Goal: Check status: Check status

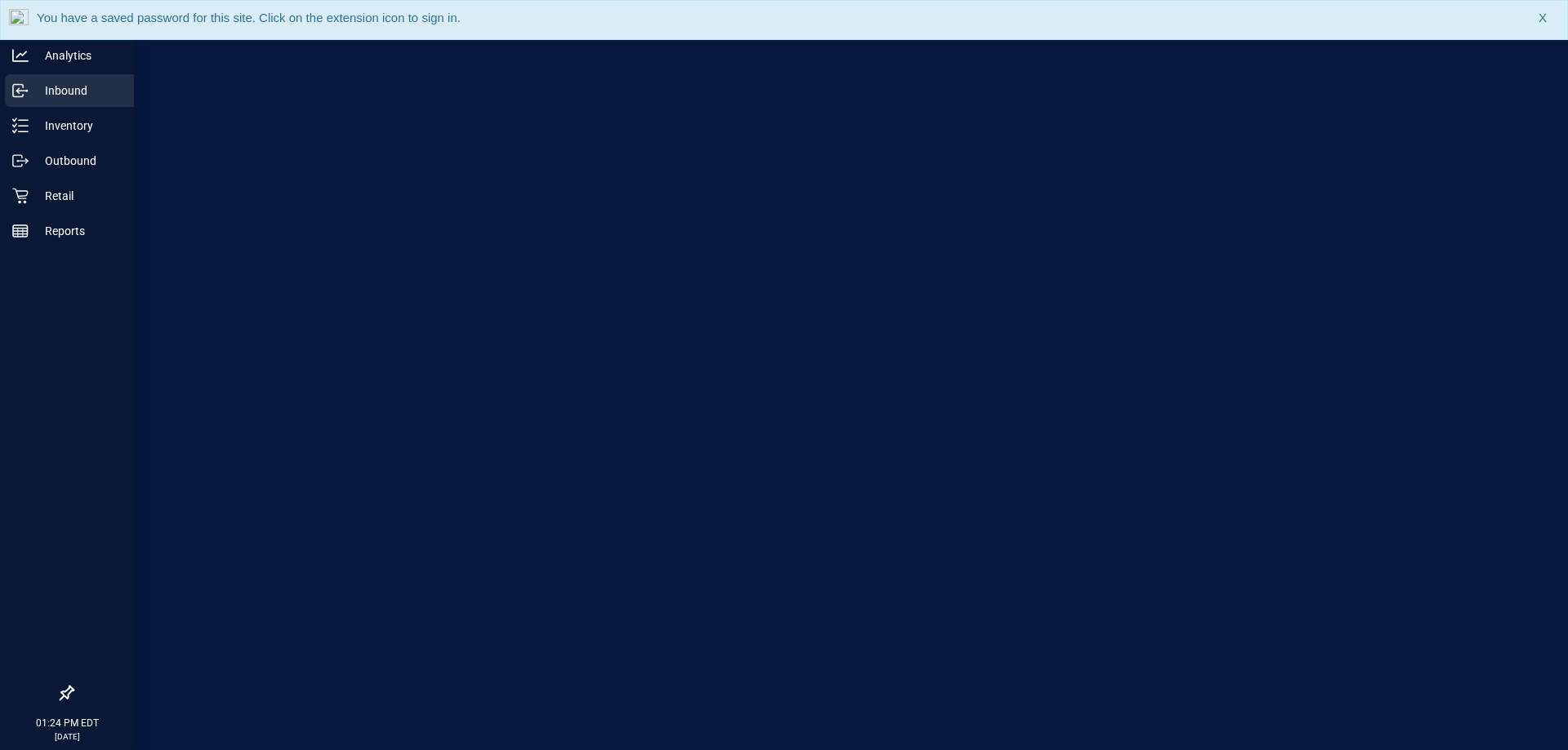
click at [65, 88] on p "Inbound" at bounding box center [77, 90] width 98 height 20
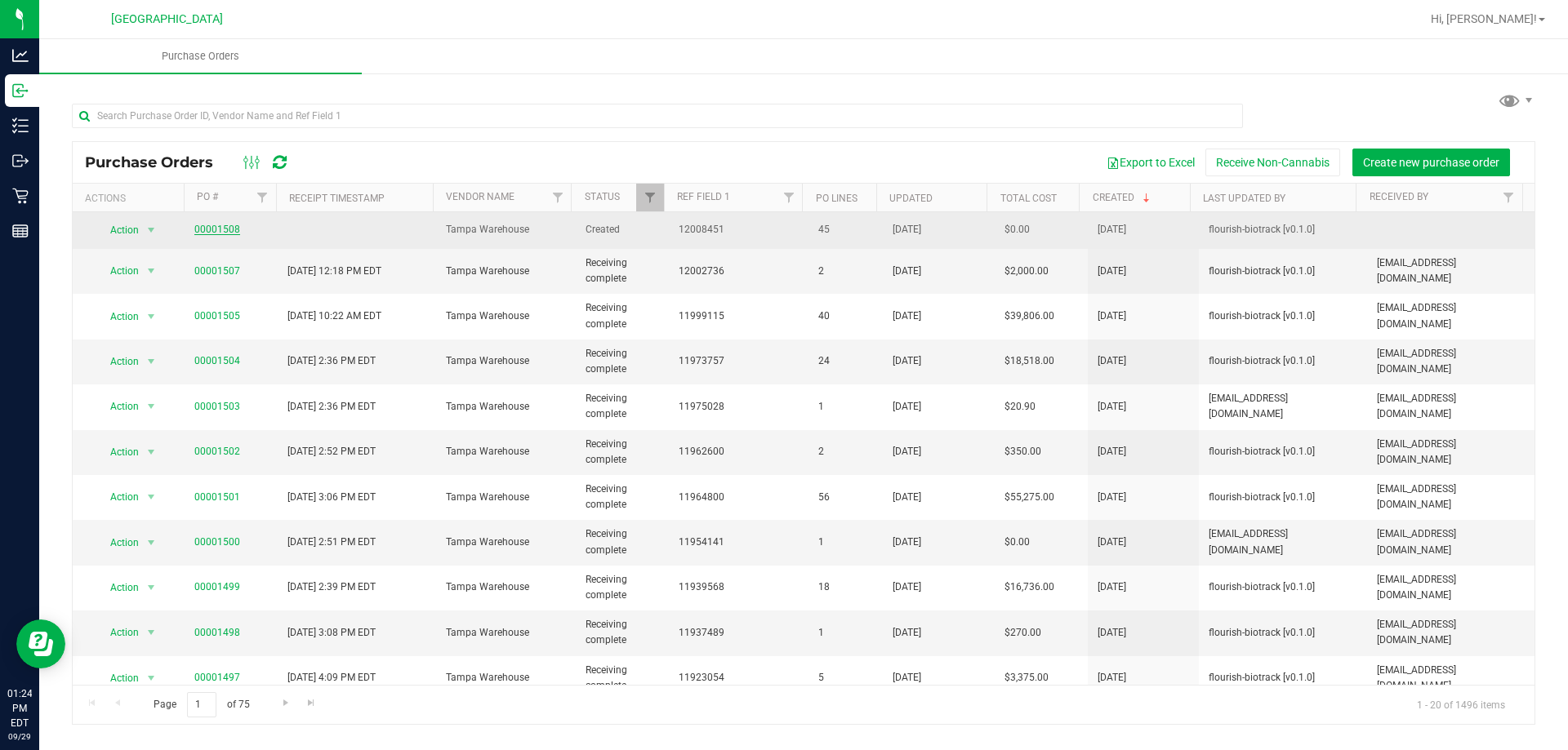
click at [231, 228] on link "00001508" at bounding box center [217, 229] width 46 height 12
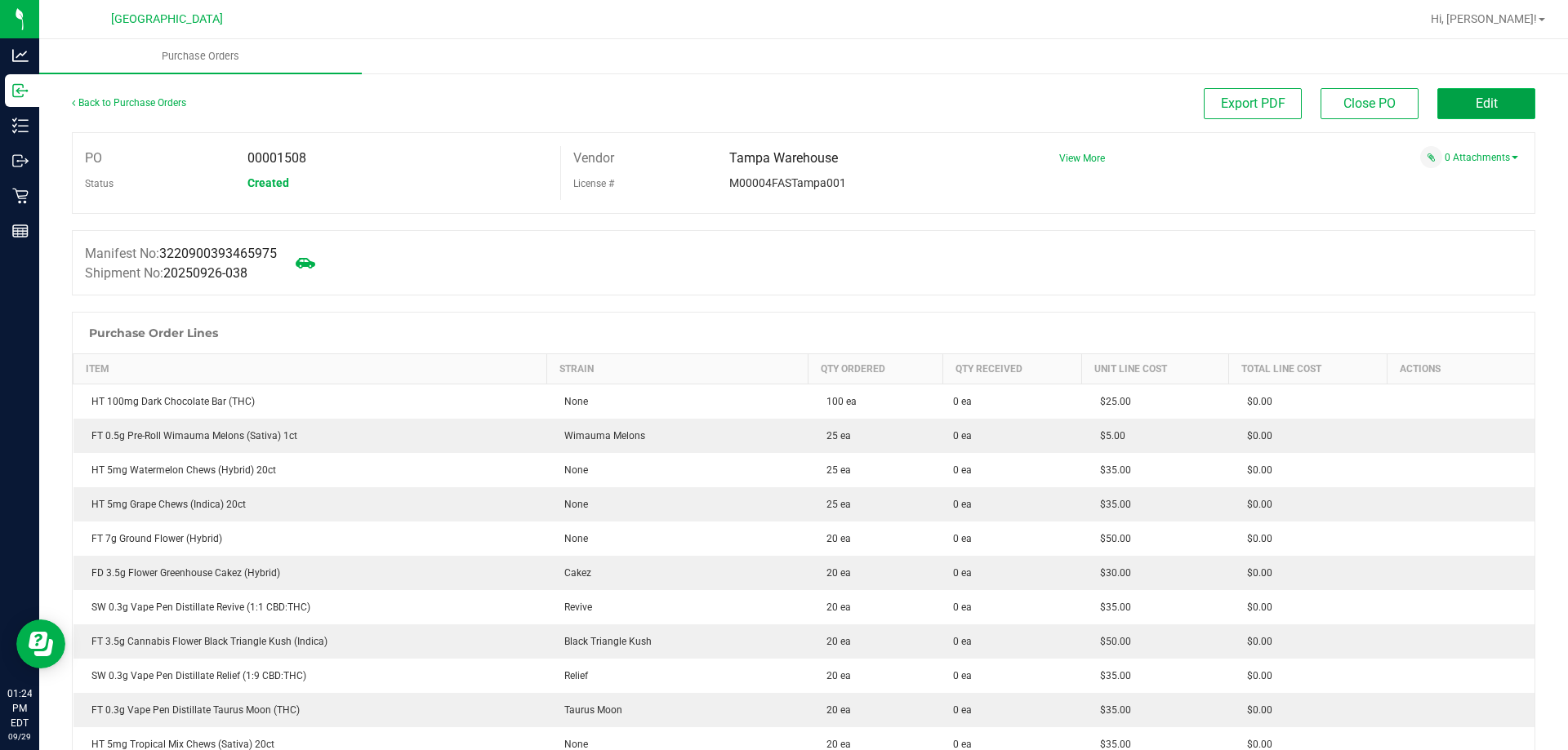
click at [1437, 101] on button "Edit" at bounding box center [1486, 104] width 98 height 31
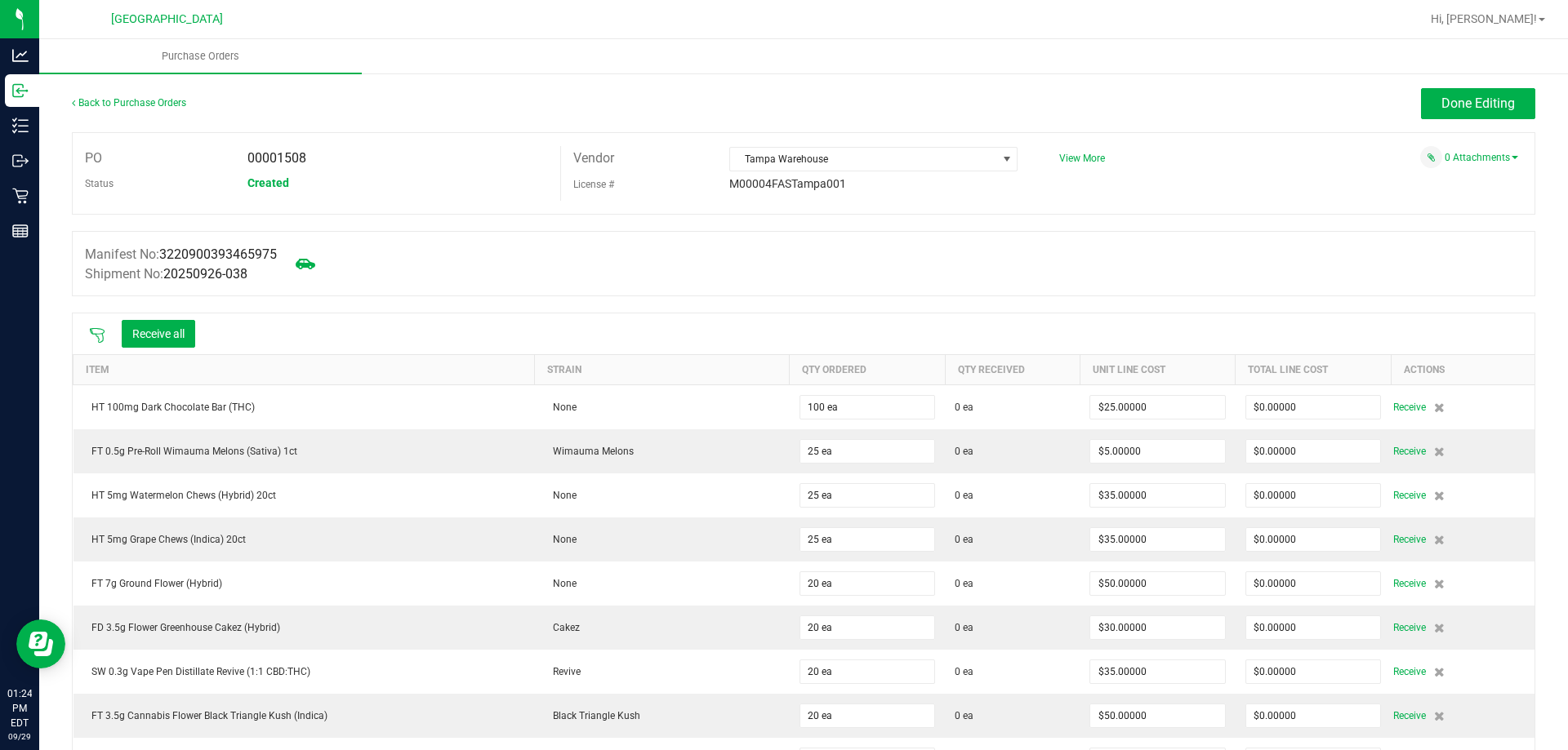
click at [92, 333] on icon at bounding box center [97, 335] width 15 height 15
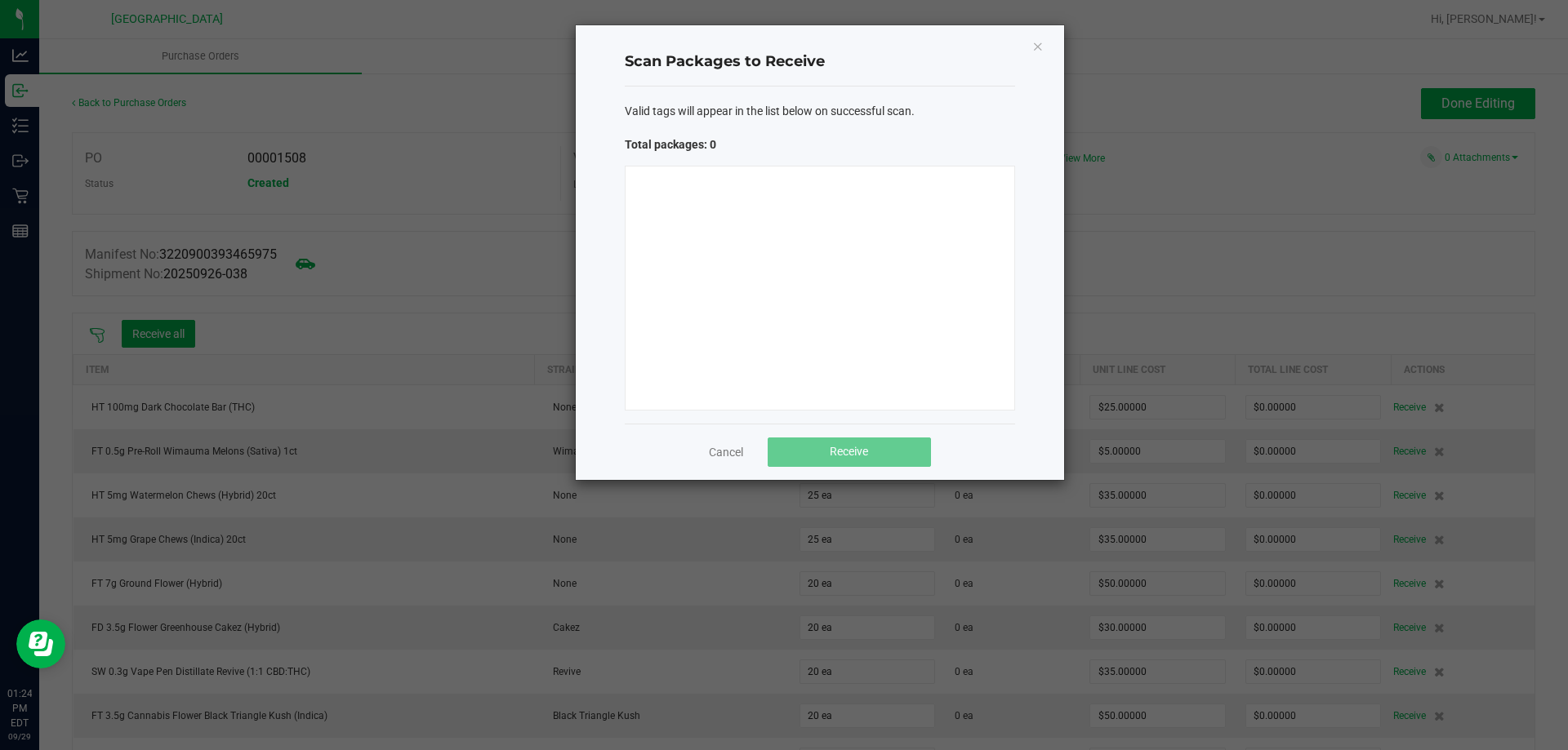
click at [741, 262] on div at bounding box center [819, 288] width 390 height 245
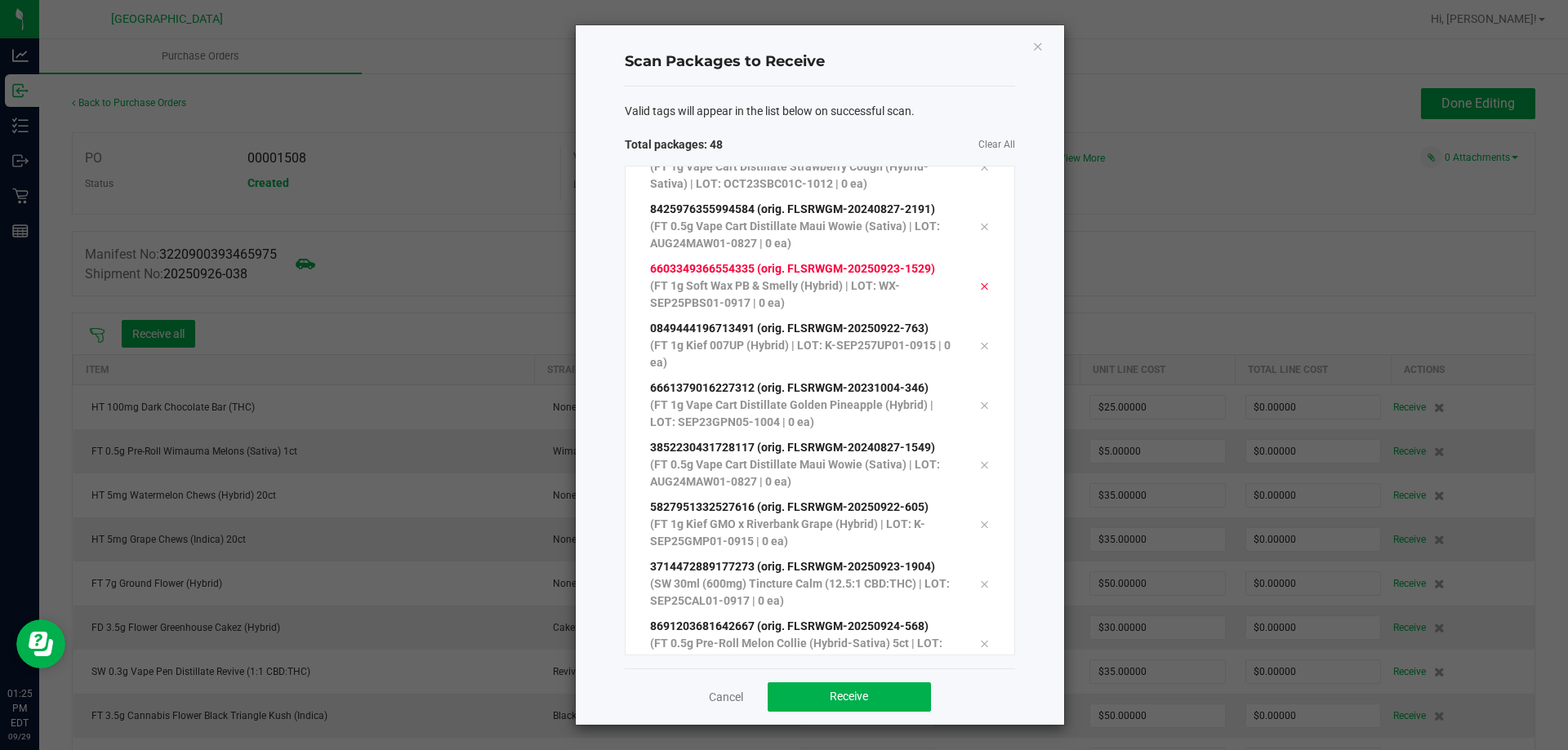
scroll to position [2413, 0]
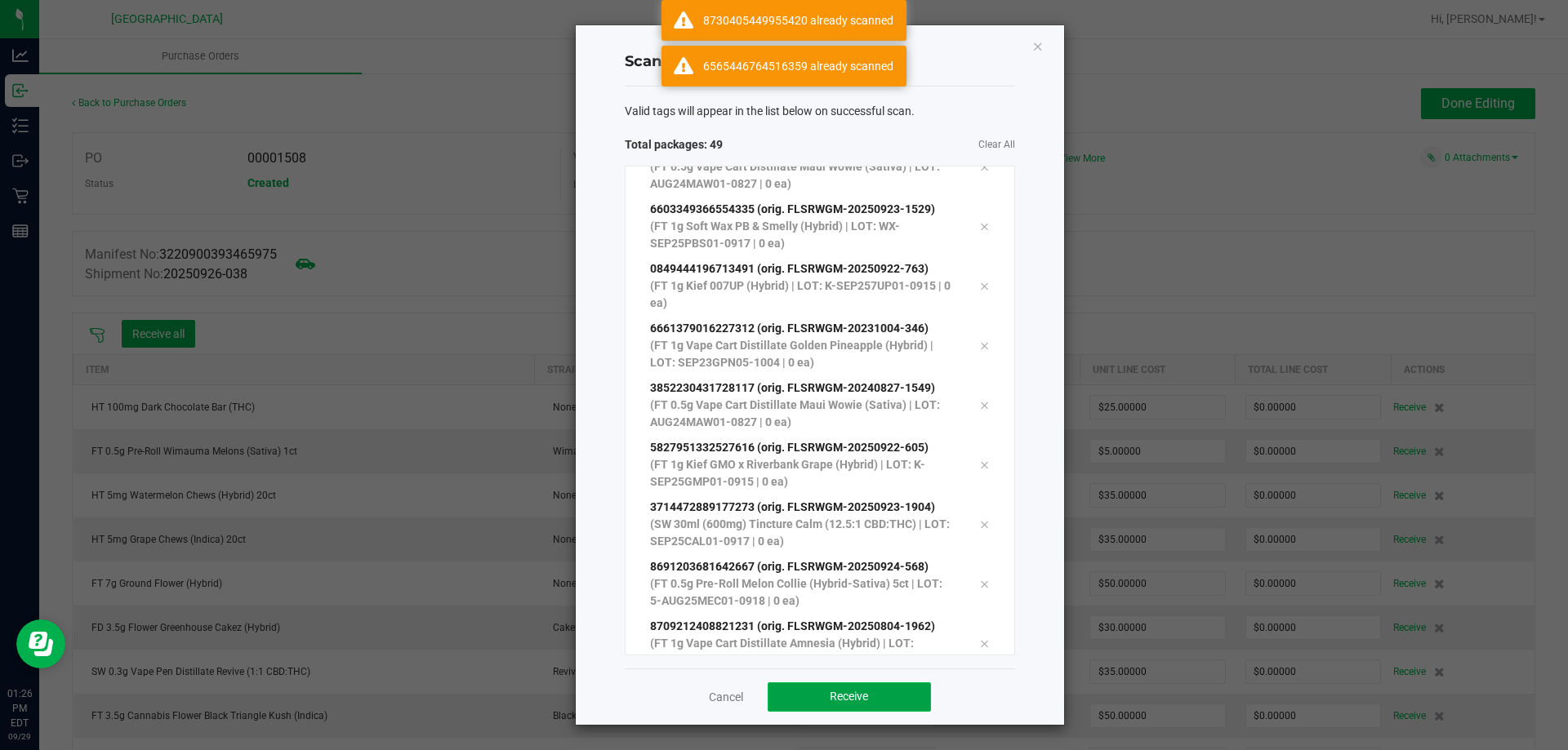
click at [848, 683] on button "Receive" at bounding box center [849, 697] width 164 height 30
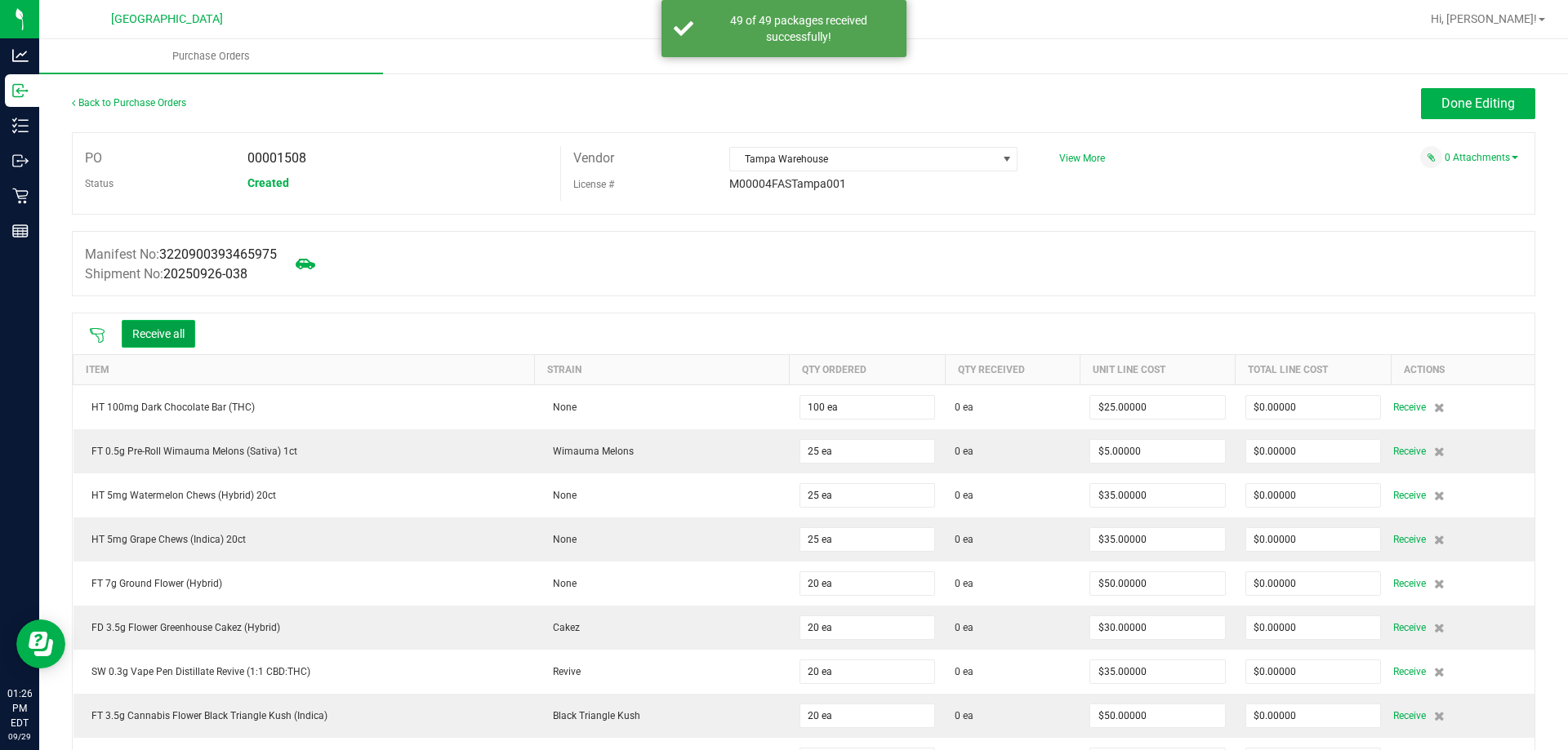
click at [165, 337] on button "Receive all" at bounding box center [158, 334] width 73 height 28
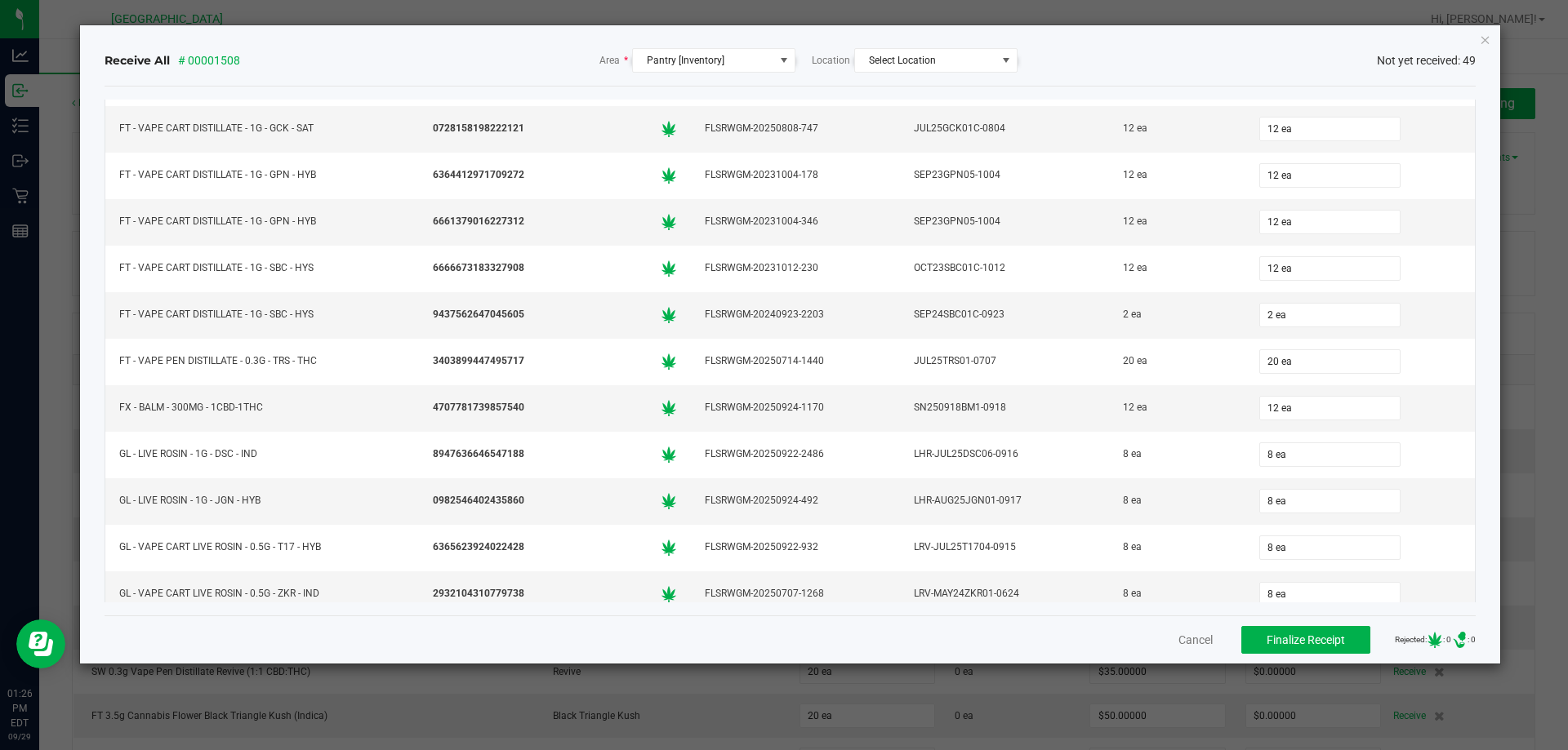
scroll to position [1470, 0]
click at [1312, 646] on button "Finalize Receipt" at bounding box center [1305, 640] width 129 height 28
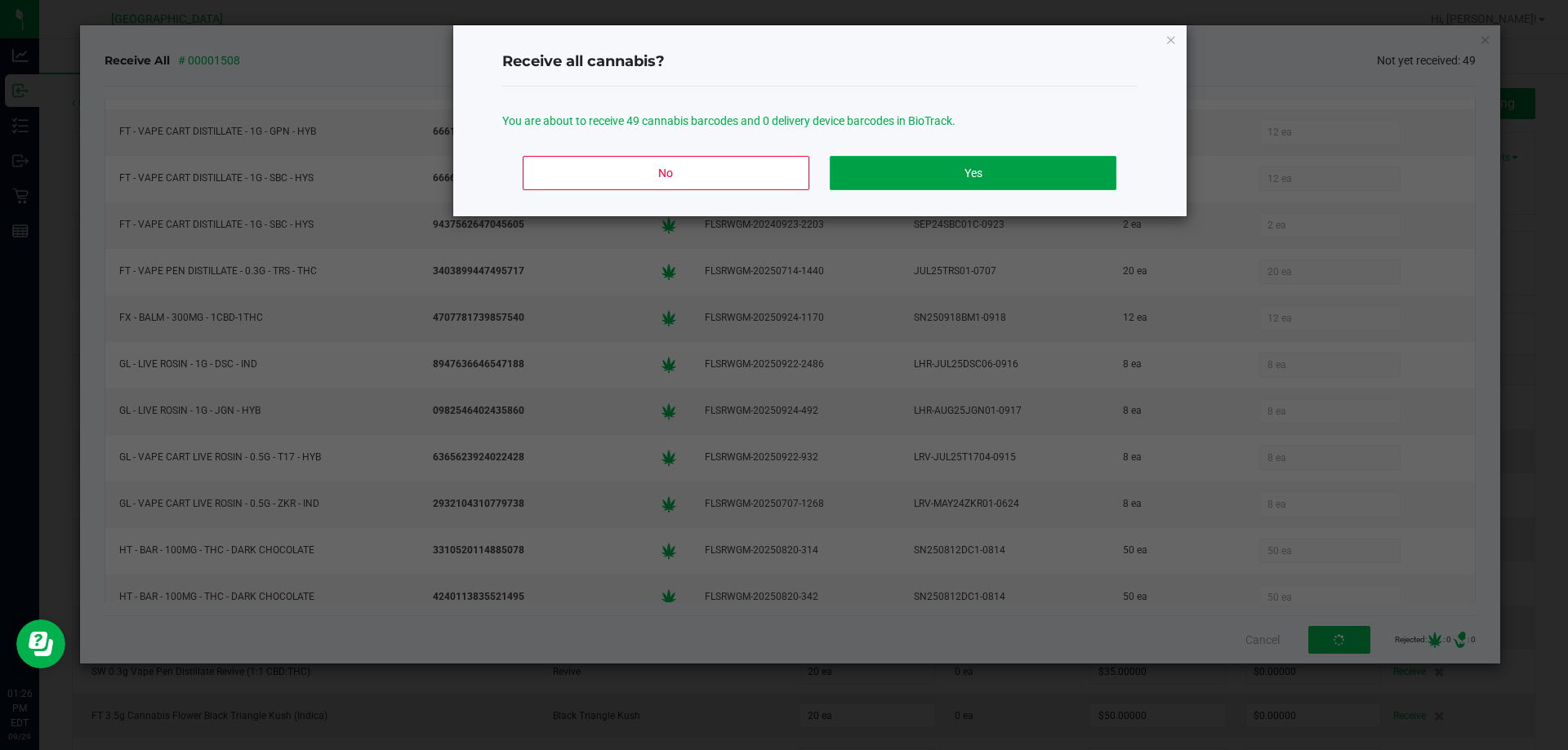
click at [852, 173] on button "Yes" at bounding box center [973, 173] width 286 height 35
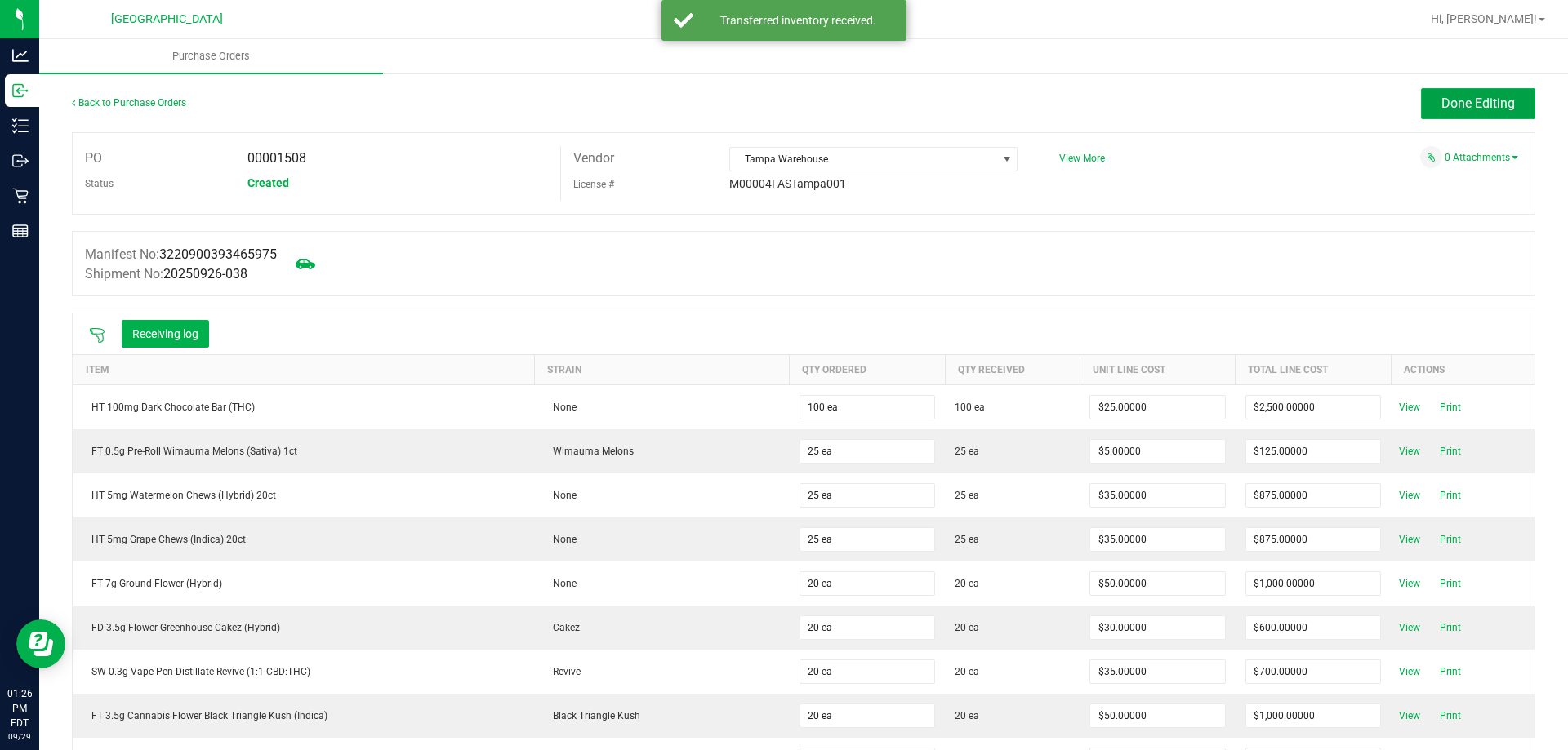
click at [1453, 99] on span "Done Editing" at bounding box center [1478, 103] width 73 height 16
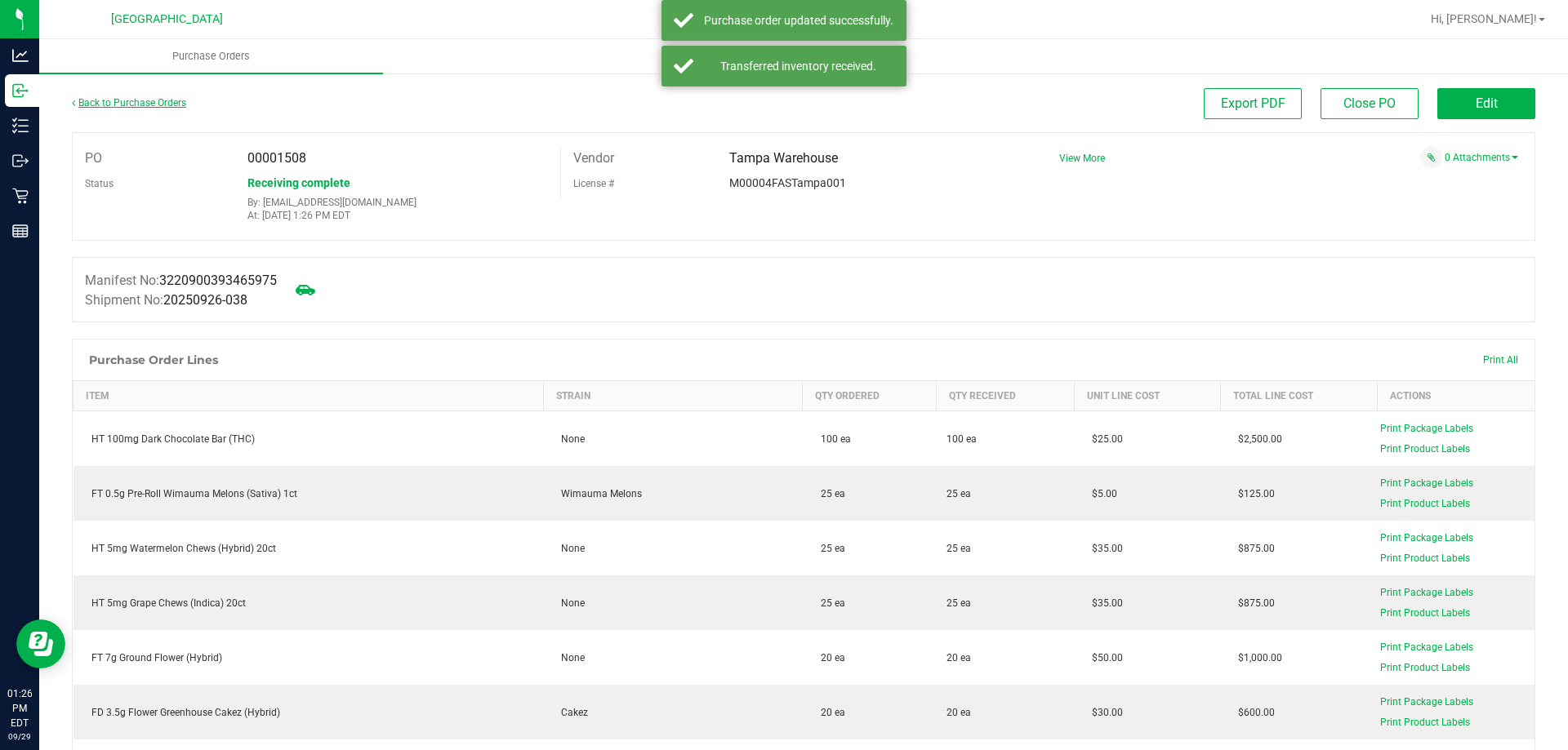
click at [113, 108] on div "Back to Purchase Orders" at bounding box center [254, 103] width 366 height 30
click at [116, 104] on link "Back to Purchase Orders" at bounding box center [128, 103] width 114 height 12
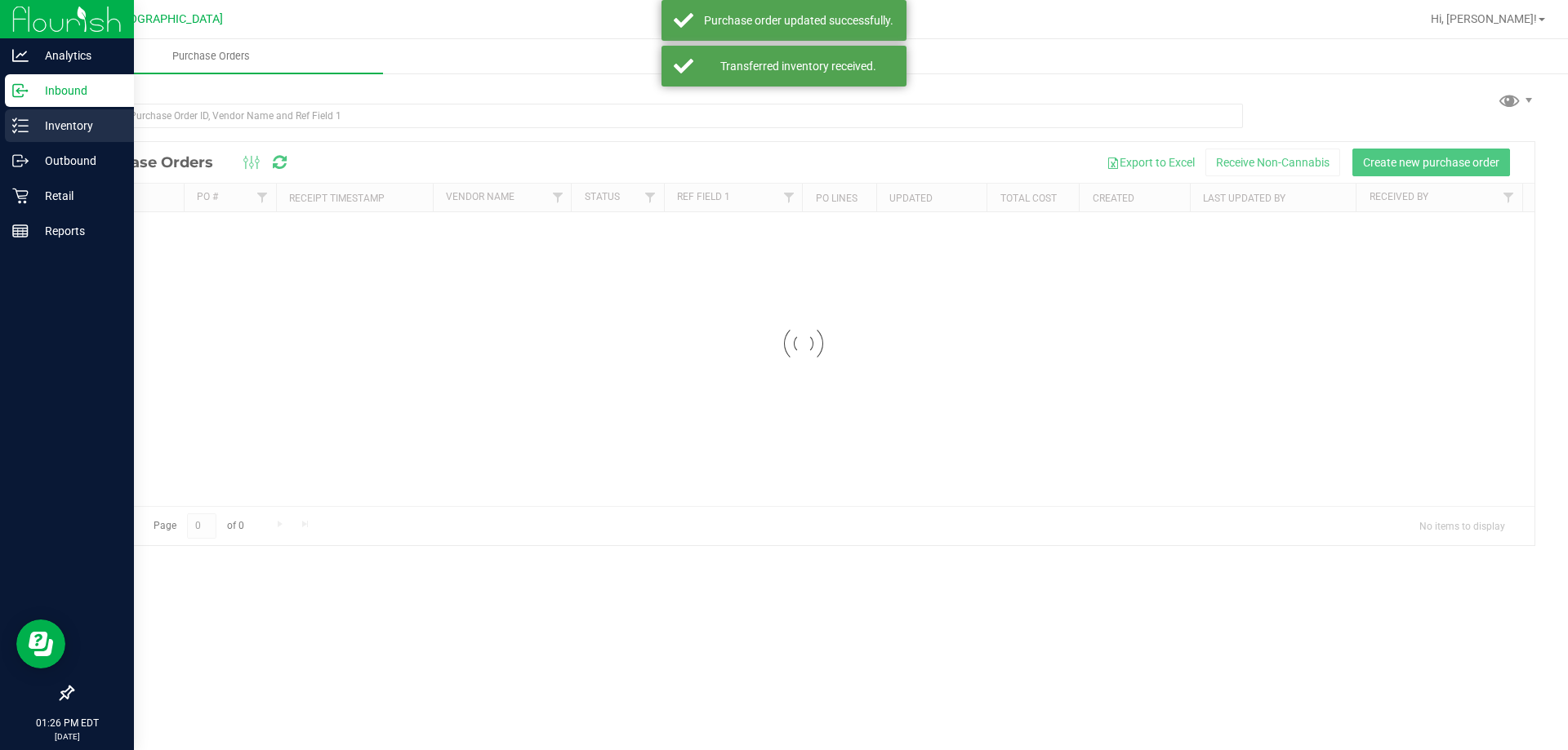
click at [39, 127] on p "Inventory" at bounding box center [77, 126] width 98 height 20
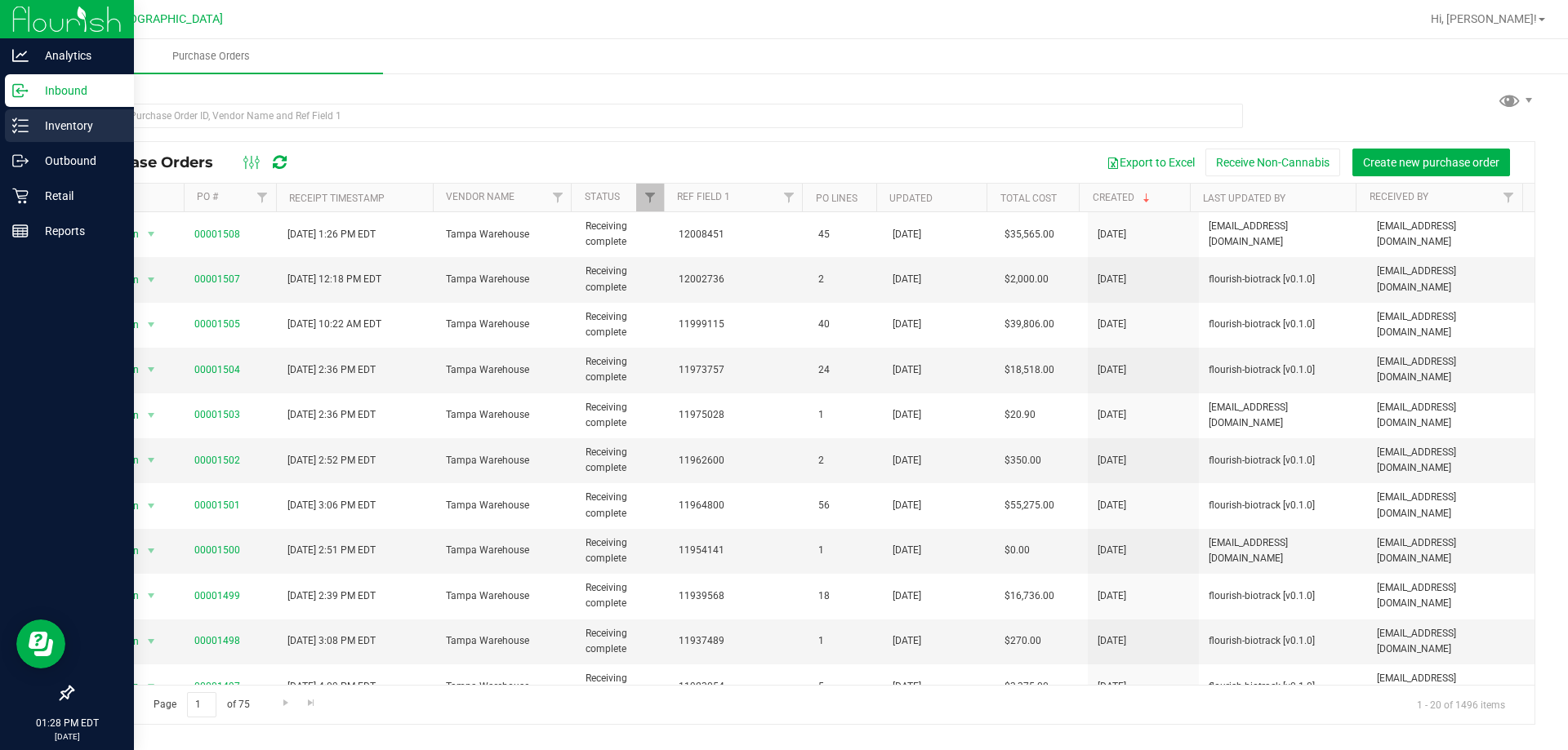
click at [39, 131] on p "Inventory" at bounding box center [77, 126] width 98 height 20
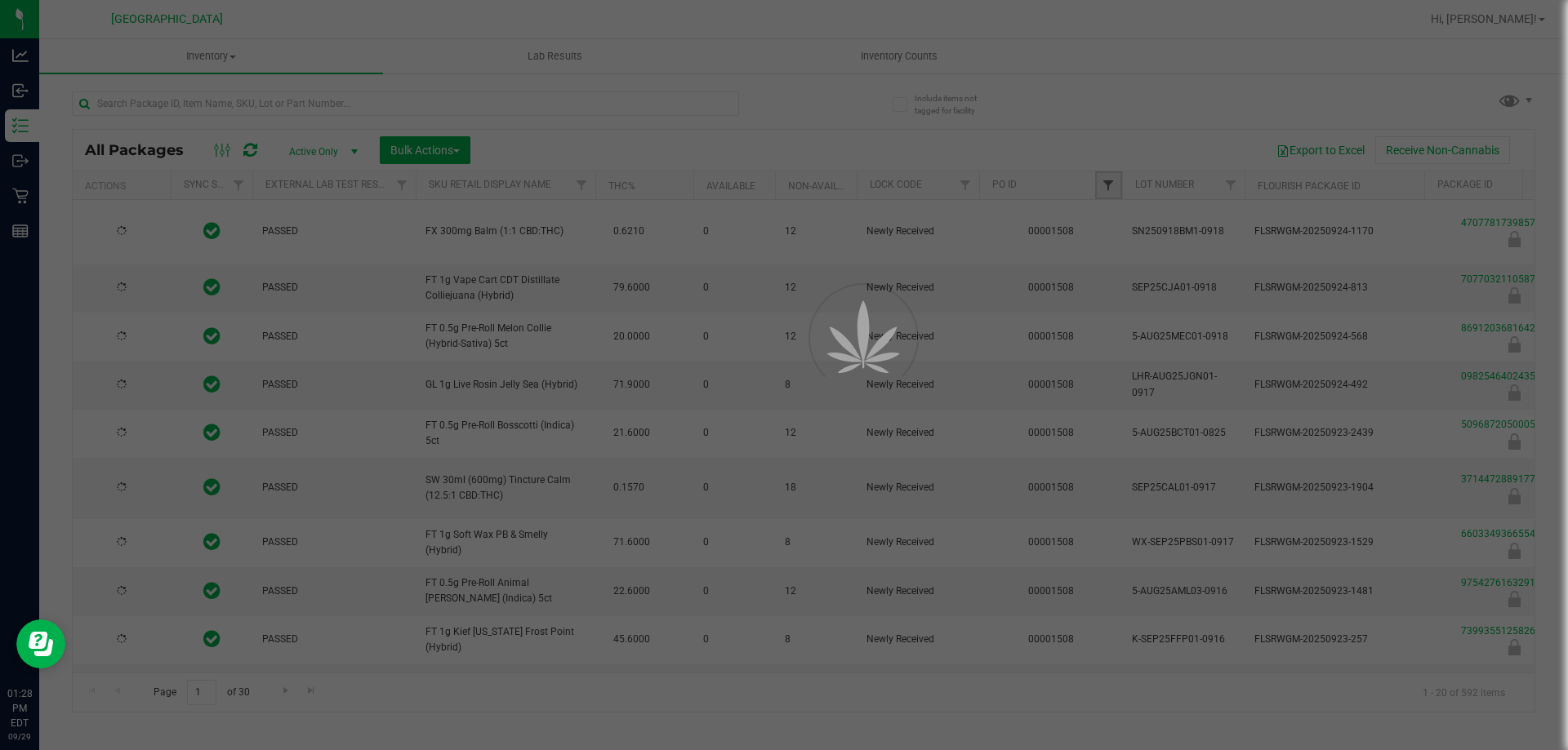
click at [1110, 191] on span "Filter" at bounding box center [1108, 186] width 13 height 13
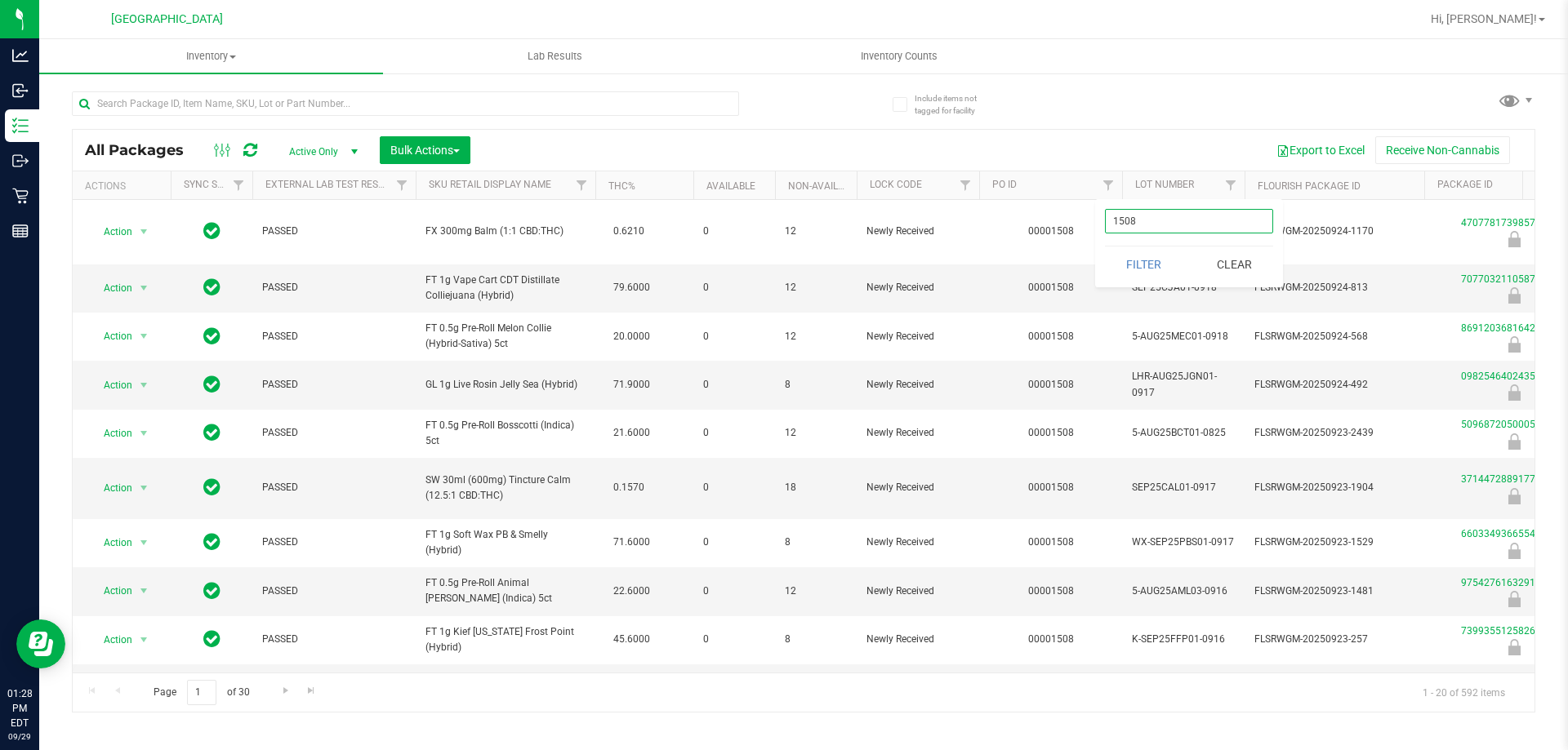
type input "1508"
click at [1105, 246] on button "Filter" at bounding box center [1143, 265] width 78 height 36
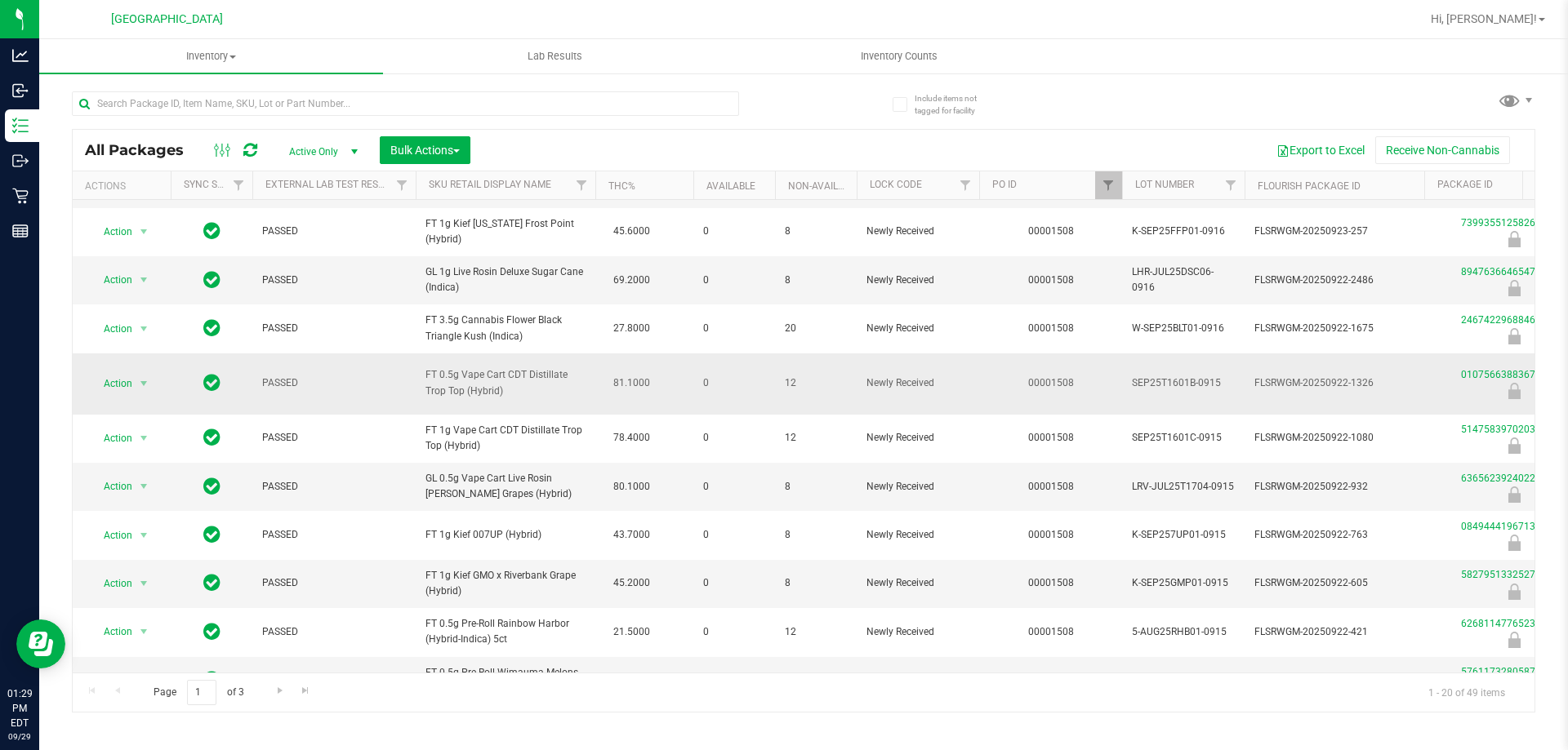
scroll to position [550, 0]
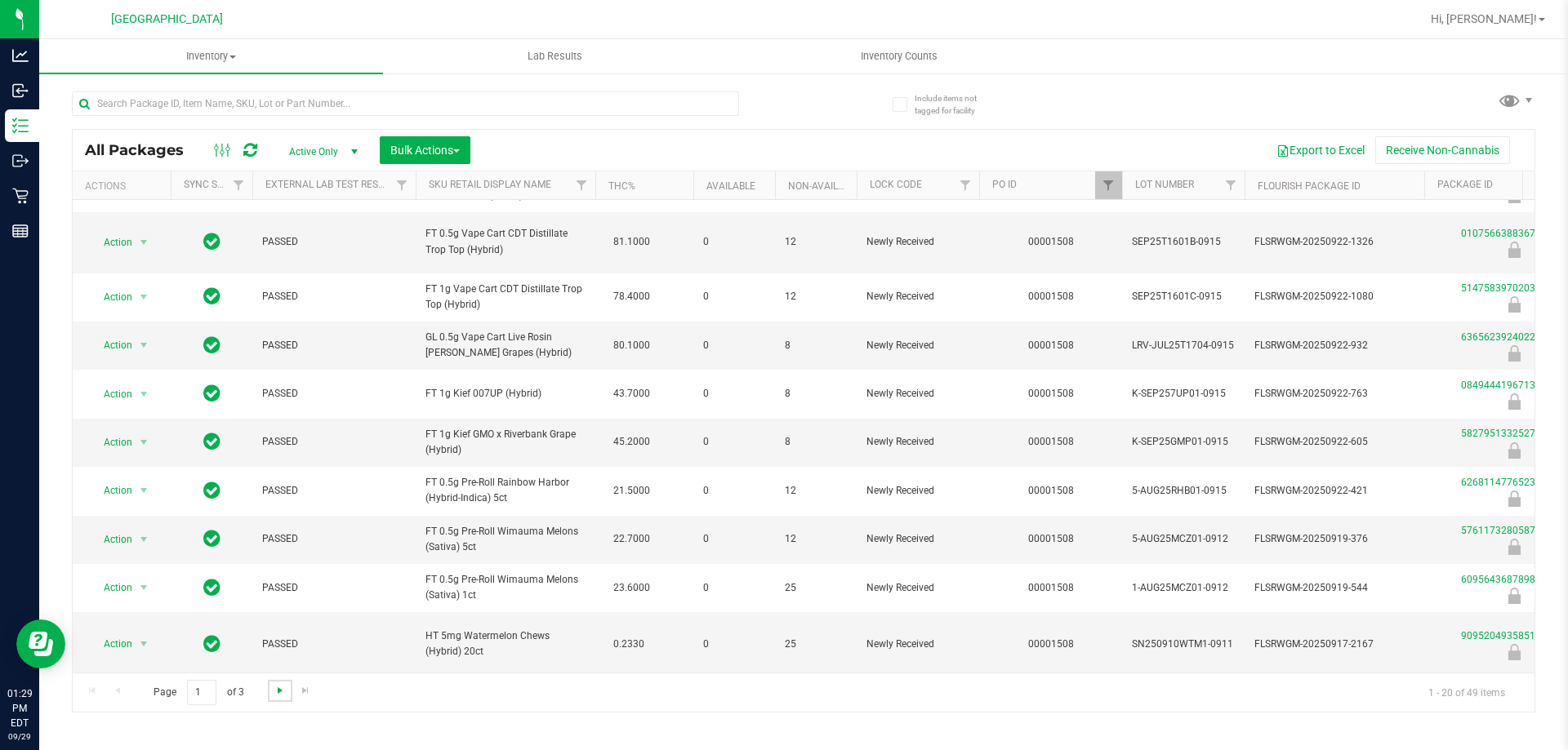
click at [278, 691] on span "Go to the next page" at bounding box center [280, 691] width 13 height 13
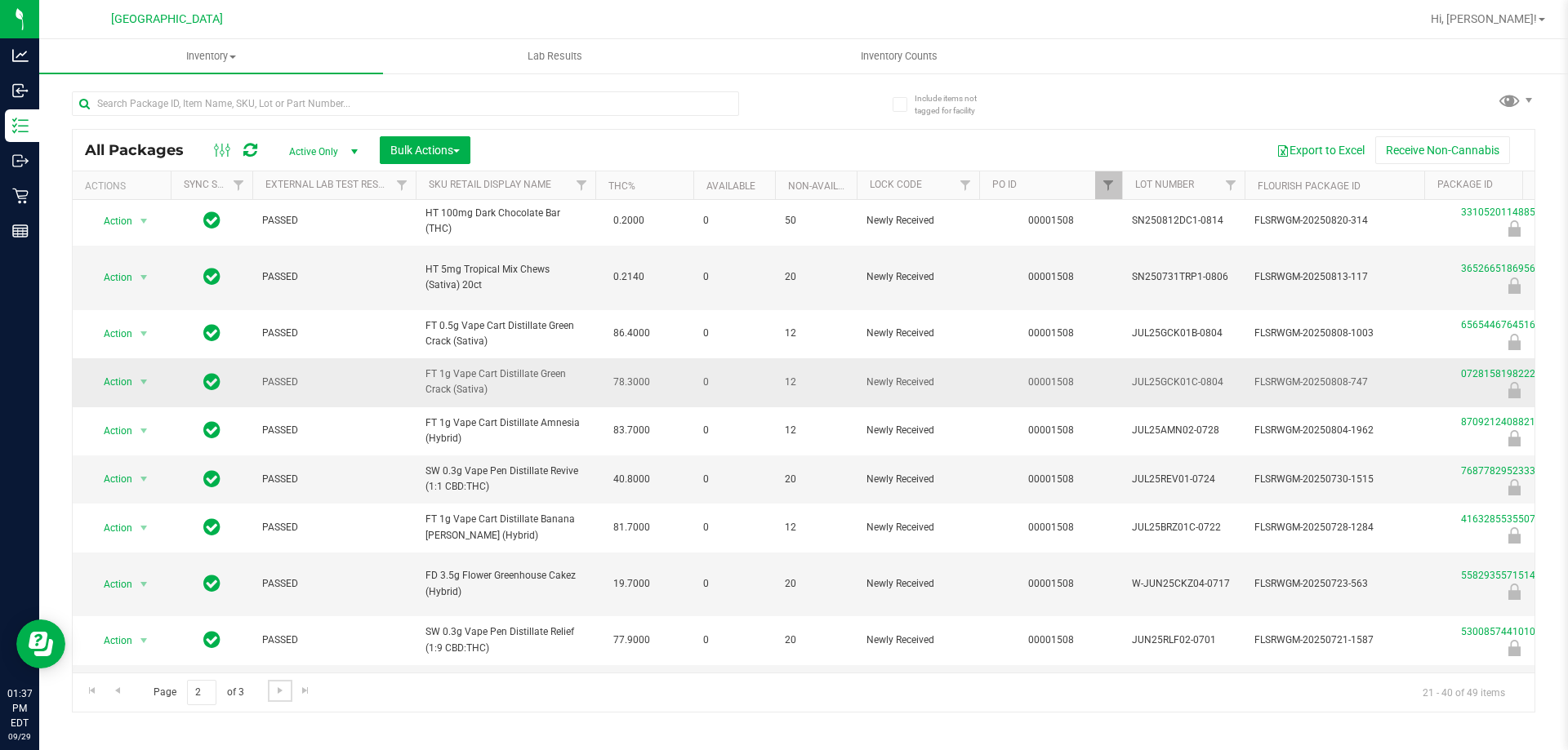
scroll to position [553, 0]
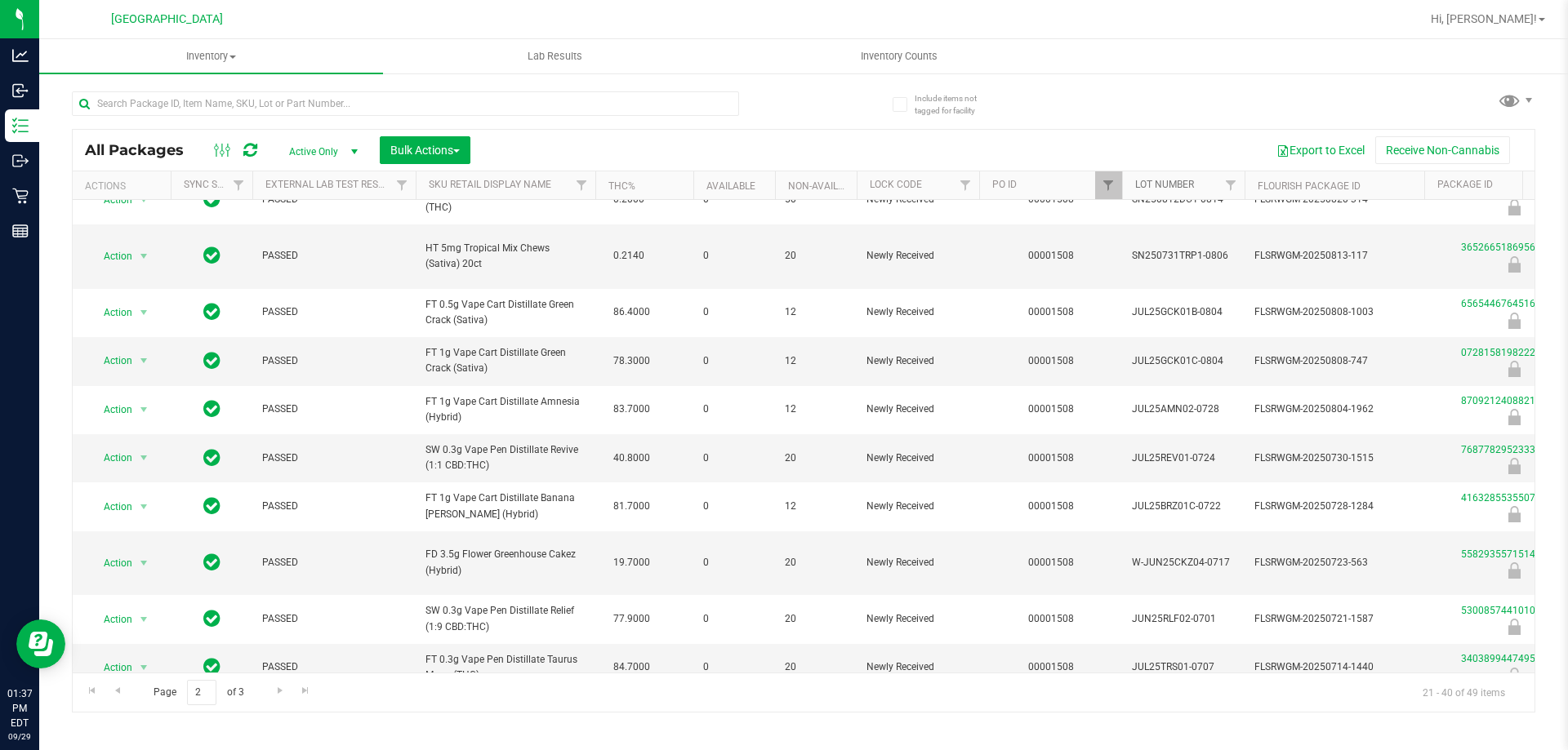
click at [1185, 183] on link "Lot Number" at bounding box center [1164, 185] width 59 height 12
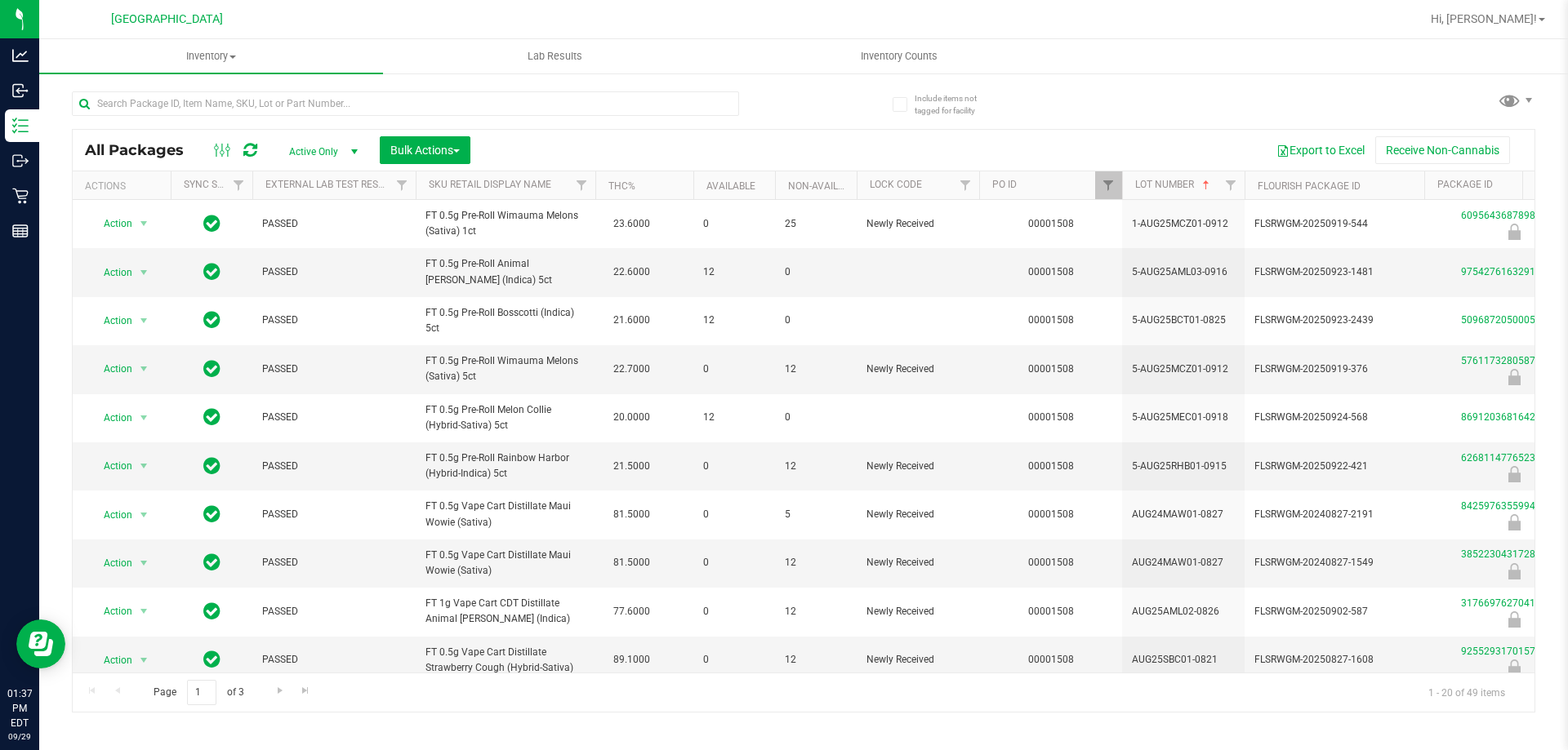
click at [1172, 177] on th "Lot Number" at bounding box center [1183, 186] width 122 height 29
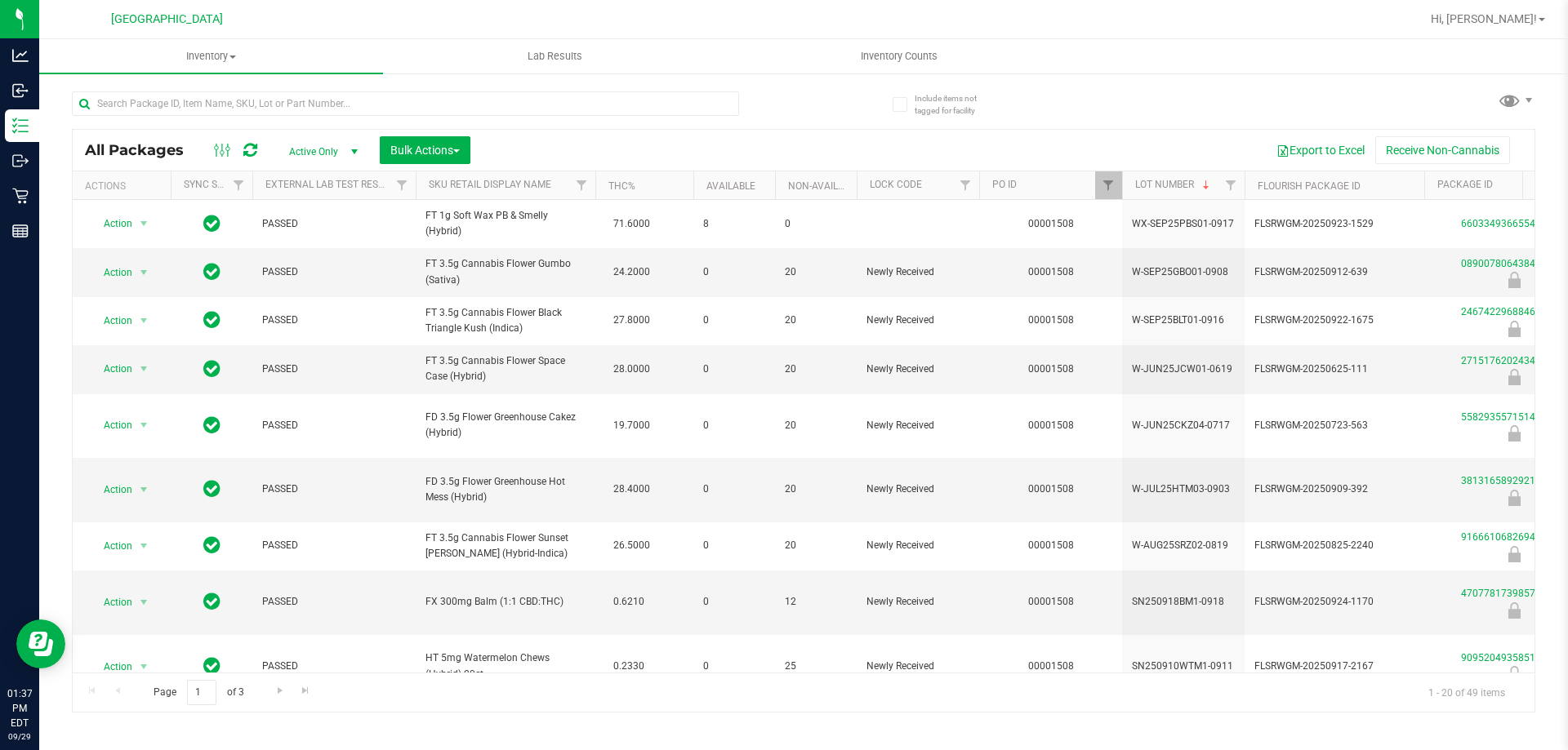
click at [1172, 177] on th "Lot Number" at bounding box center [1183, 186] width 122 height 29
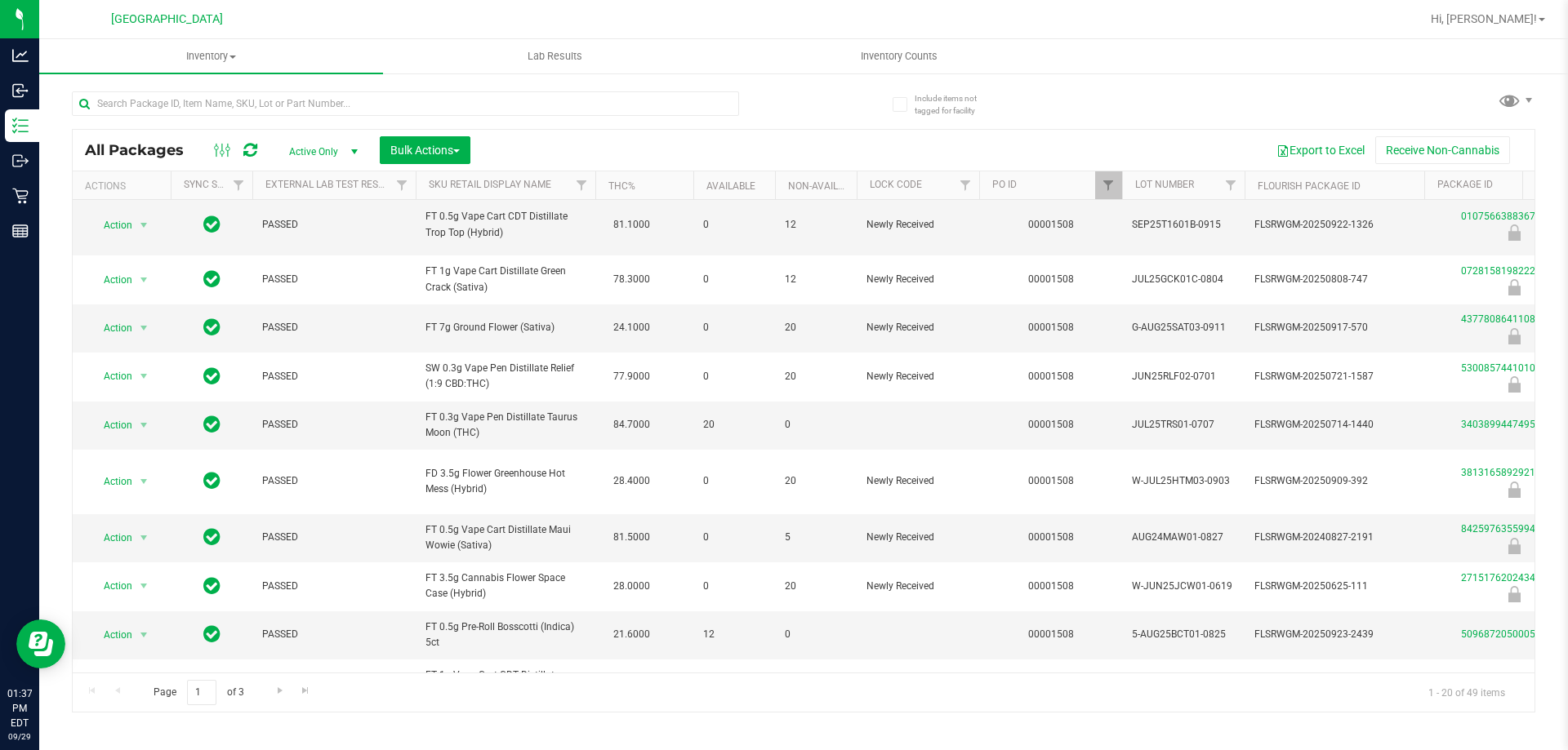
scroll to position [408, 0]
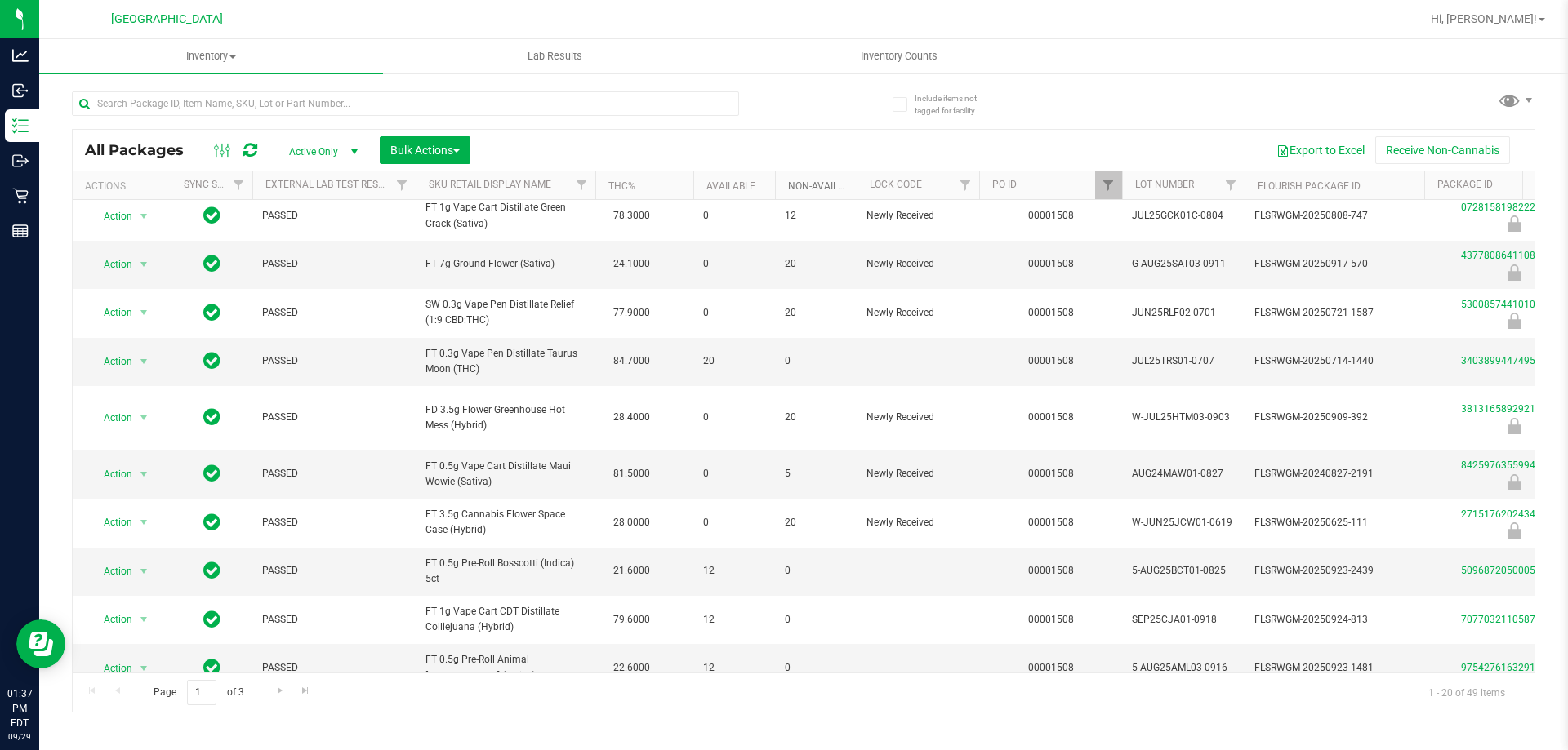
click at [813, 182] on link "Non-Available" at bounding box center [824, 186] width 72 height 12
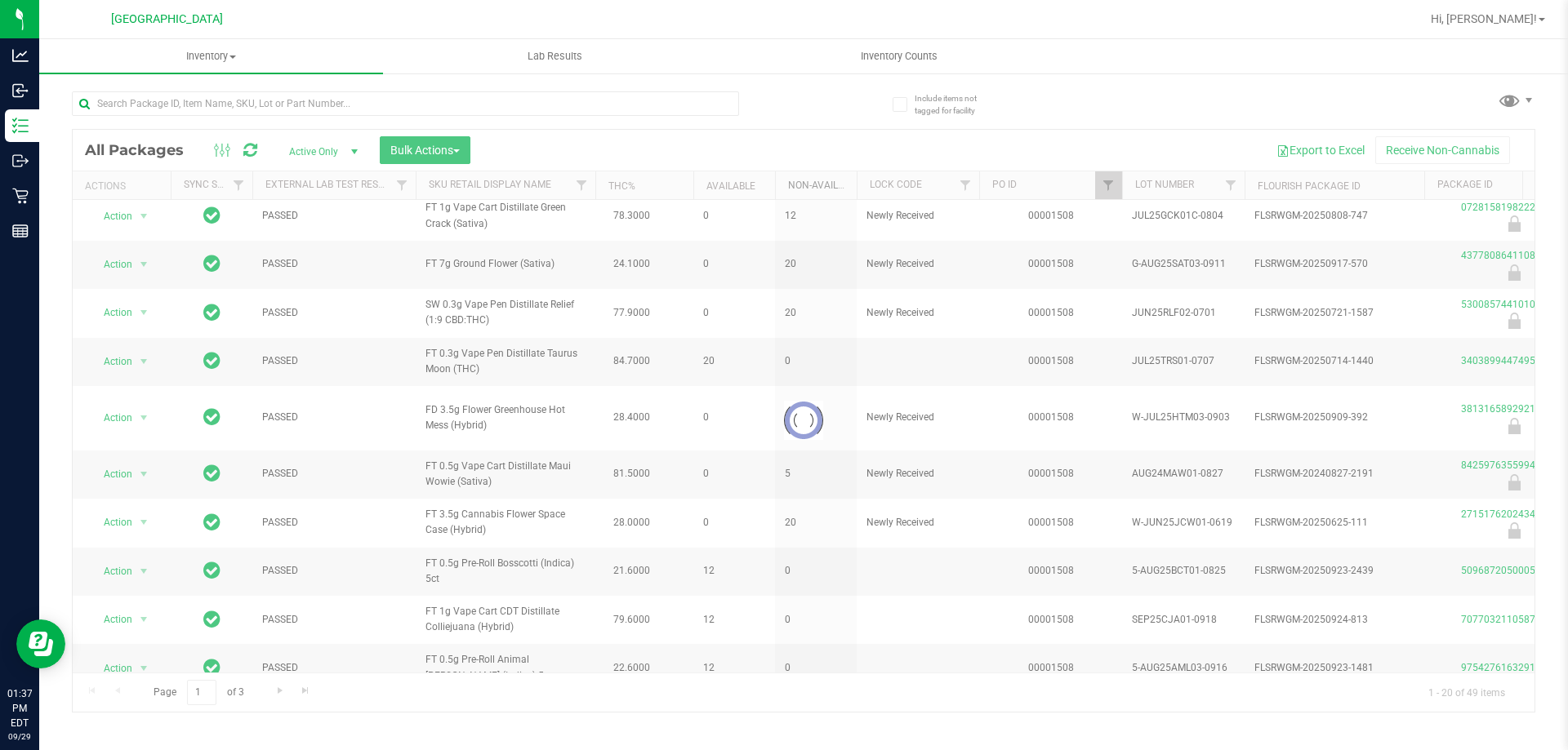
scroll to position [0, 0]
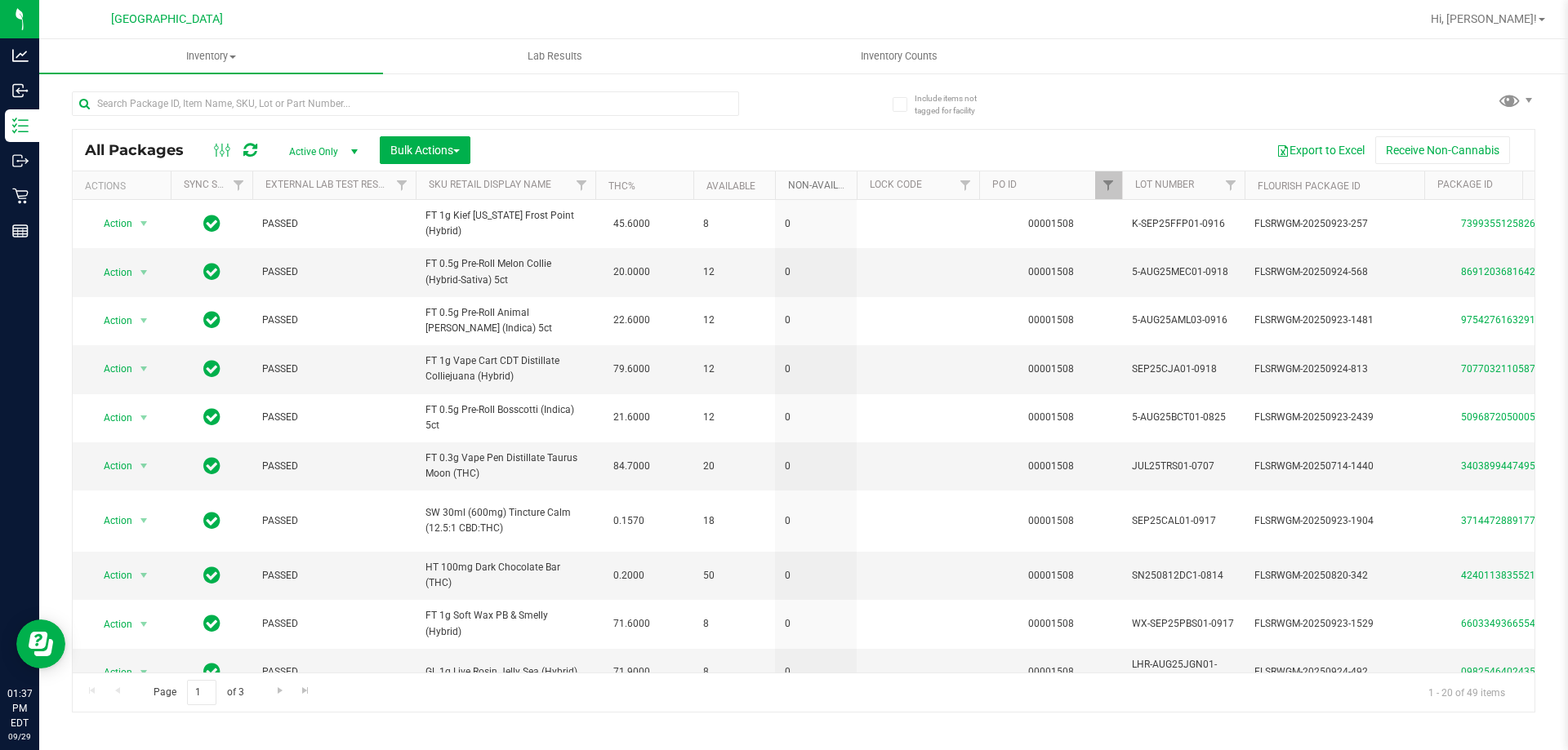
click at [807, 182] on link "Non-Available" at bounding box center [833, 186] width 91 height 12
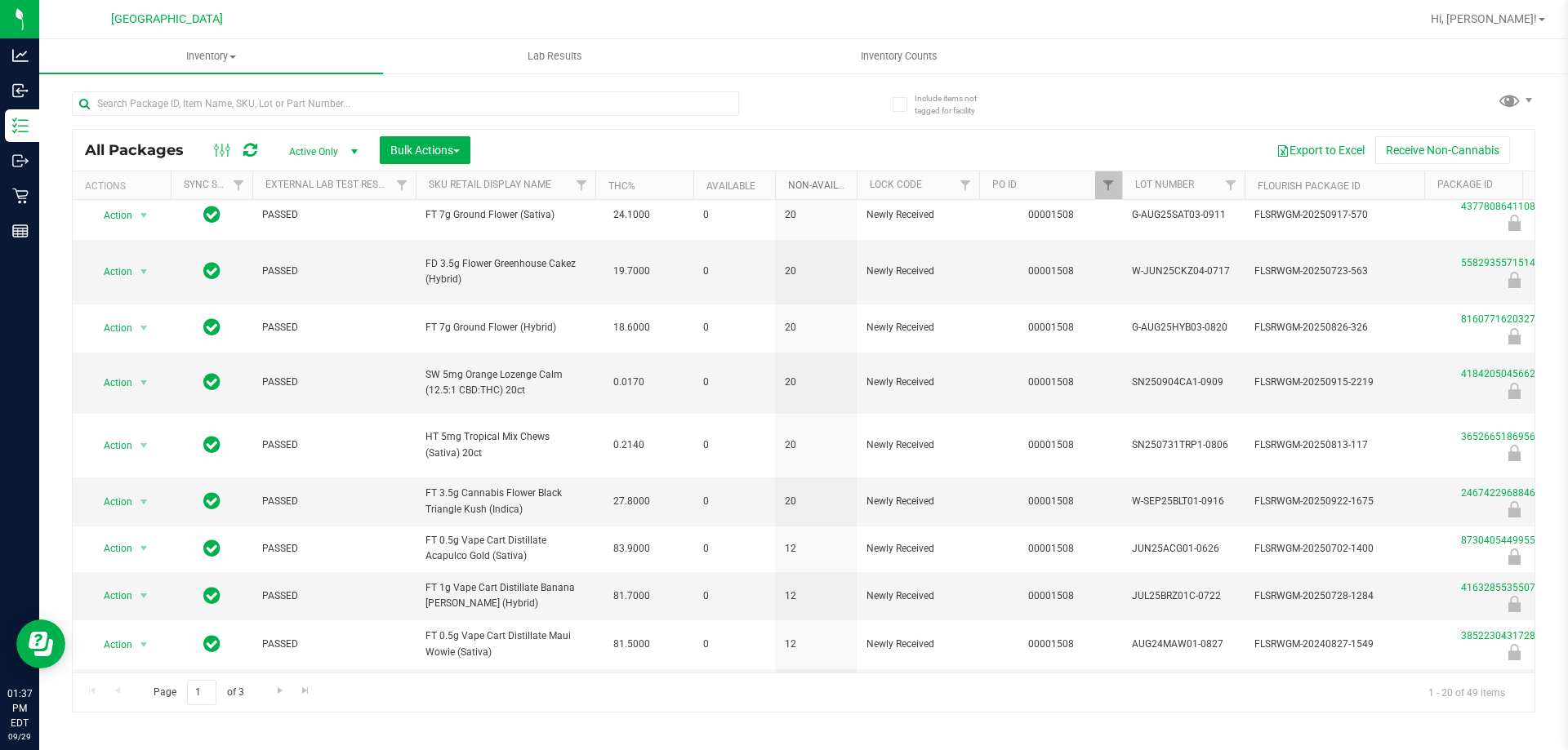
scroll to position [581, 0]
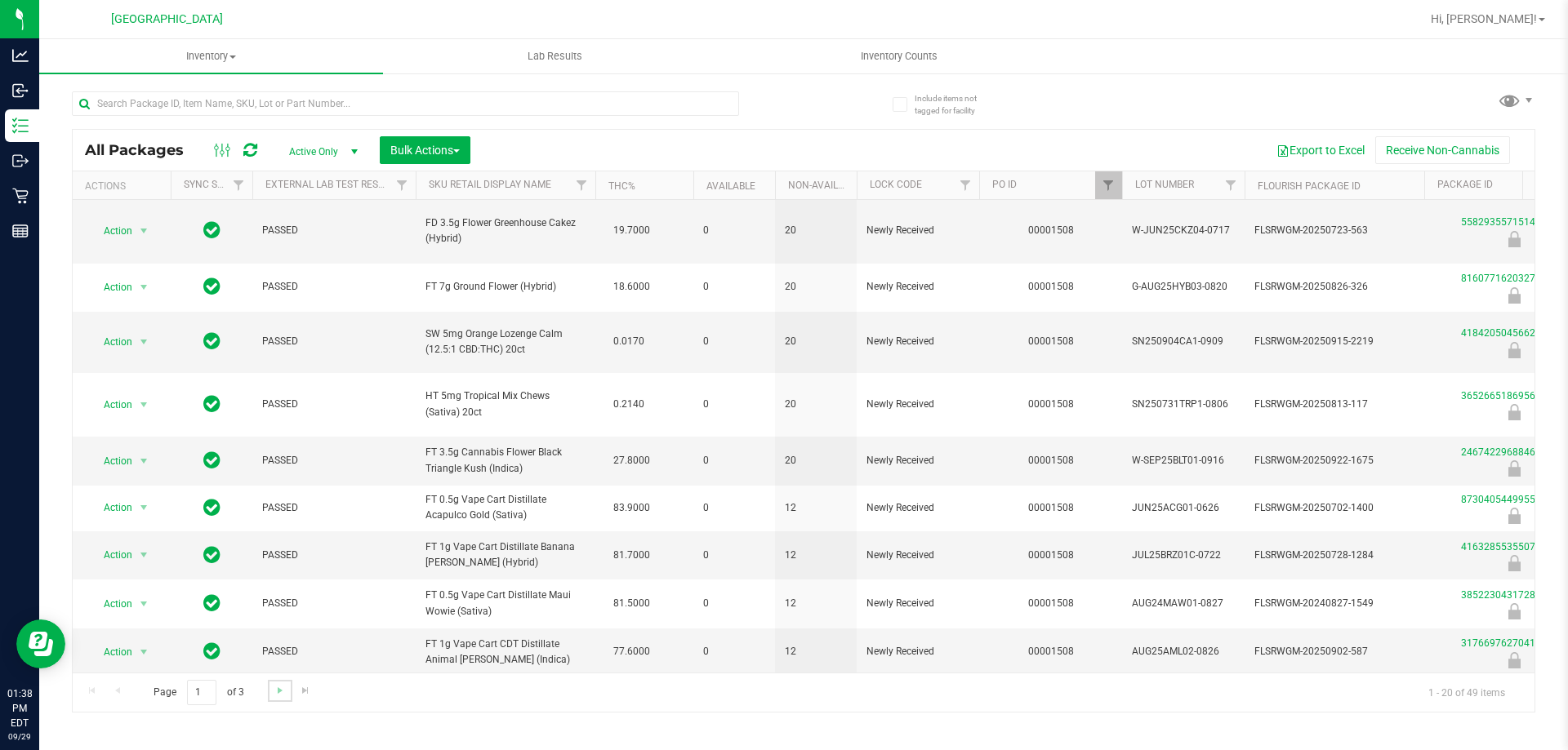
click at [269, 687] on link "Go to the next page" at bounding box center [279, 691] width 24 height 22
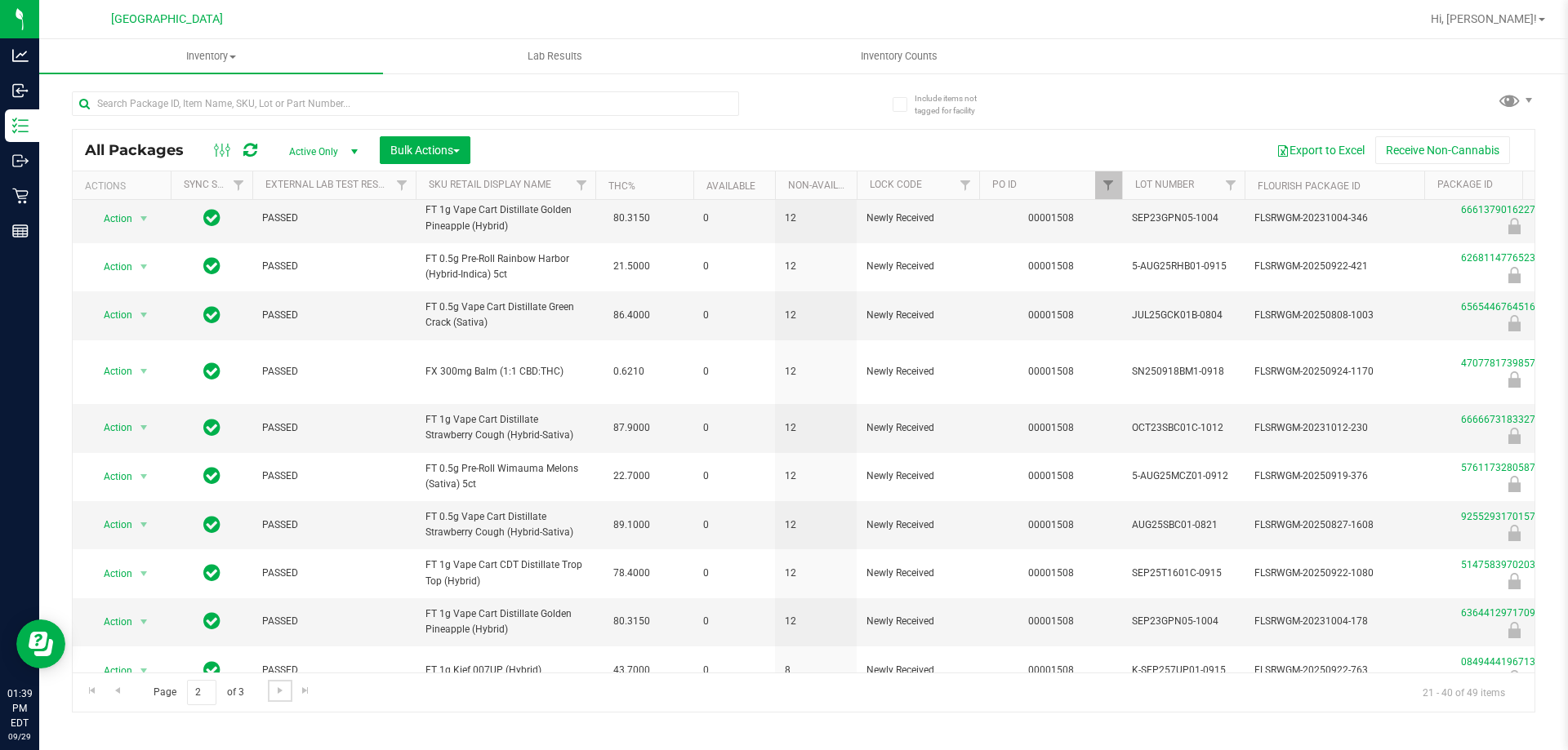
scroll to position [408, 0]
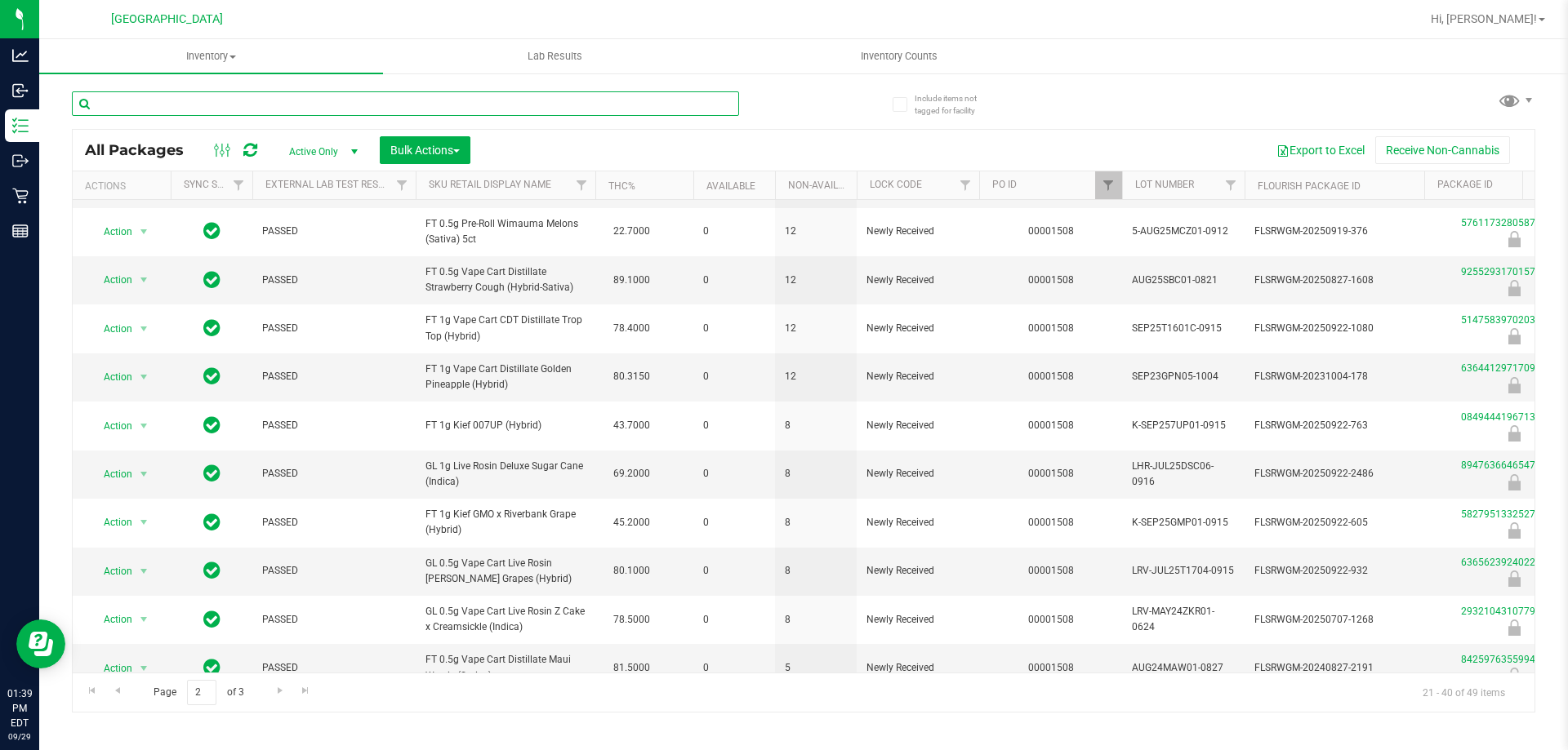
click at [303, 110] on input "text" at bounding box center [405, 104] width 667 height 25
type input "sbc"
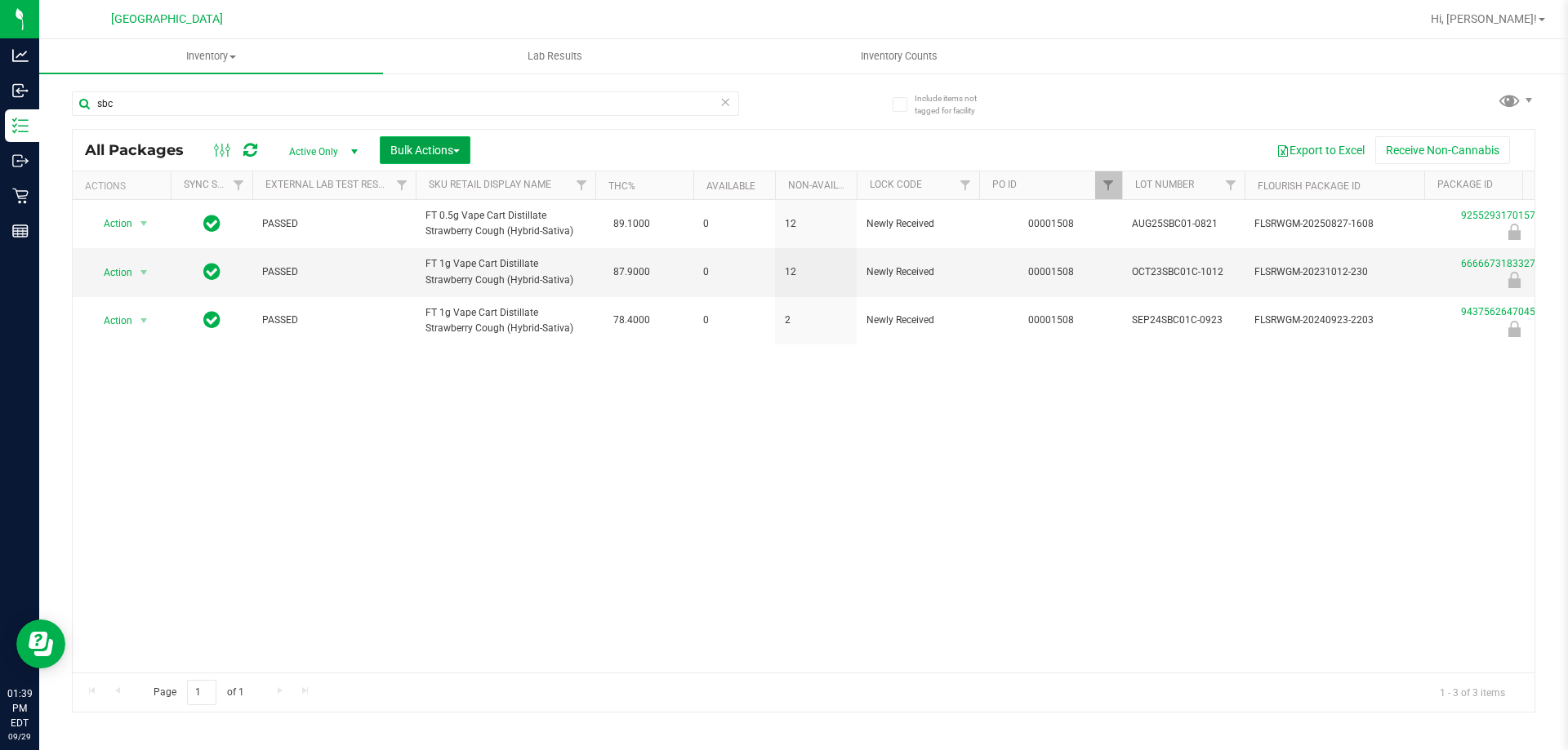
click at [445, 140] on button "Bulk Actions" at bounding box center [425, 150] width 90 height 28
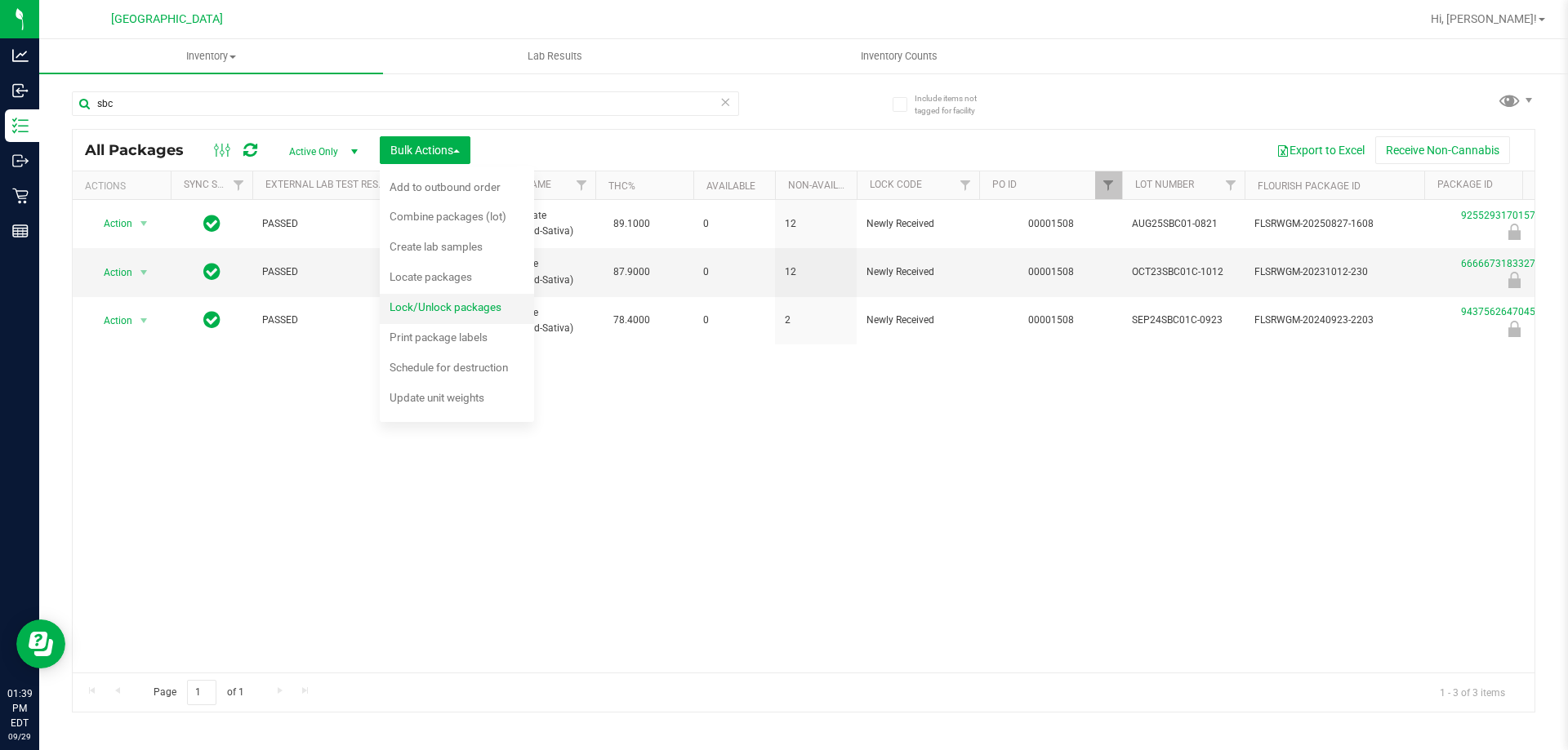
click at [470, 299] on div "Lock/Unlock packages" at bounding box center [456, 310] width 134 height 26
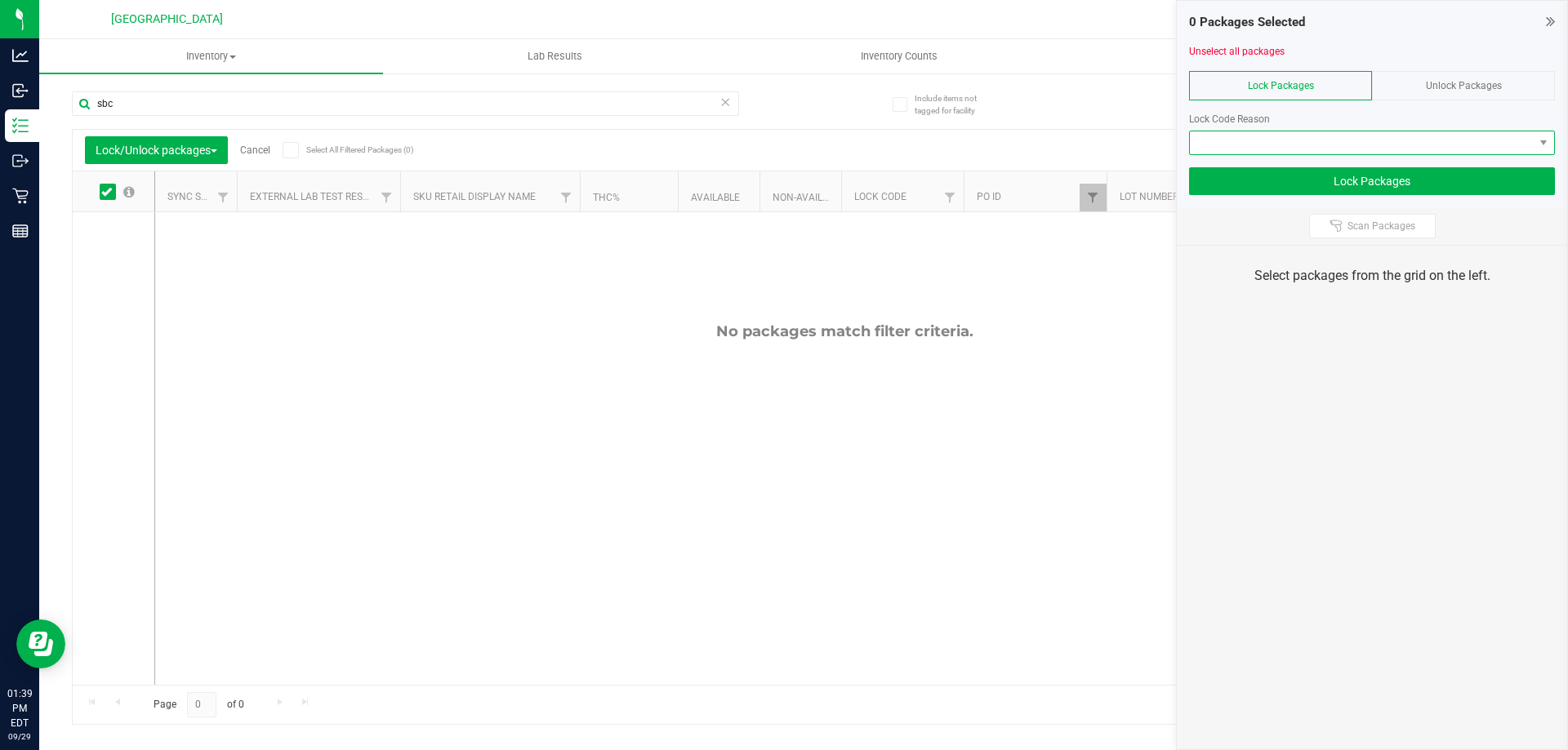
click at [1399, 131] on span at bounding box center [1362, 143] width 344 height 23
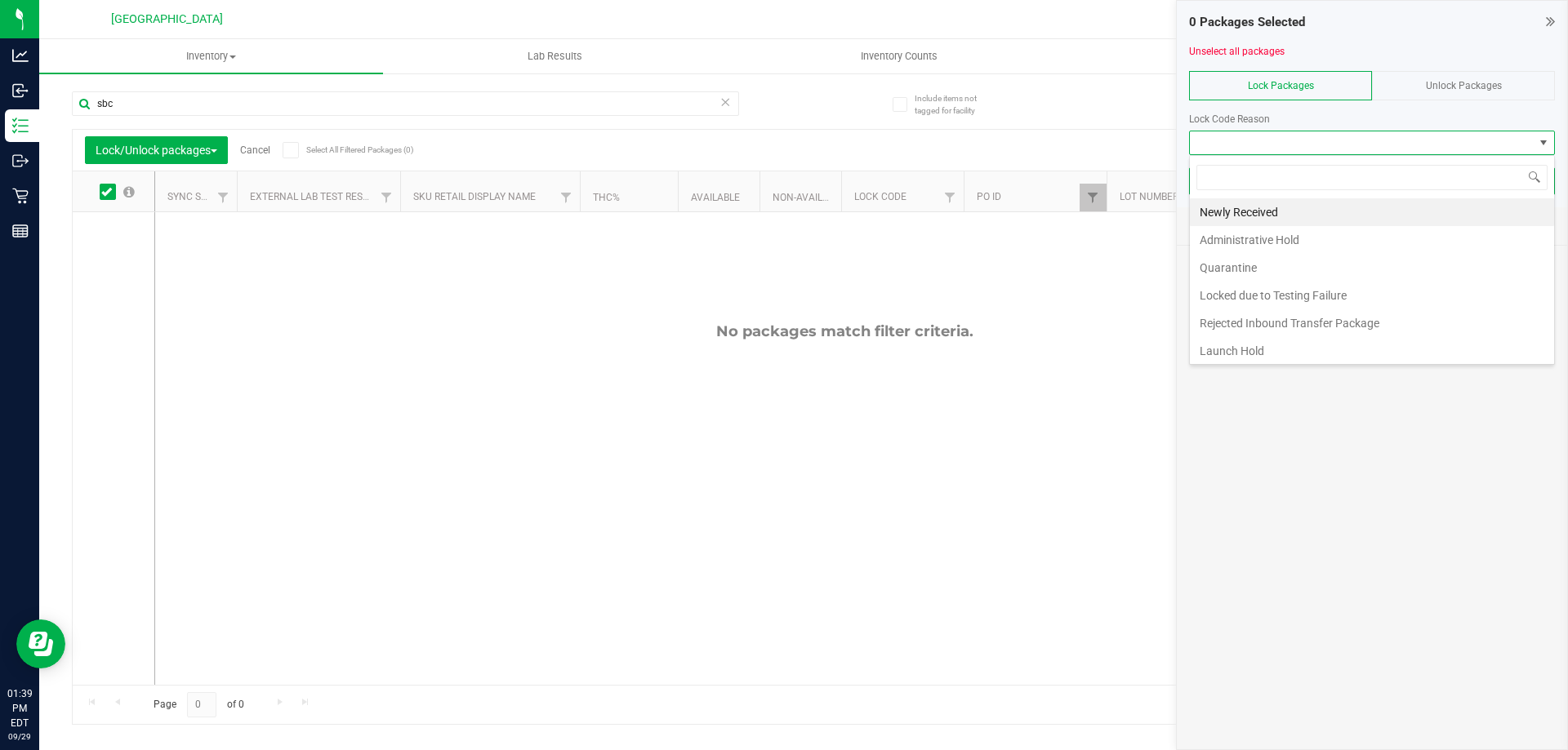
scroll to position [25, 366]
click at [1271, 350] on li "Launch Hold" at bounding box center [1372, 351] width 364 height 28
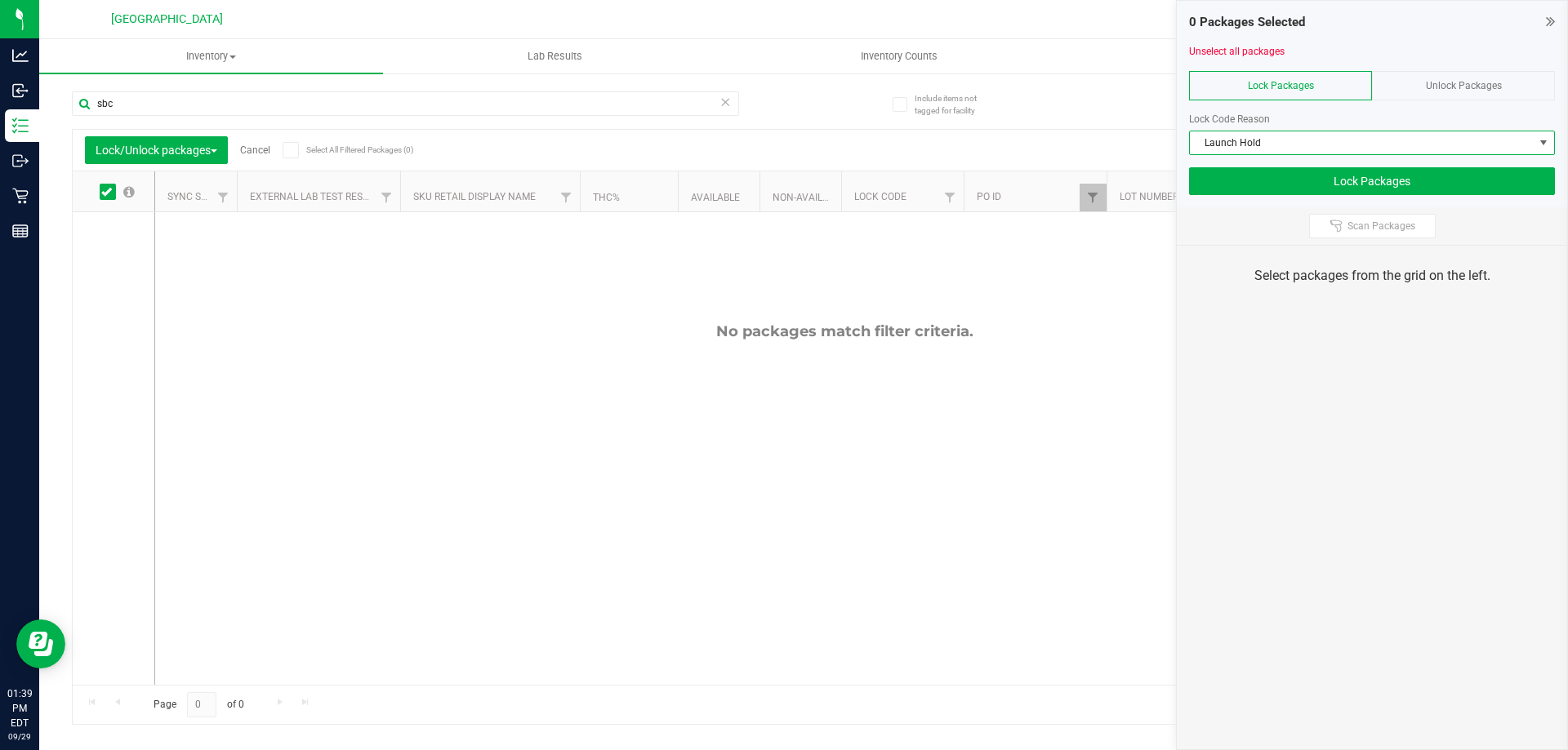
click at [1471, 90] on span "Unlock Packages" at bounding box center [1464, 85] width 76 height 12
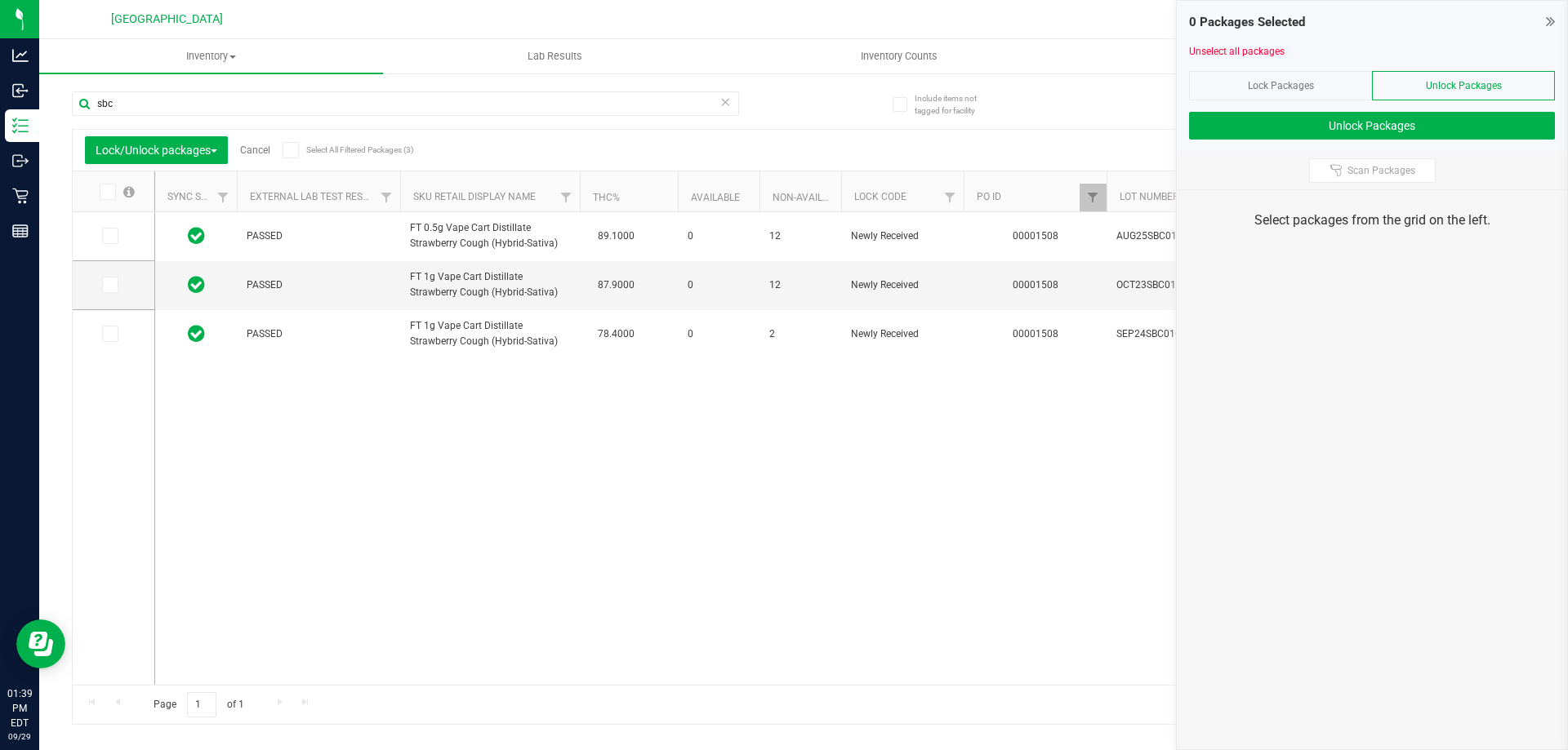
click at [103, 192] on icon at bounding box center [106, 192] width 11 height 0
click at [0, 0] on input "checkbox" at bounding box center [0, 0] width 0 height 0
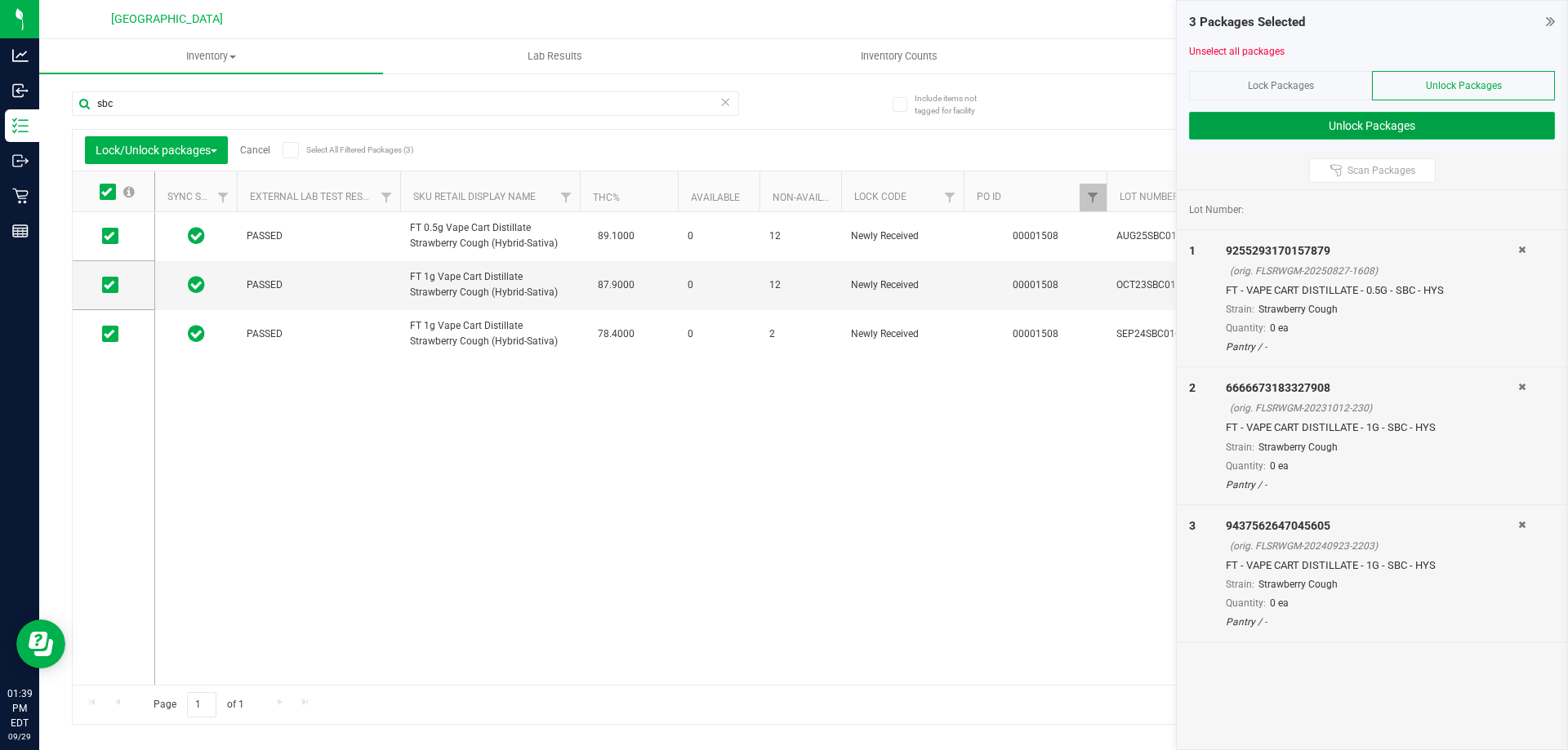
click at [1448, 131] on button "Unlock Packages" at bounding box center [1372, 126] width 366 height 28
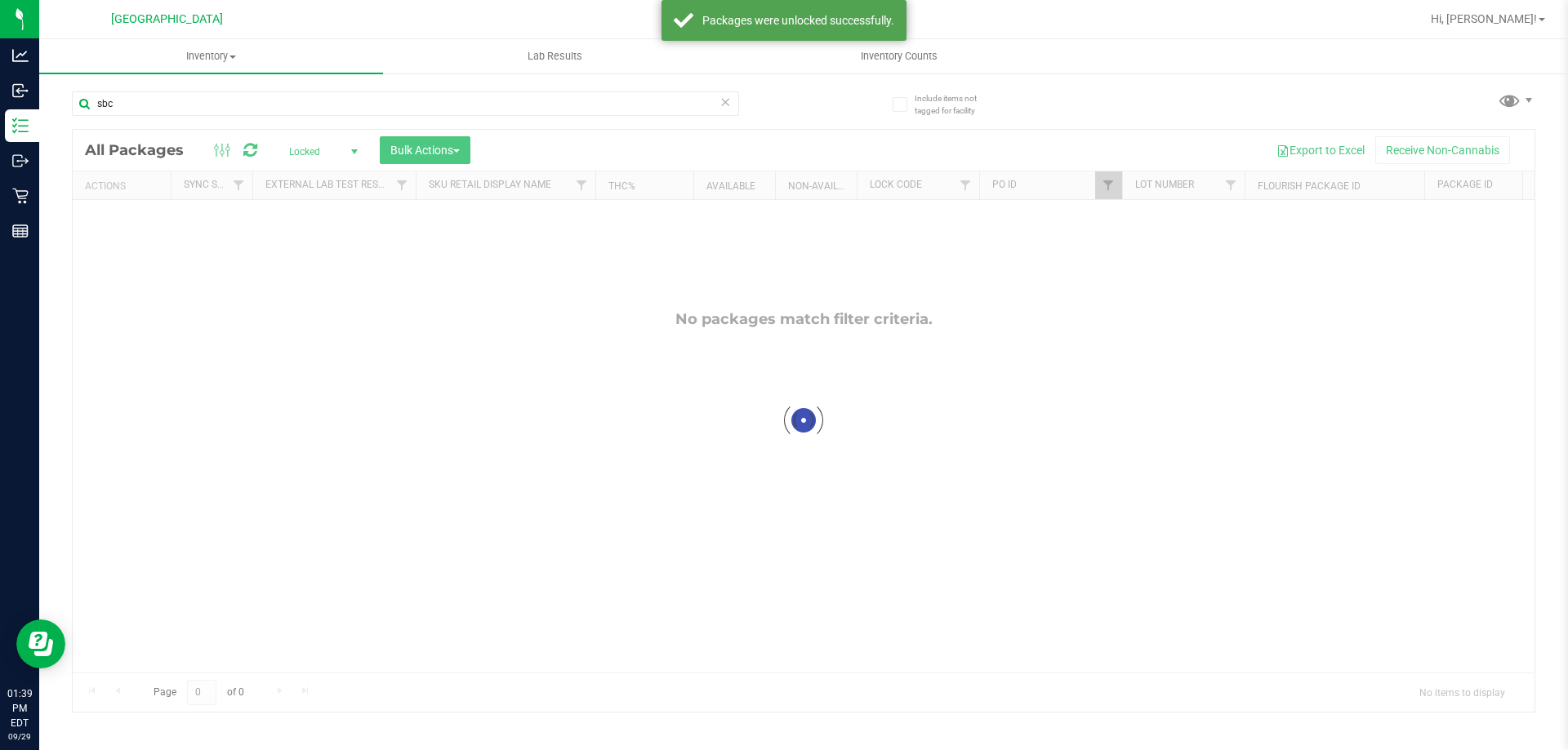
click at [297, 145] on div at bounding box center [803, 421] width 1462 height 582
click at [300, 151] on div at bounding box center [803, 421] width 1462 height 582
click at [304, 154] on div at bounding box center [803, 421] width 1462 height 582
click at [311, 154] on span "Locked" at bounding box center [320, 152] width 90 height 23
click at [295, 188] on li "Active Only" at bounding box center [319, 178] width 88 height 25
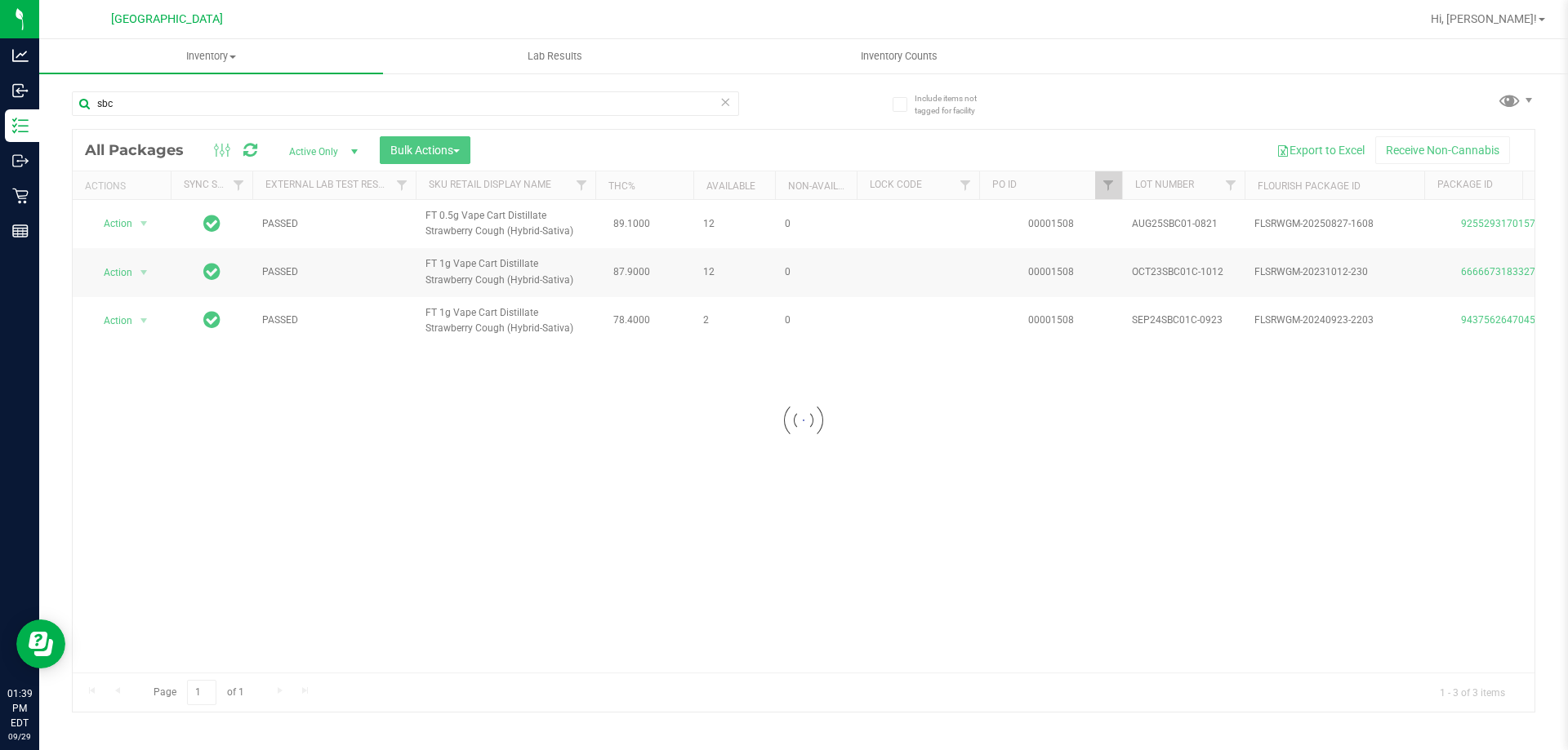
click at [445, 152] on div at bounding box center [803, 421] width 1462 height 582
click at [440, 150] on span "Bulk Actions" at bounding box center [425, 150] width 69 height 13
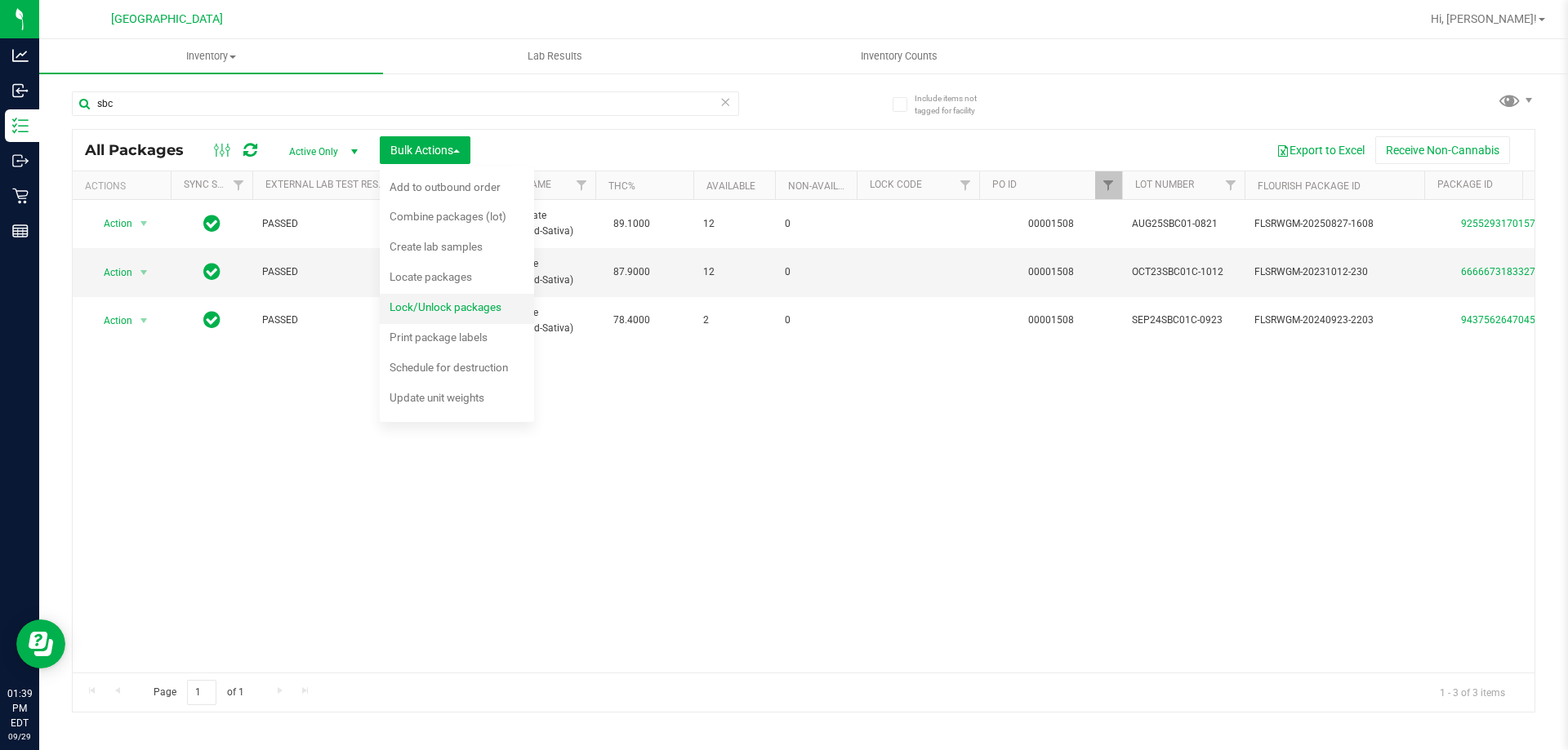
click at [465, 315] on div "Lock/Unlock packages" at bounding box center [456, 310] width 134 height 26
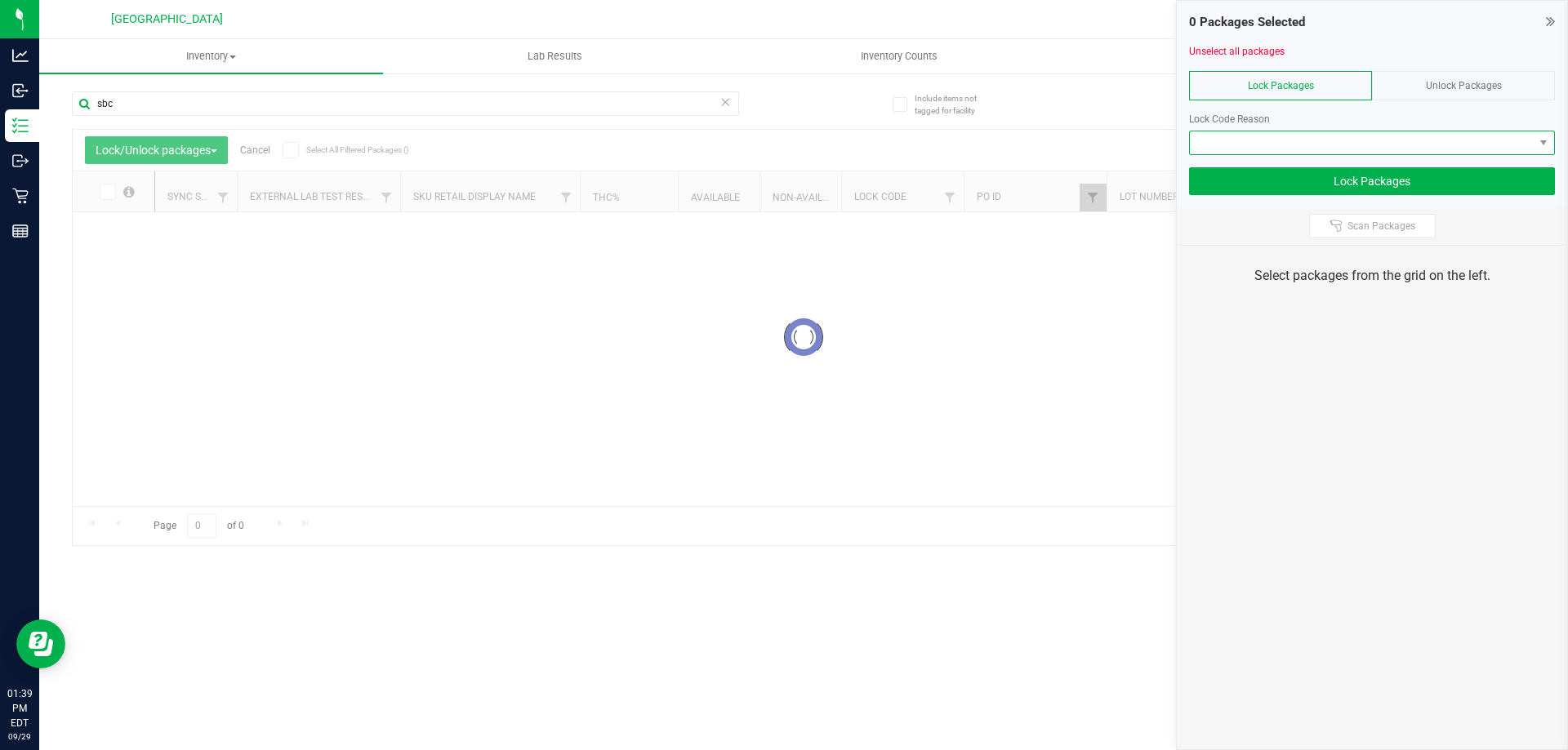
click at [1266, 151] on span at bounding box center [1362, 143] width 344 height 23
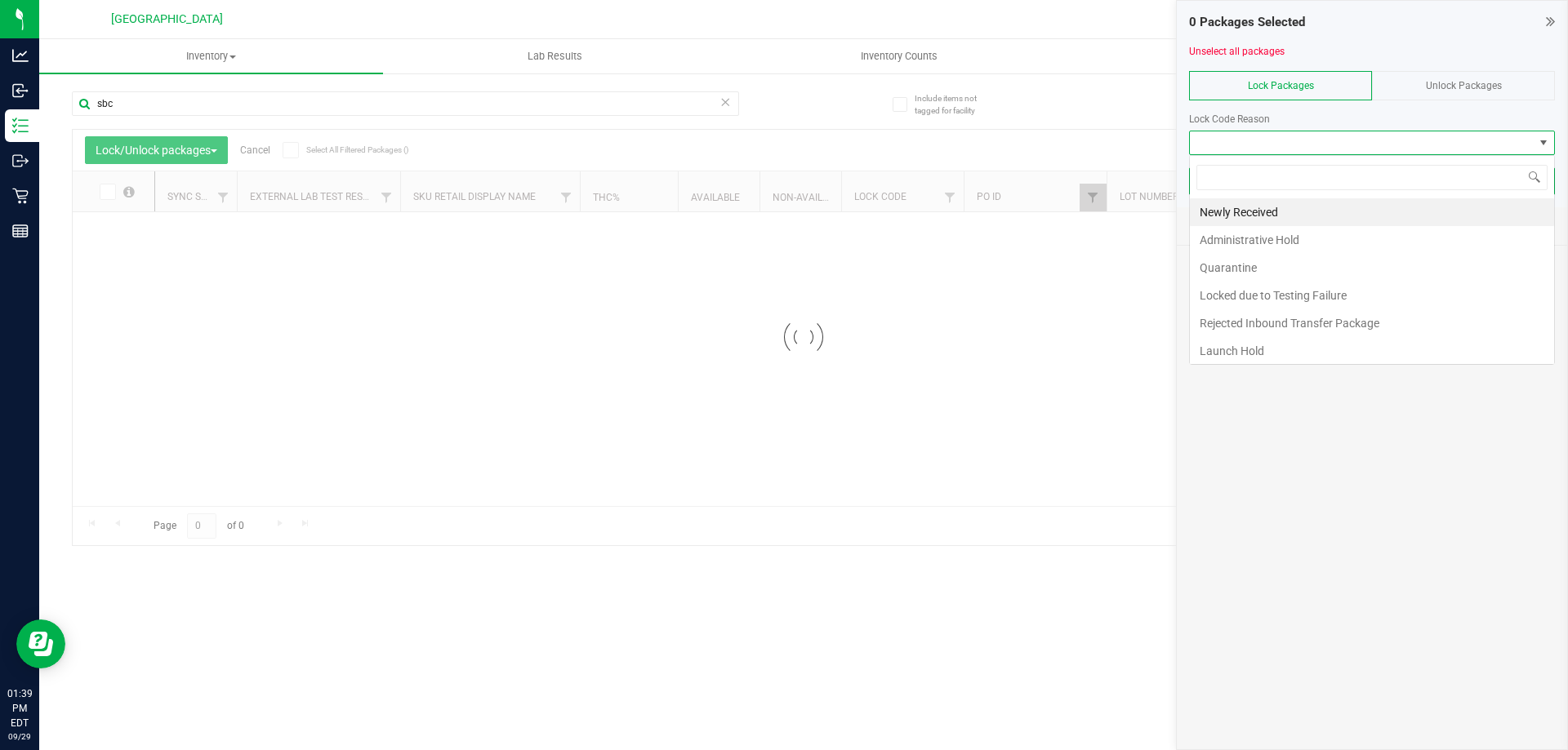
scroll to position [25, 366]
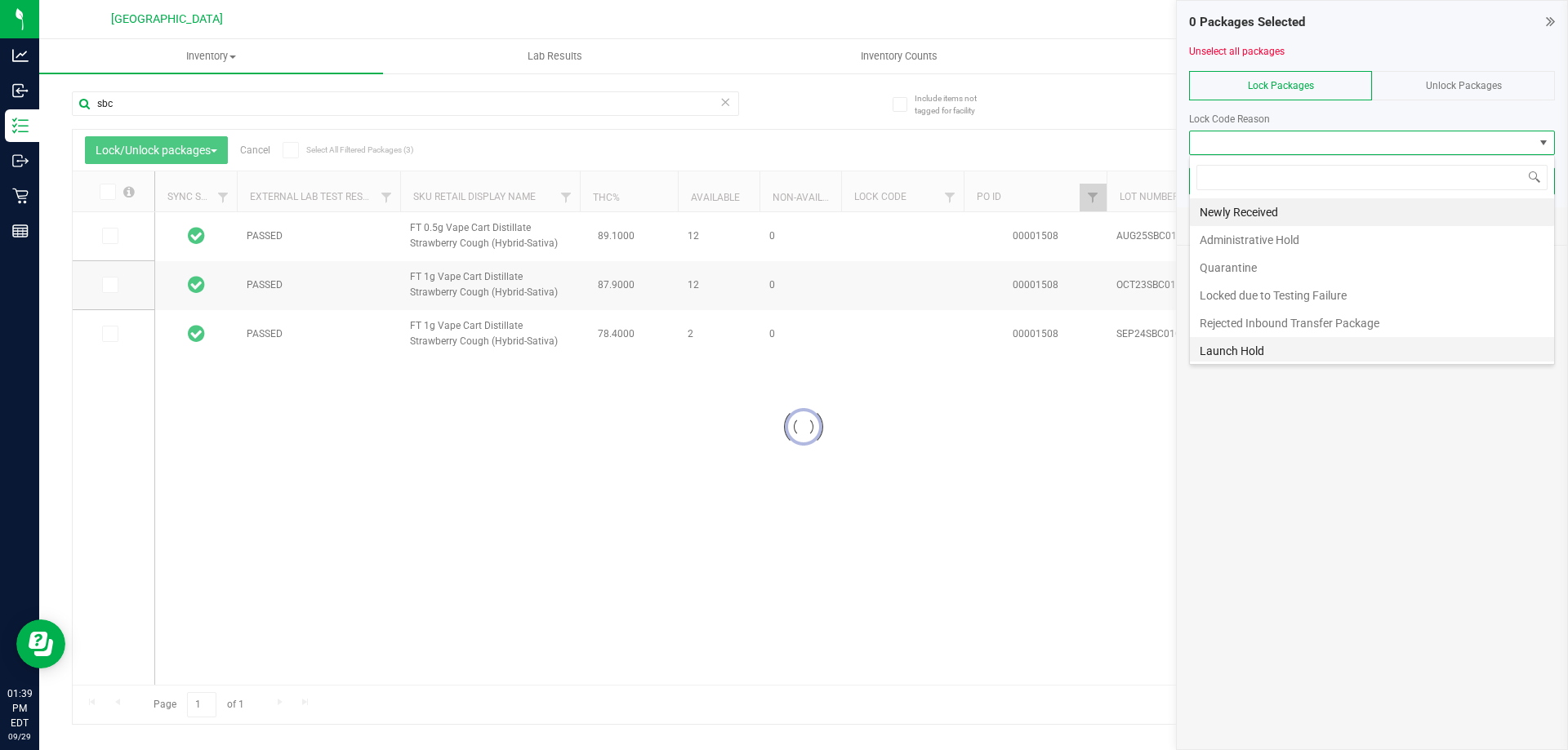
click at [1238, 354] on li "Launch Hold" at bounding box center [1372, 351] width 364 height 28
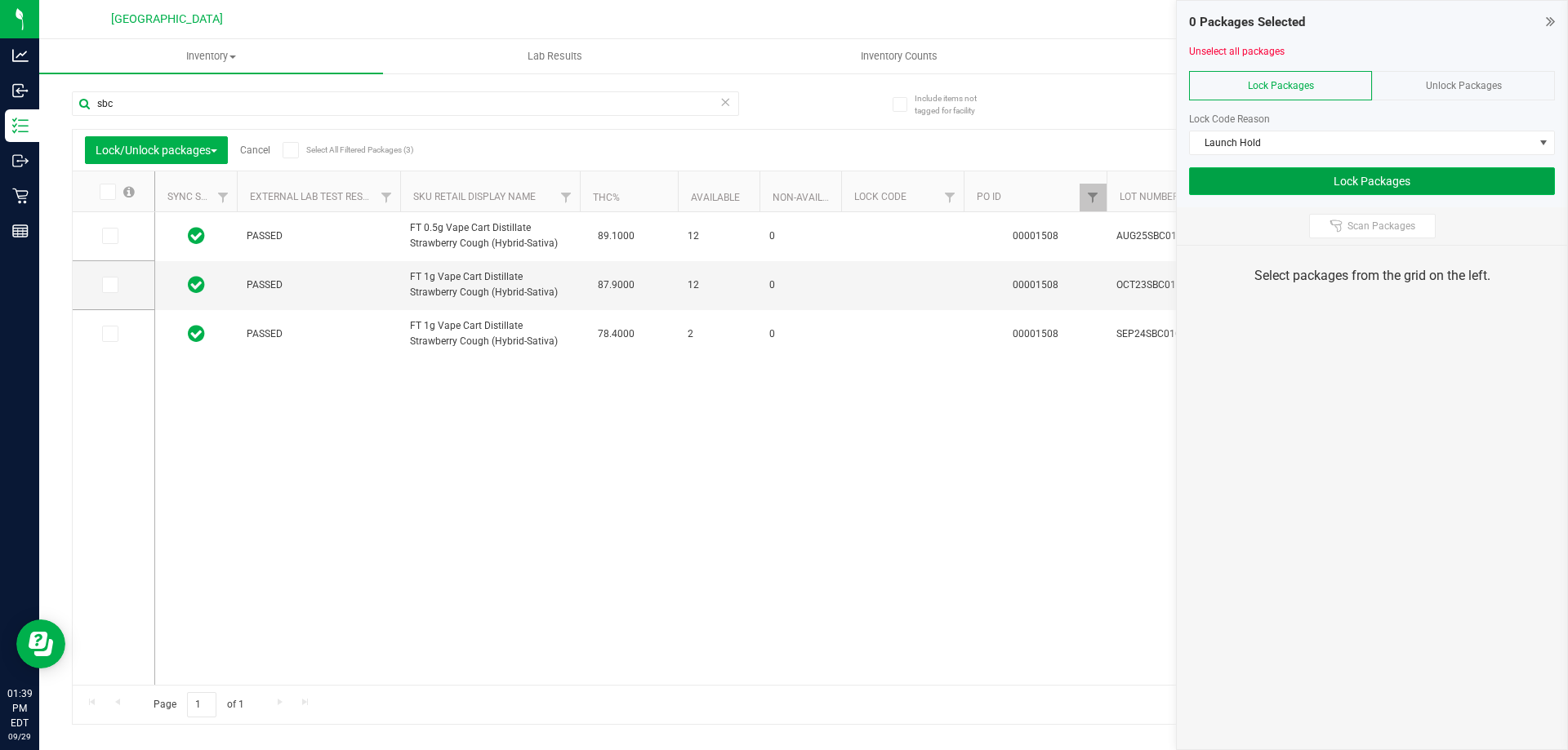
click at [1283, 186] on button "Lock Packages" at bounding box center [1372, 182] width 366 height 28
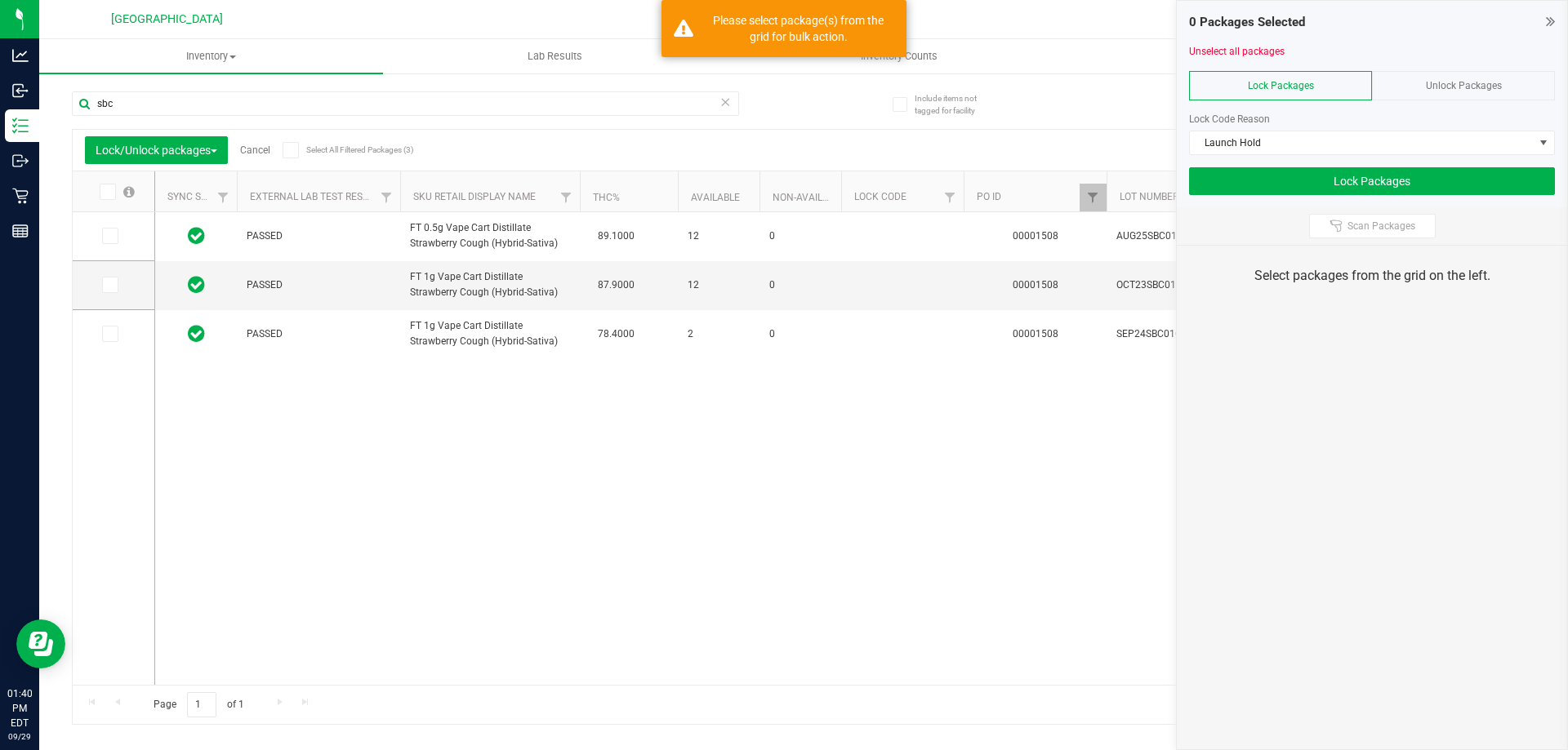
click at [294, 156] on span at bounding box center [291, 150] width 16 height 16
click at [0, 0] on input "Select All Filtered Packages (3)" at bounding box center [0, 0] width 0 height 0
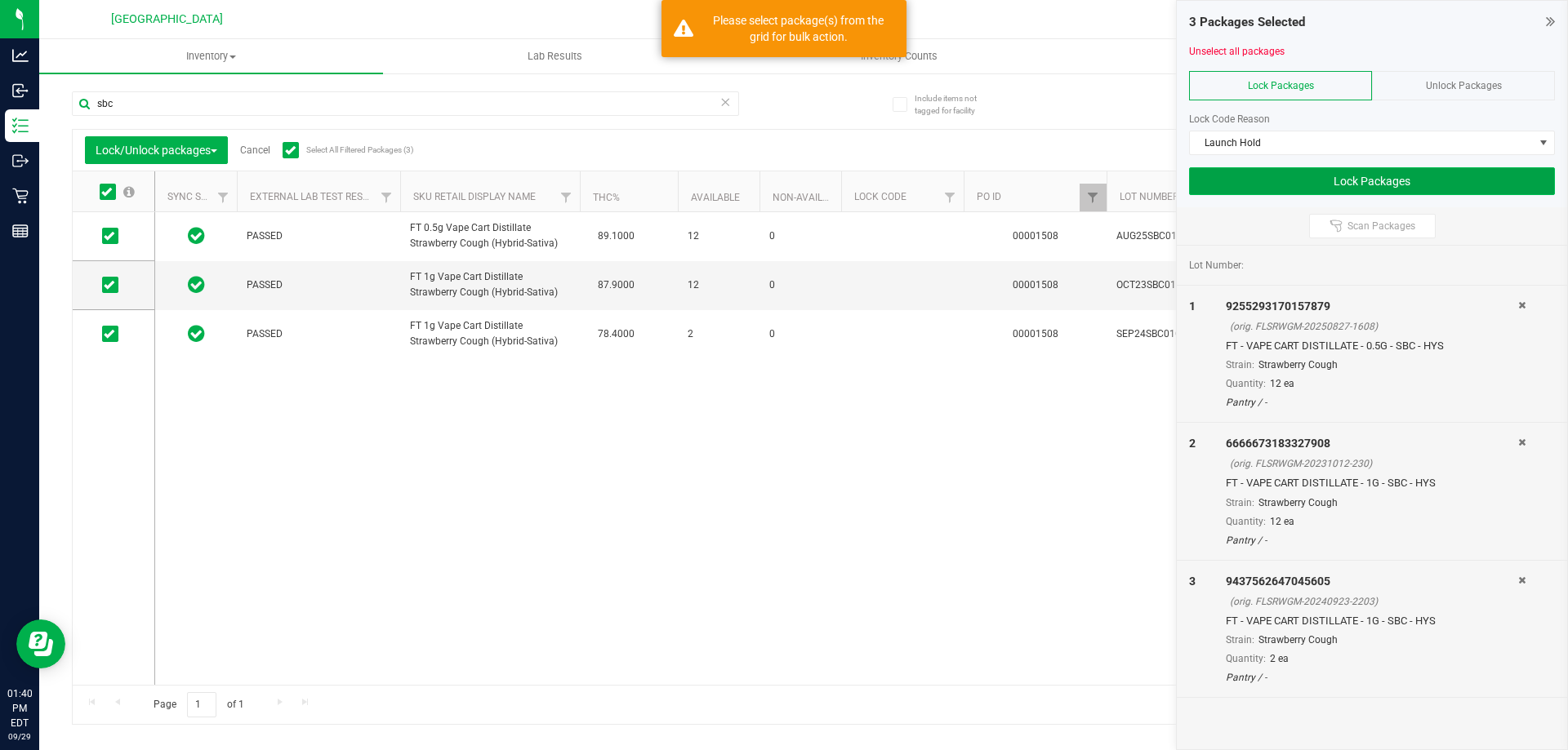
click at [1409, 176] on button "Lock Packages" at bounding box center [1372, 182] width 366 height 28
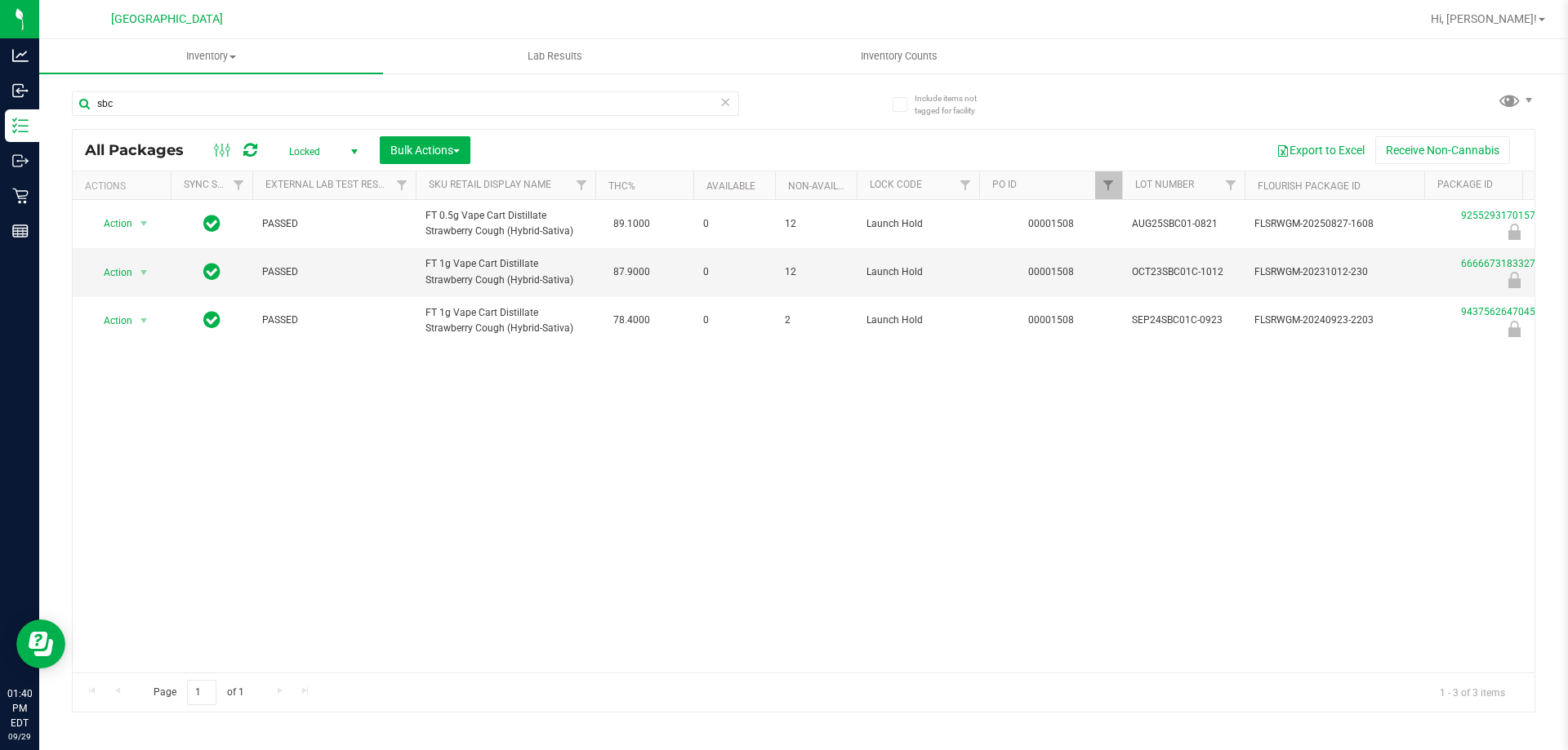
drag, startPoint x: 644, startPoint y: 436, endPoint x: 633, endPoint y: 422, distance: 17.8
click at [644, 436] on div "Action Action Edit attributes Global inventory Locate package Package audit log…" at bounding box center [803, 435] width 1462 height 472
click at [172, 108] on input "sbc" at bounding box center [405, 104] width 667 height 25
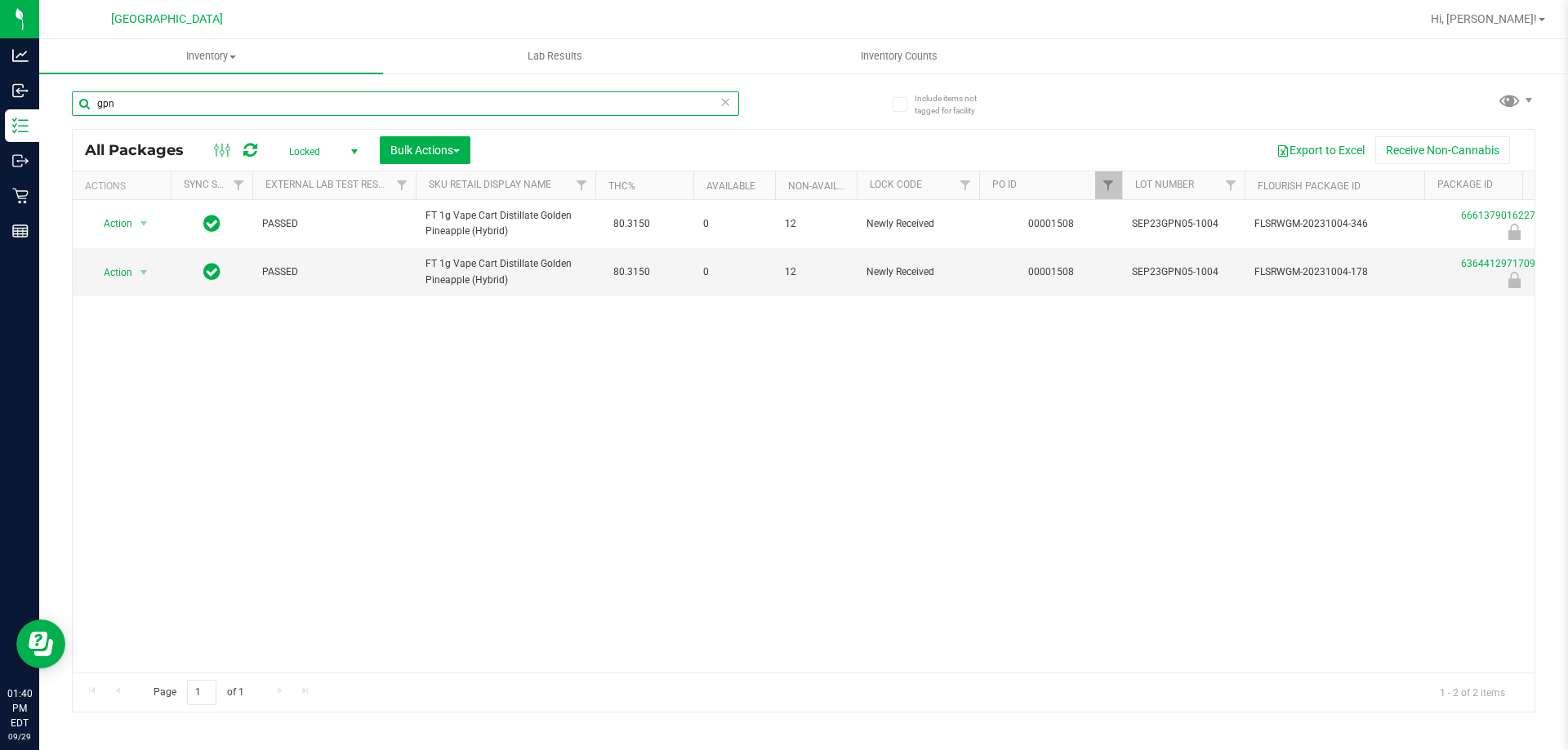
click at [184, 104] on input "gpn" at bounding box center [405, 104] width 667 height 25
click at [183, 104] on input "gpn" at bounding box center [405, 104] width 667 height 25
type input "sbc"
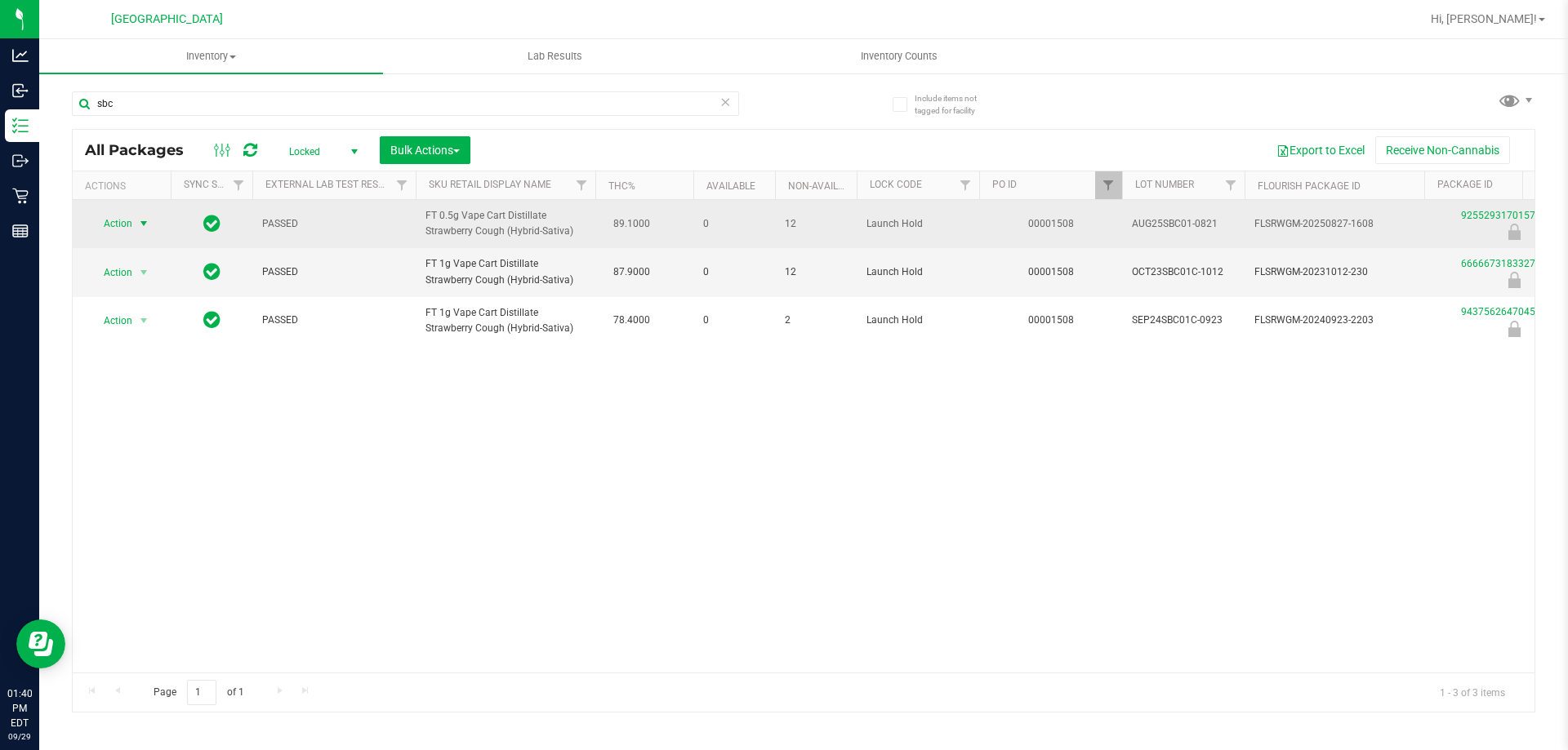
click at [132, 223] on span "Action" at bounding box center [111, 223] width 44 height 23
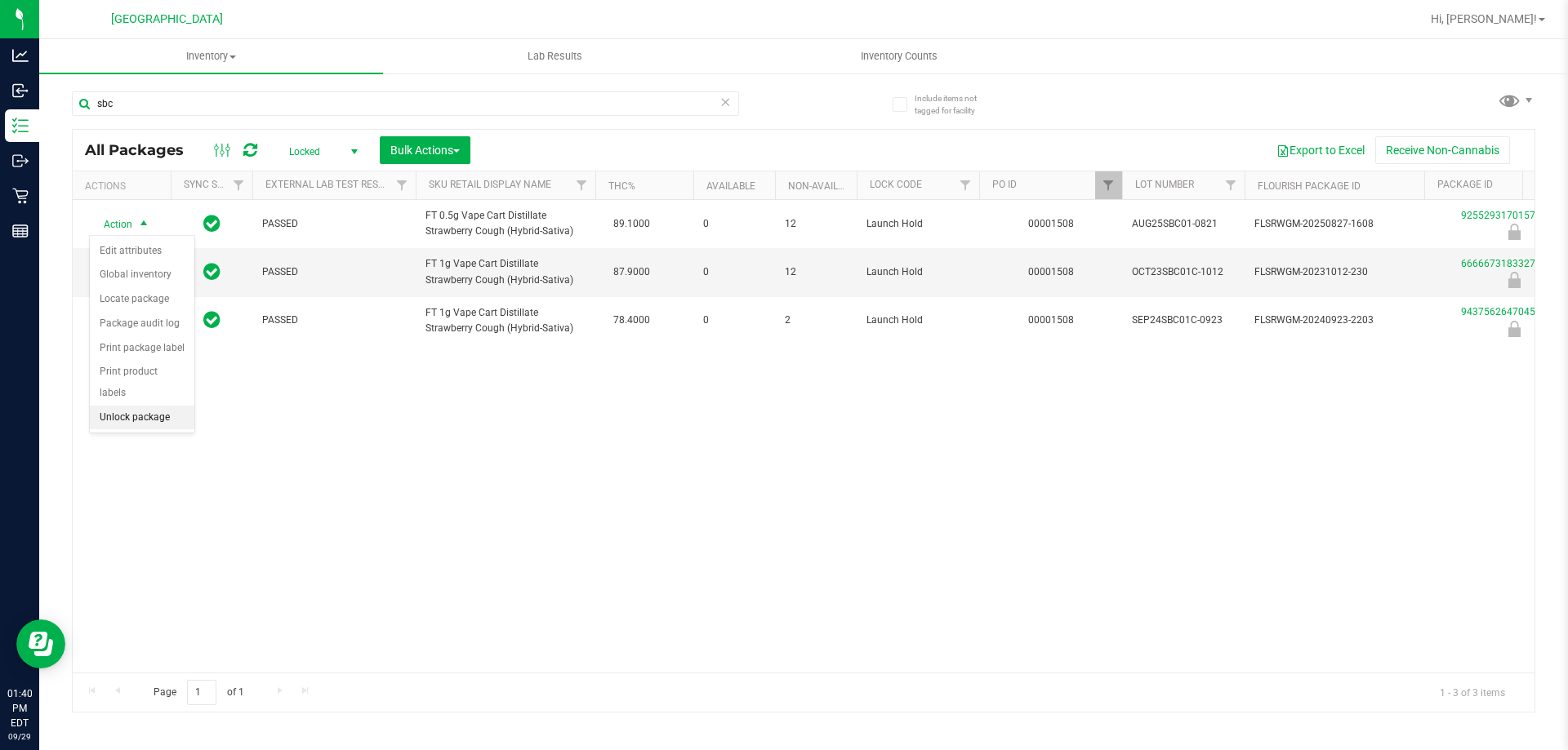
click at [125, 406] on li "Unlock package" at bounding box center [141, 418] width 104 height 25
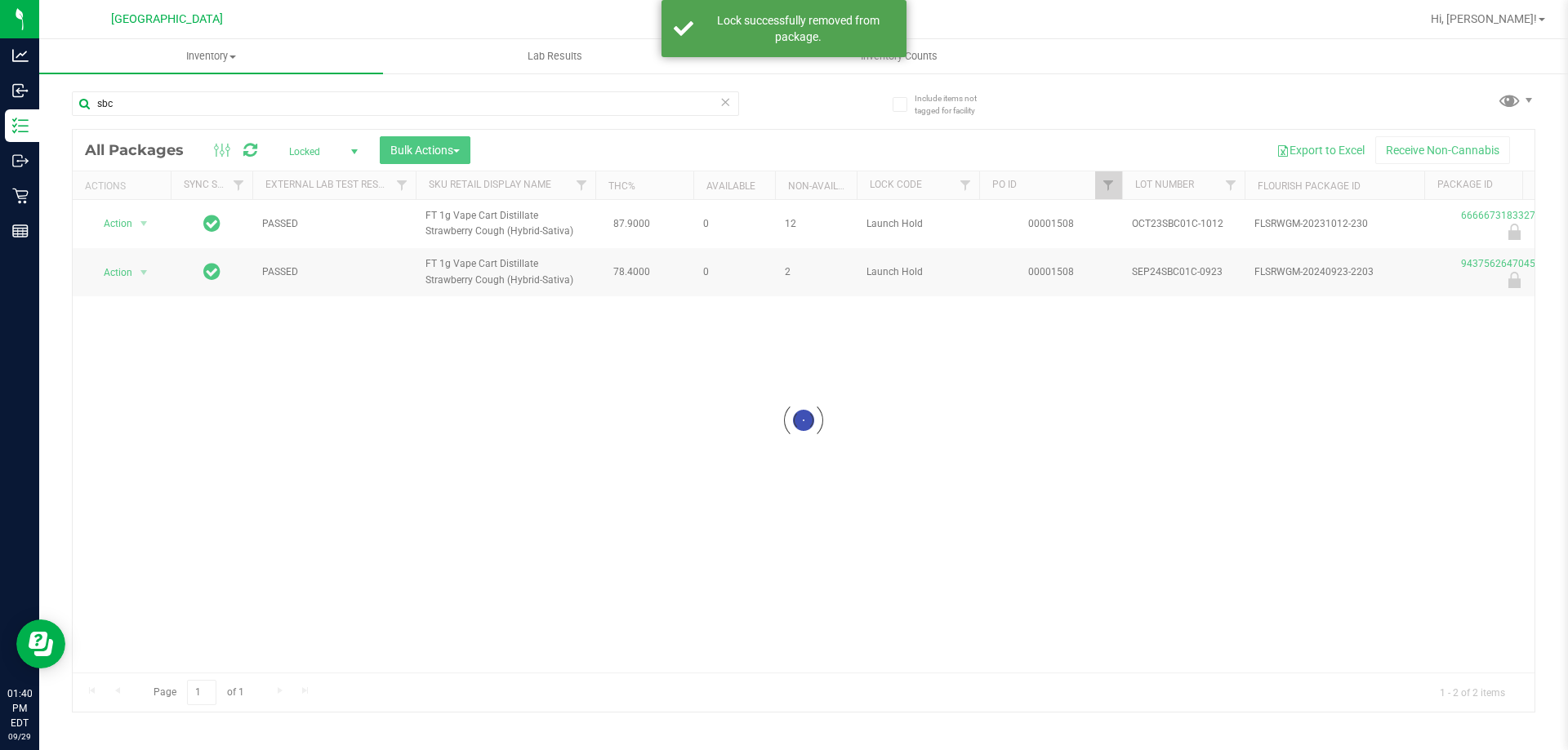
click at [319, 143] on div at bounding box center [803, 421] width 1462 height 582
click at [310, 150] on div at bounding box center [803, 421] width 1462 height 582
click at [321, 150] on span "Locked" at bounding box center [320, 152] width 90 height 23
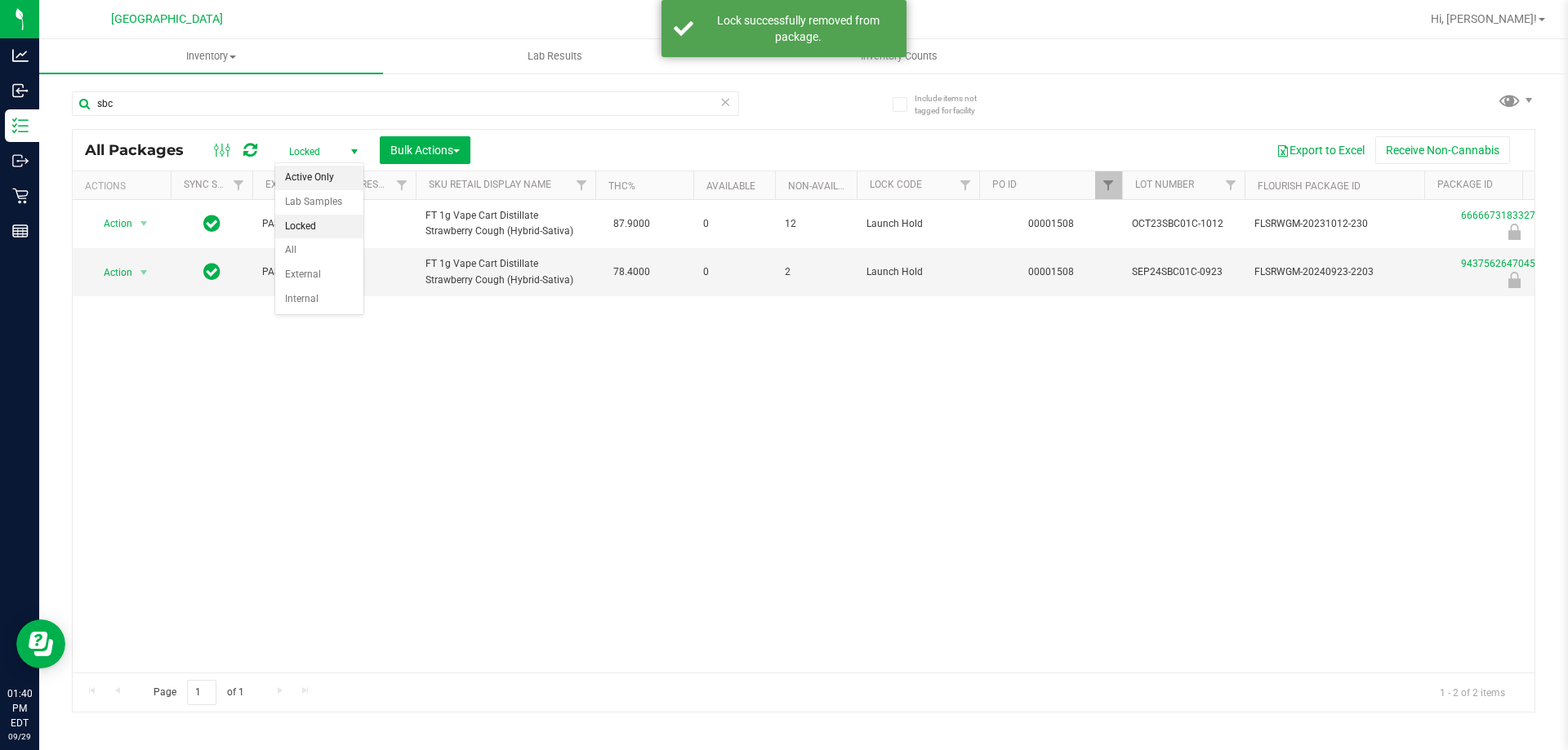
click at [301, 181] on li "Active Only" at bounding box center [319, 178] width 88 height 25
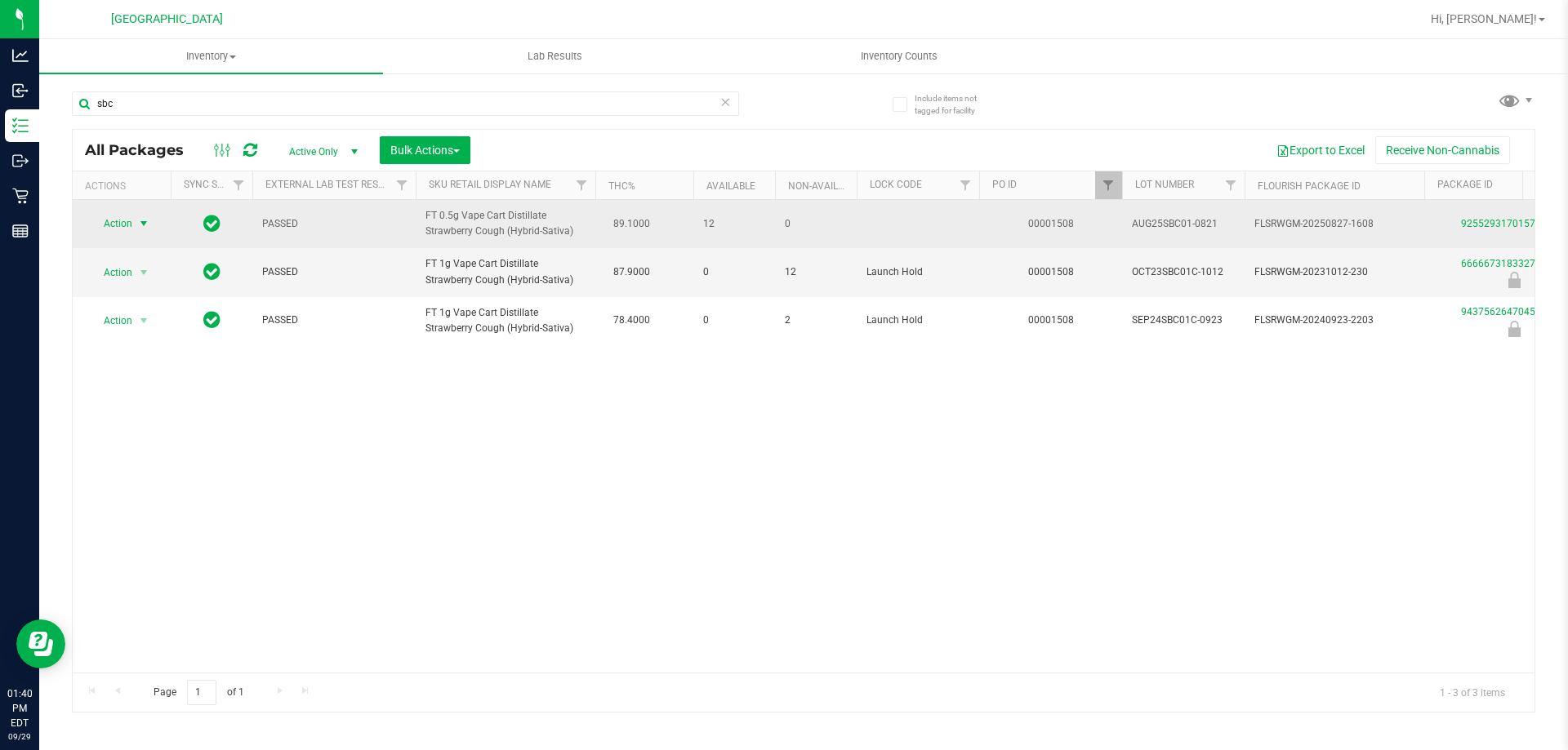
click at [118, 225] on span "Action" at bounding box center [111, 223] width 44 height 23
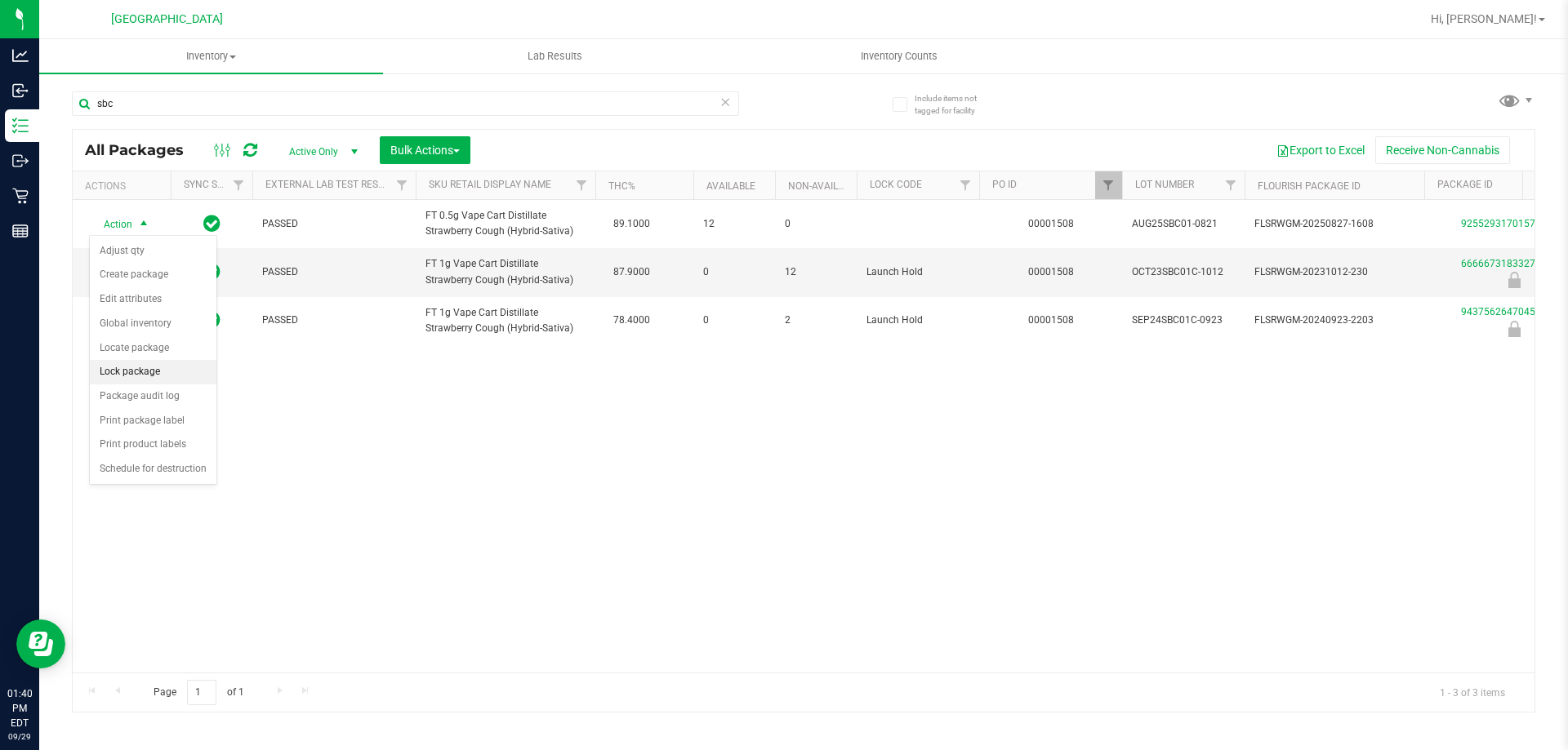
click at [140, 375] on li "Lock package" at bounding box center [153, 372] width 127 height 25
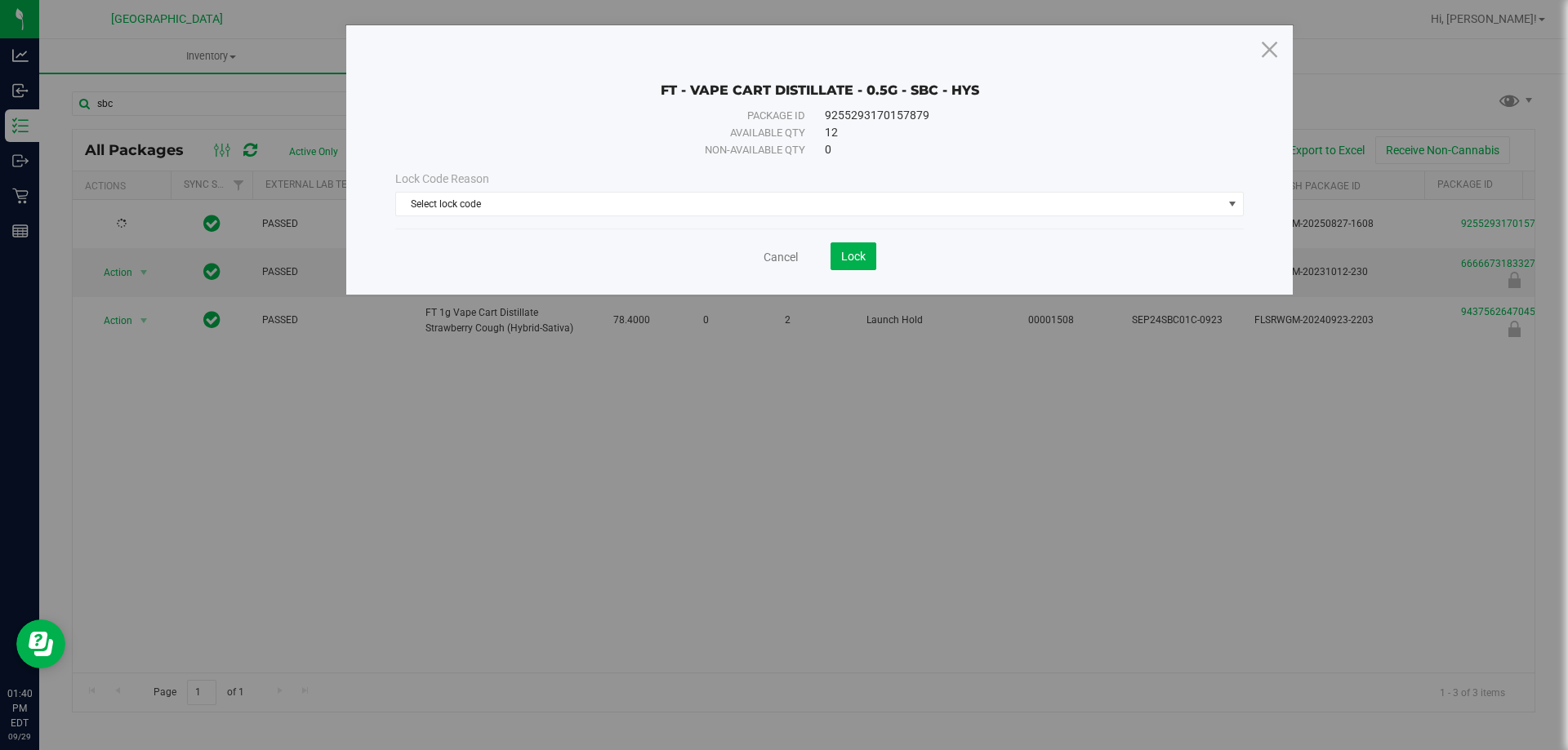
click at [717, 227] on div "Lock Code Reason Select lock code Select lock code Newly Received Administrativ…" at bounding box center [819, 193] width 873 height 70
click at [714, 210] on span "Select lock code" at bounding box center [809, 204] width 827 height 23
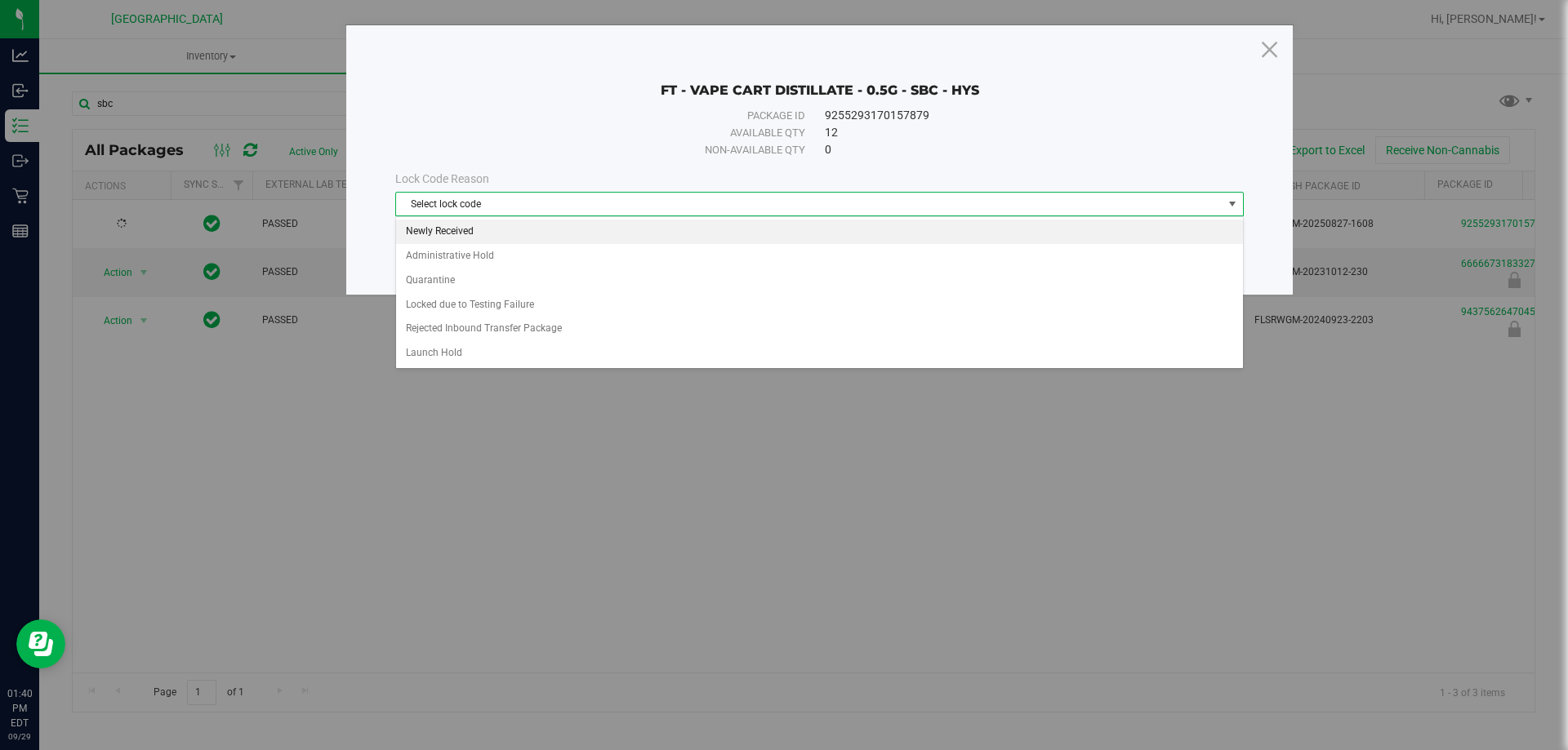
click at [504, 235] on li "Newly Received" at bounding box center [819, 232] width 846 height 25
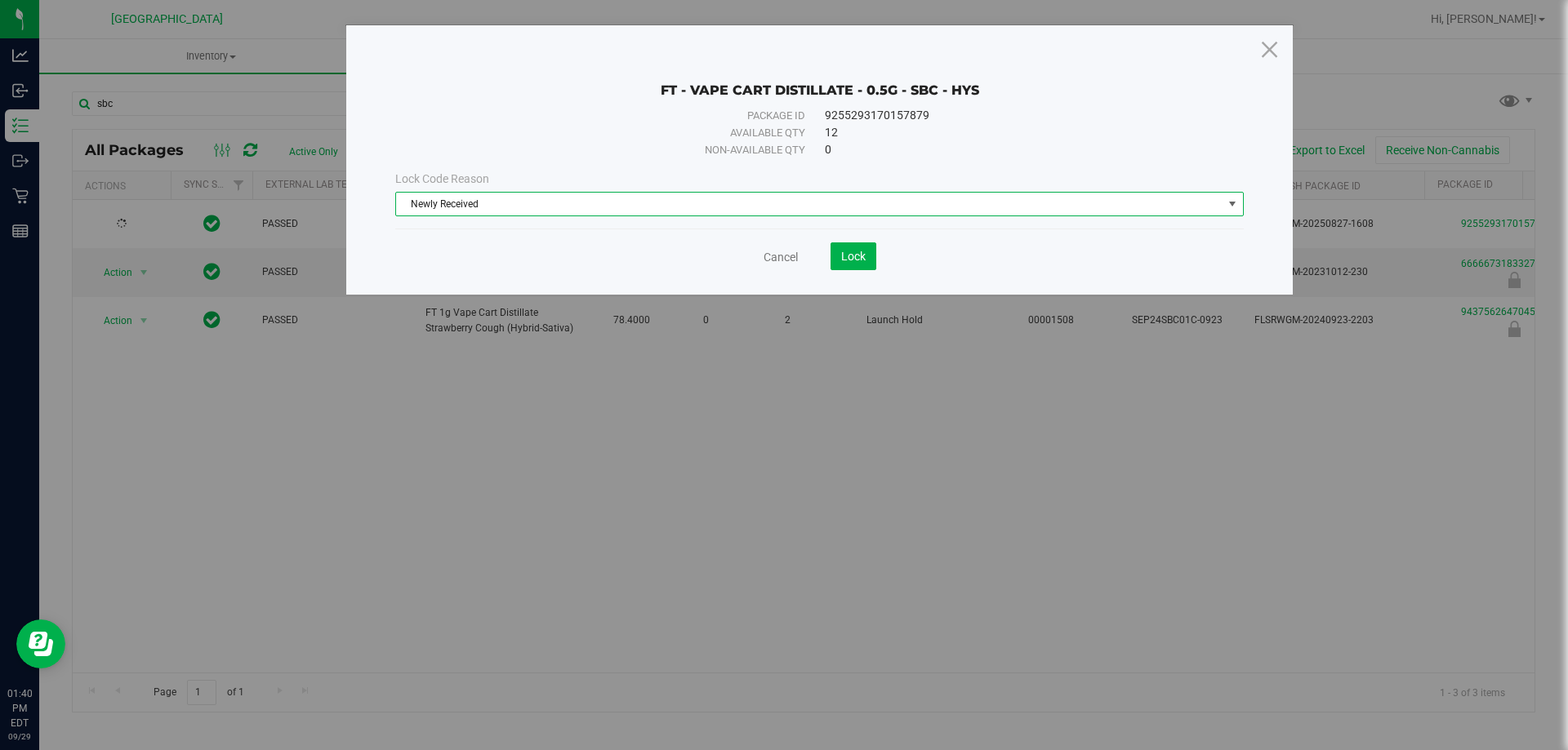
click at [877, 249] on div "Cancel Lock" at bounding box center [819, 256] width 848 height 28
click at [869, 250] on button "Lock" at bounding box center [854, 256] width 46 height 28
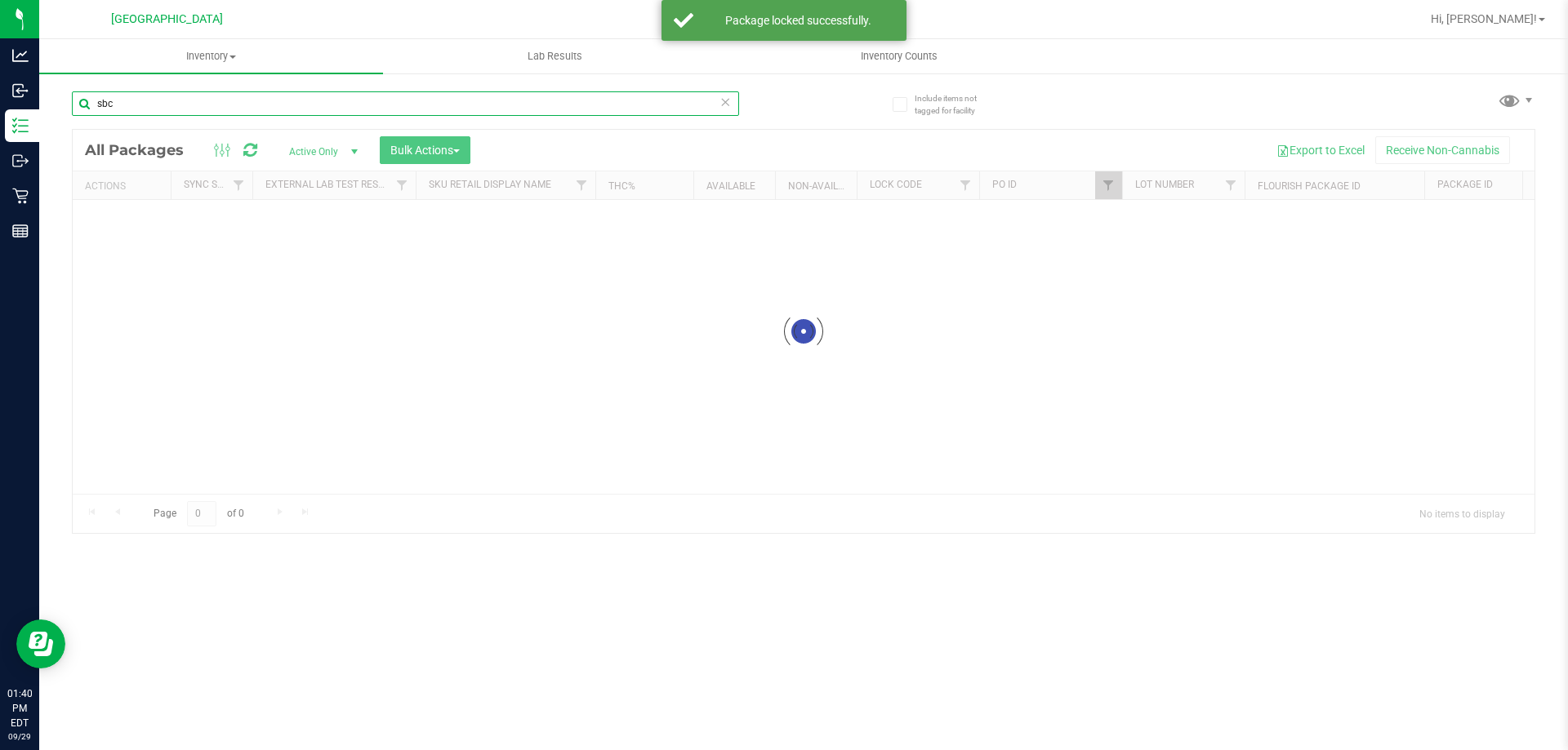
click at [196, 95] on input "sbc" at bounding box center [405, 104] width 667 height 25
click at [199, 95] on input "sbc" at bounding box center [405, 104] width 667 height 25
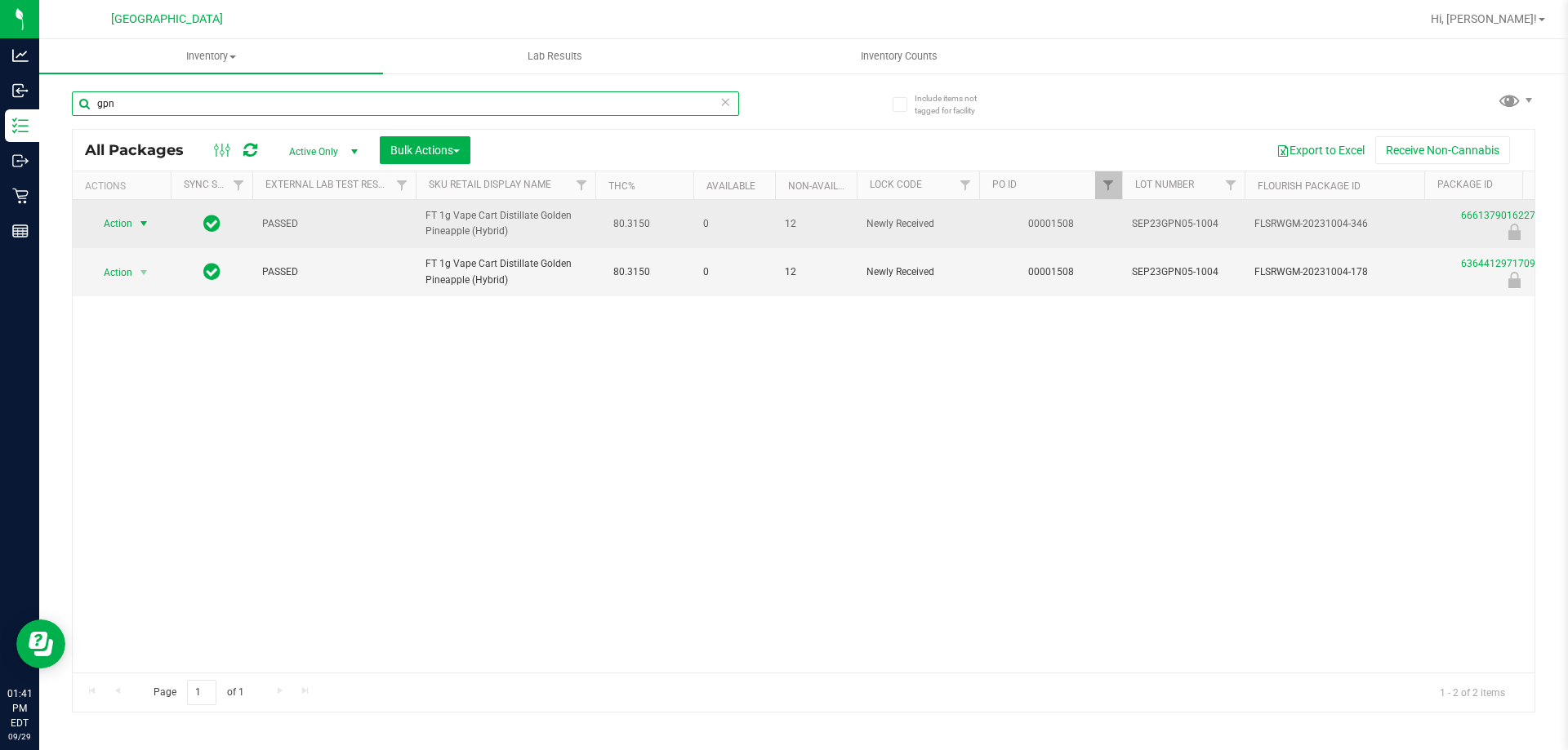
type input "gpn"
click at [141, 232] on span "select" at bounding box center [144, 223] width 21 height 23
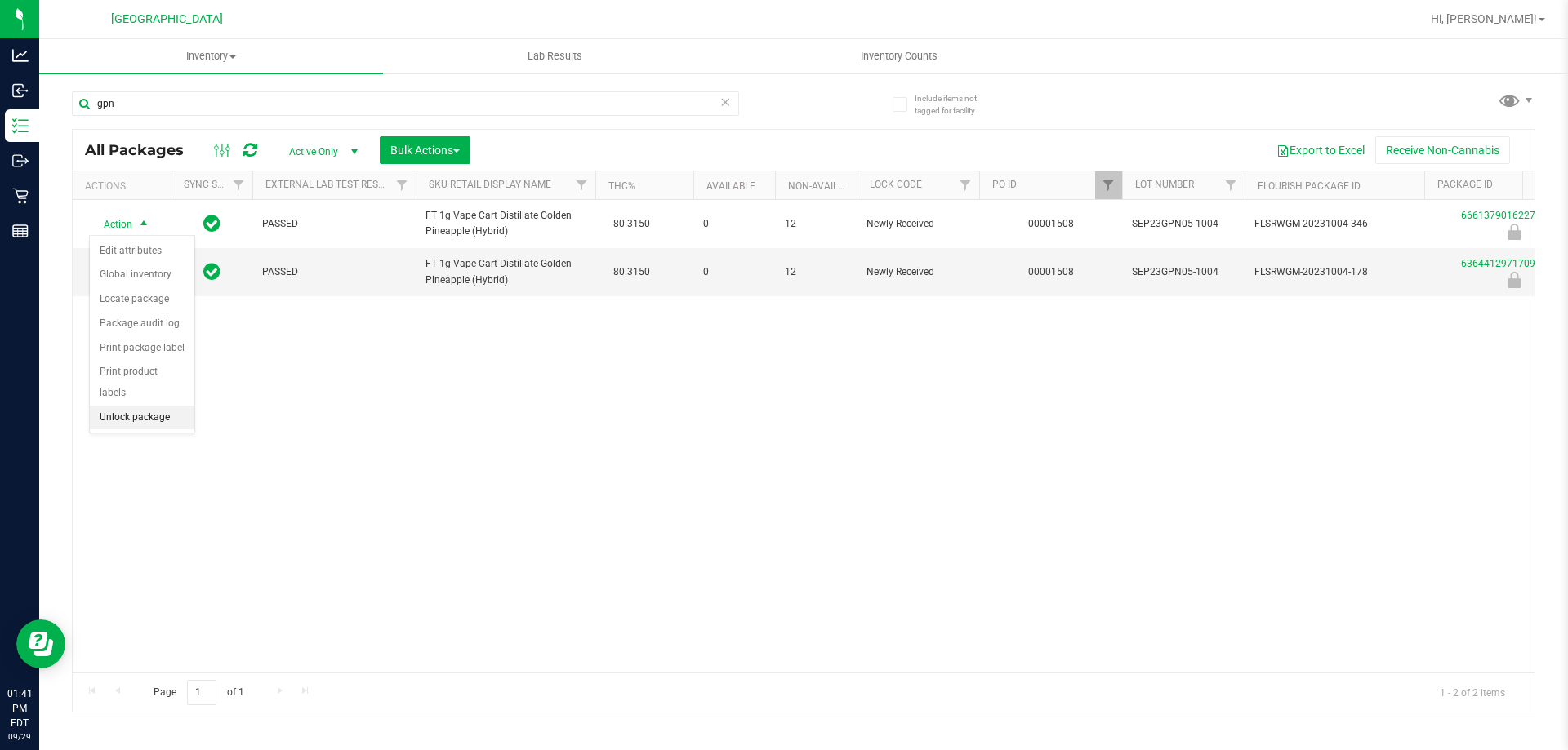
click at [115, 406] on li "Unlock package" at bounding box center [141, 418] width 104 height 25
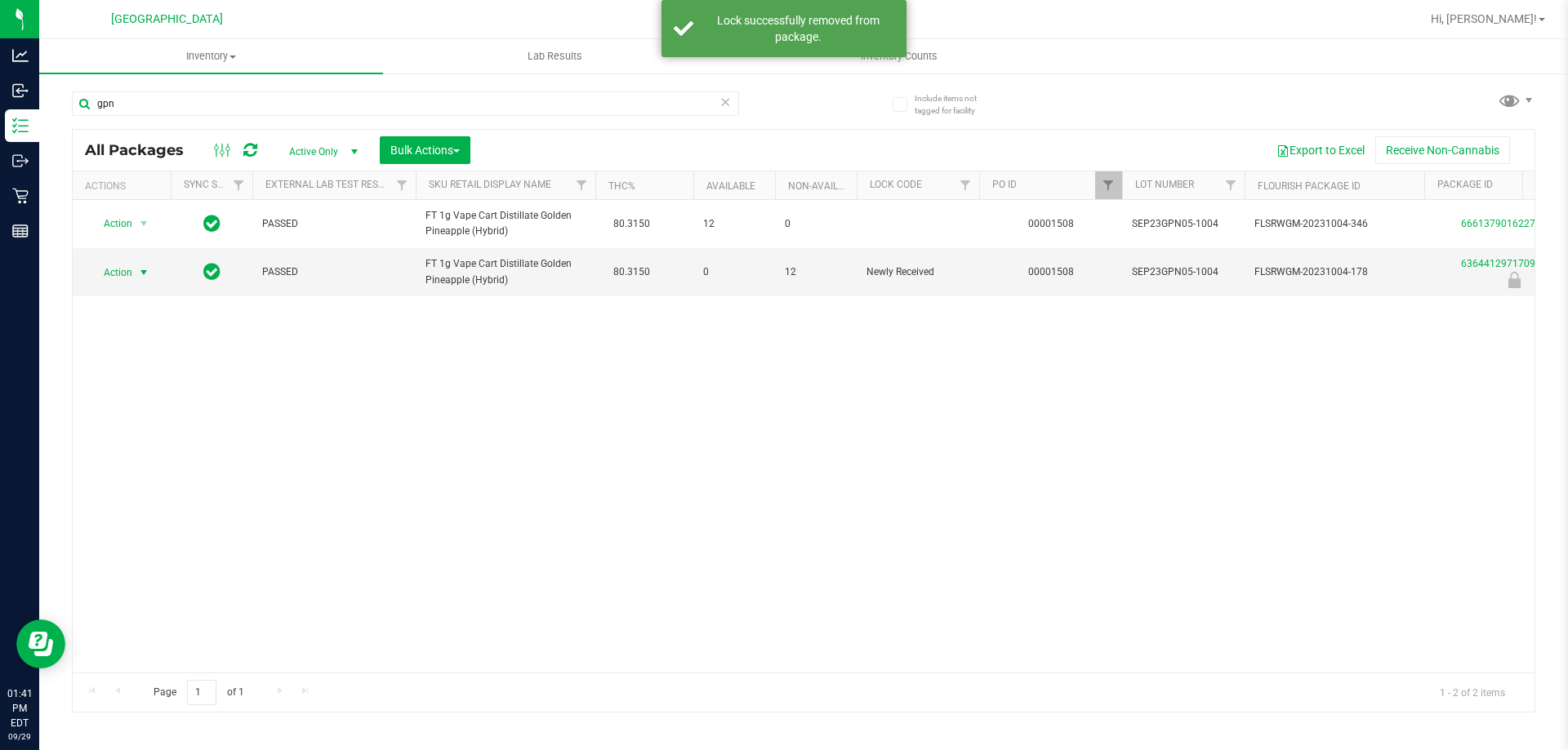
click at [118, 274] on span "Action" at bounding box center [111, 273] width 44 height 23
click at [107, 453] on li "Unlock package" at bounding box center [141, 466] width 104 height 25
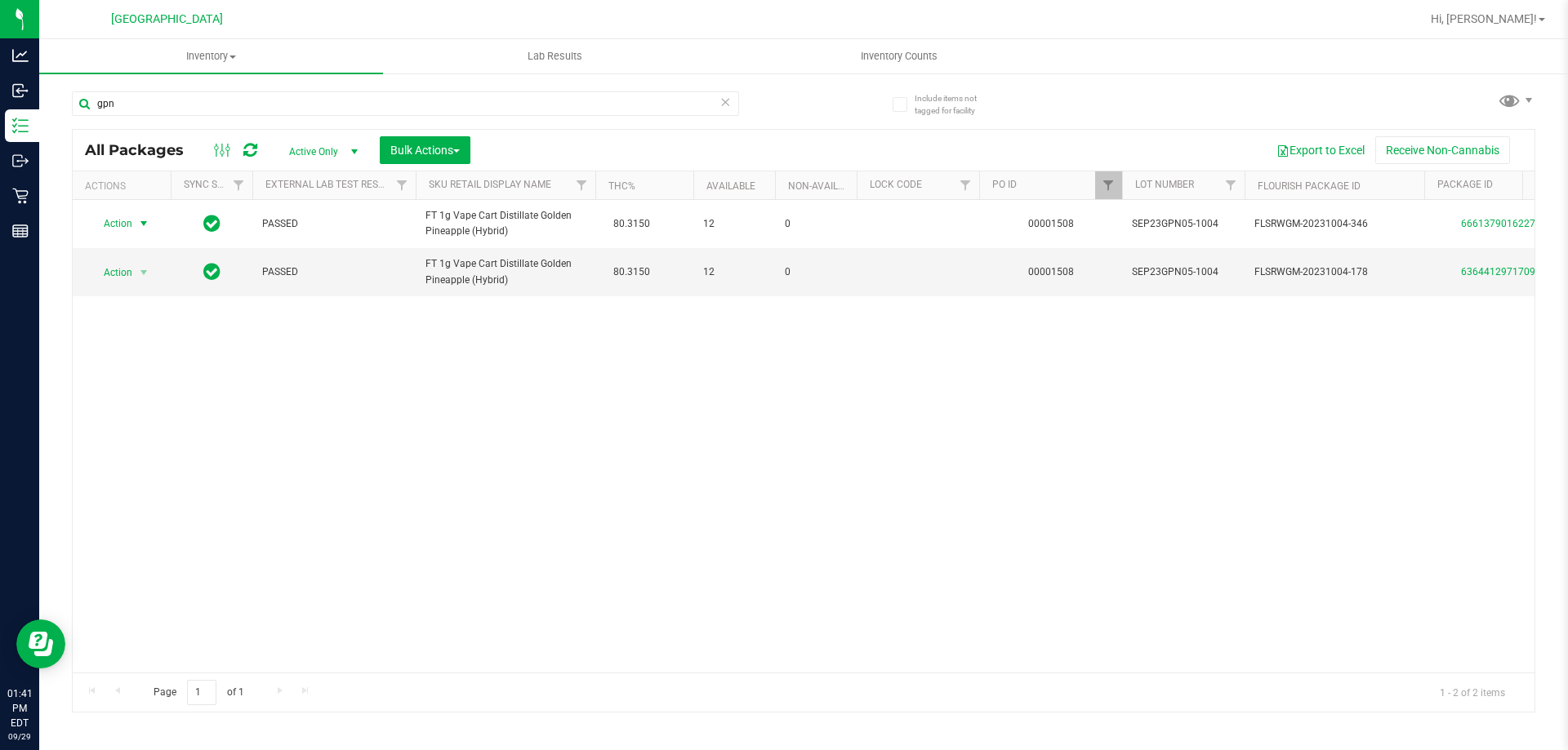
click at [120, 225] on span "Action" at bounding box center [111, 223] width 44 height 23
click at [182, 371] on li "Lock package" at bounding box center [153, 372] width 127 height 25
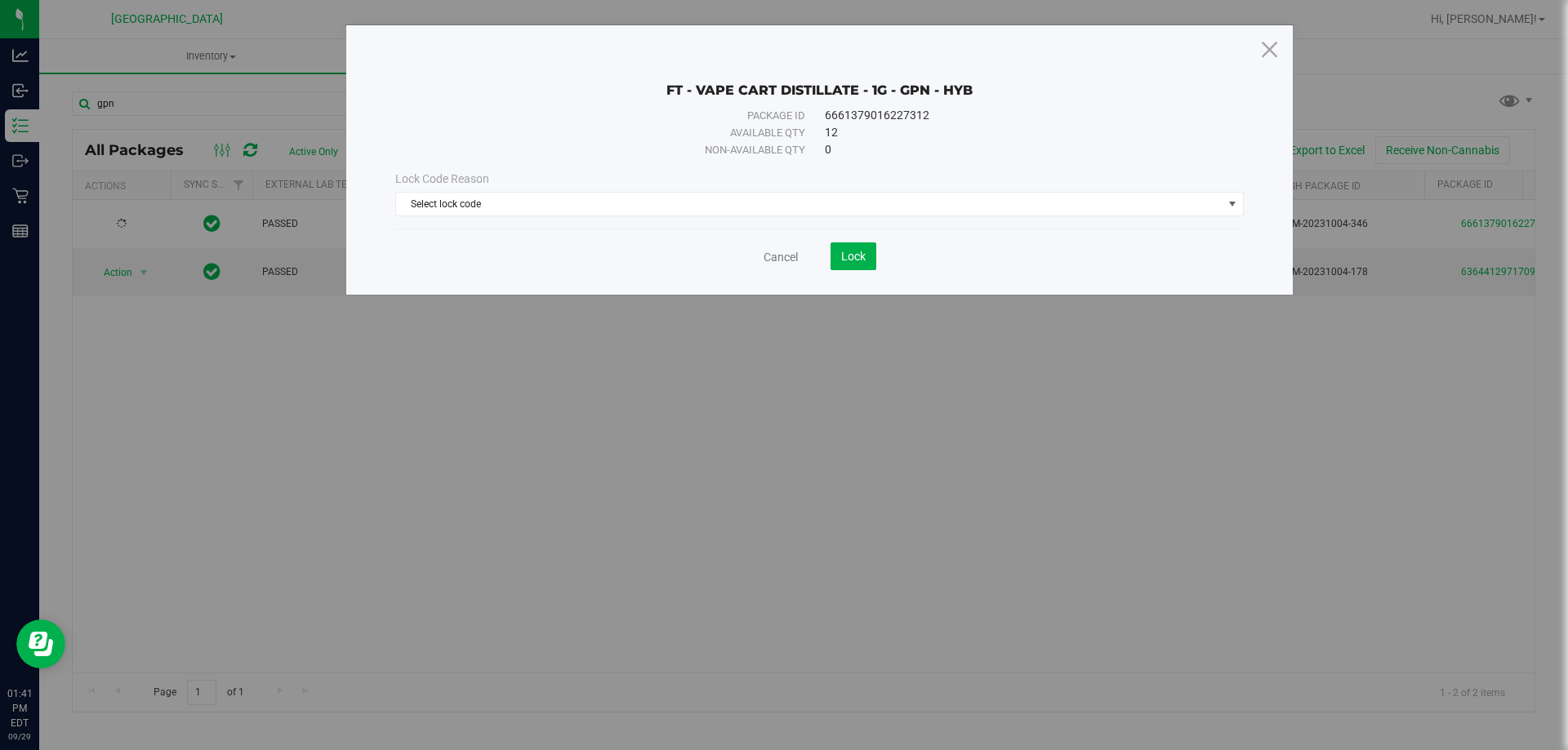
click at [597, 224] on div "Lock Code Reason Select lock code Select lock code Newly Received Administrativ…" at bounding box center [819, 193] width 873 height 70
click at [575, 218] on div "Lock Code Reason Select lock code Select lock code Newly Received Administrativ…" at bounding box center [819, 193] width 873 height 70
click at [527, 209] on span "Select lock code" at bounding box center [809, 204] width 827 height 23
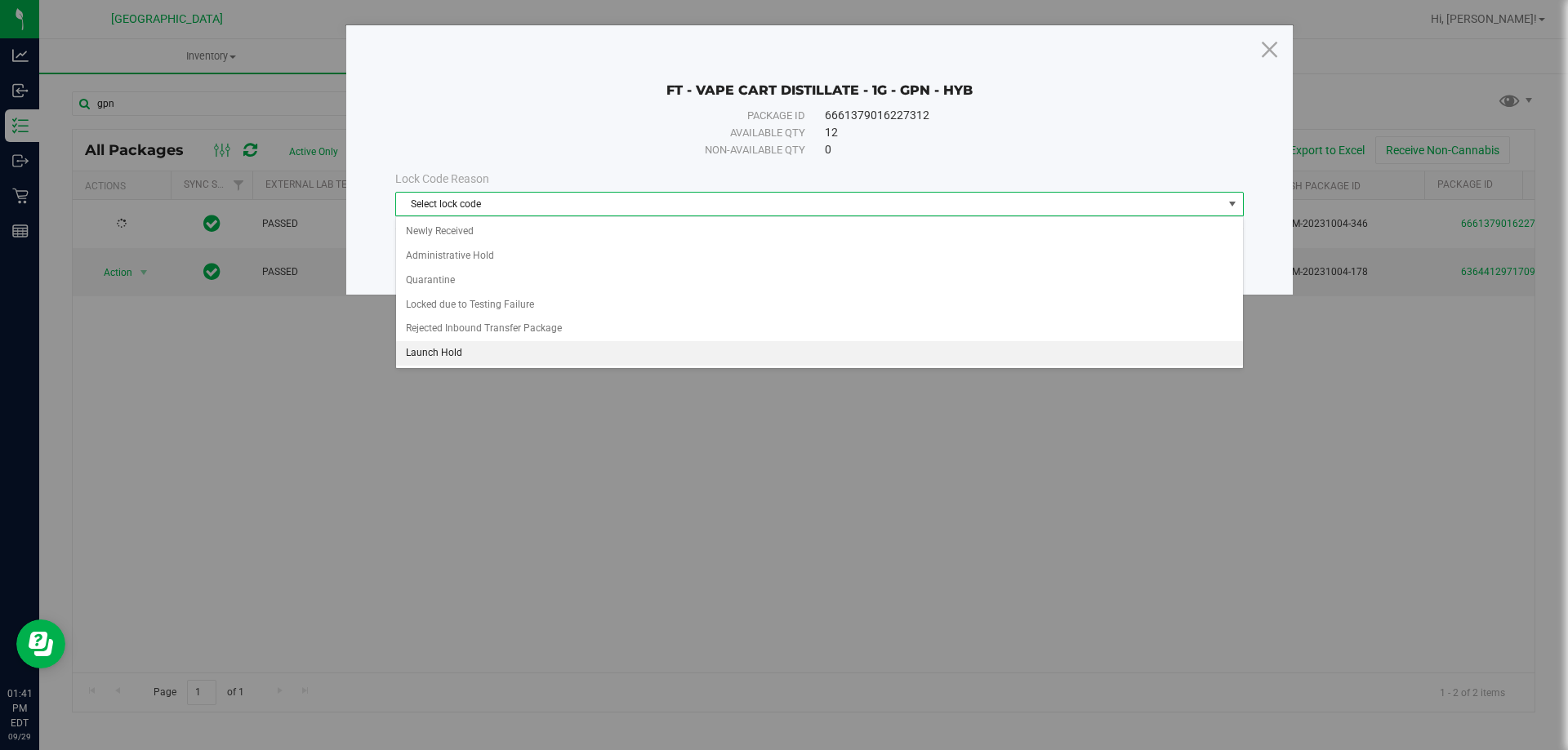
click at [473, 361] on li "Launch Hold" at bounding box center [819, 353] width 846 height 25
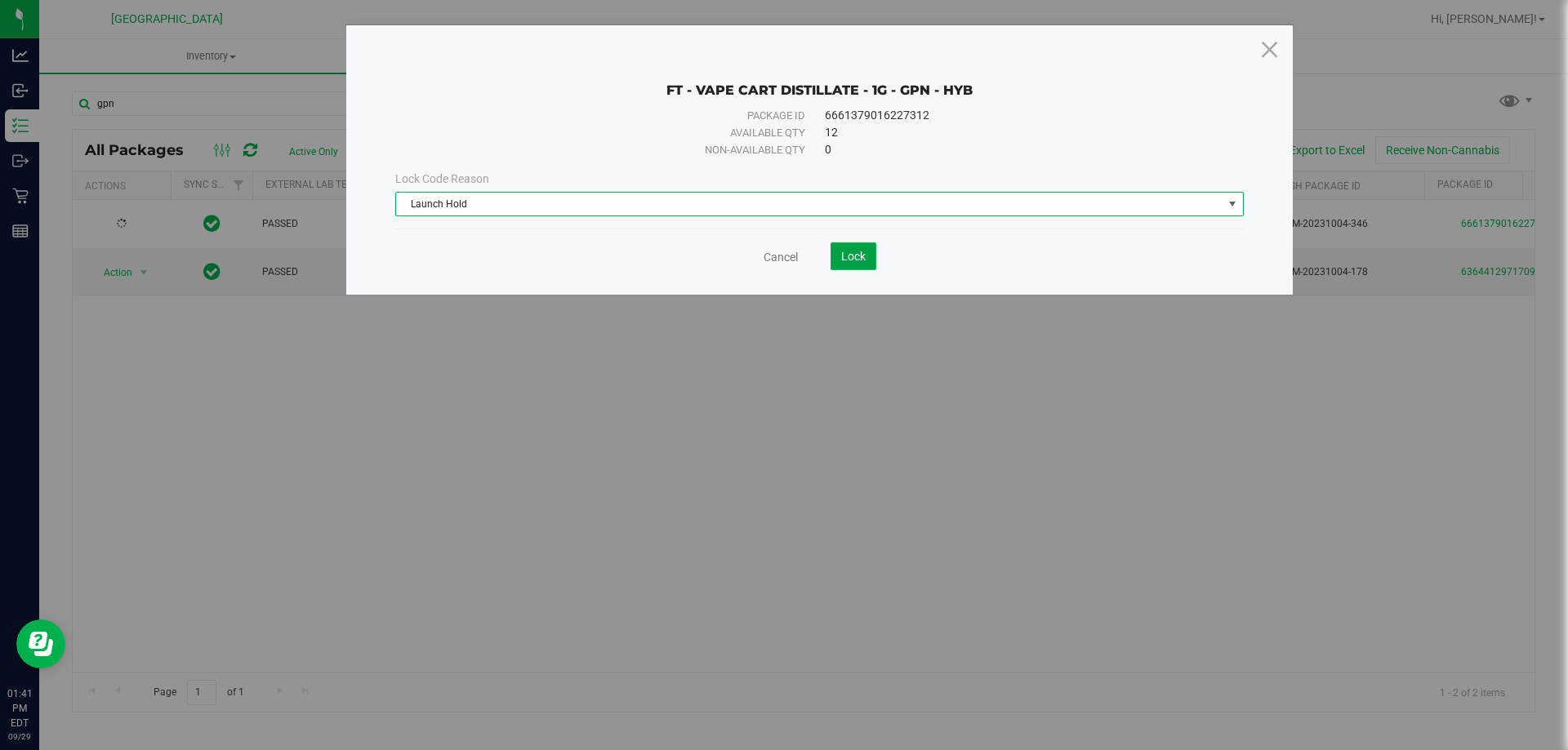
click at [860, 265] on button "Lock" at bounding box center [854, 256] width 46 height 28
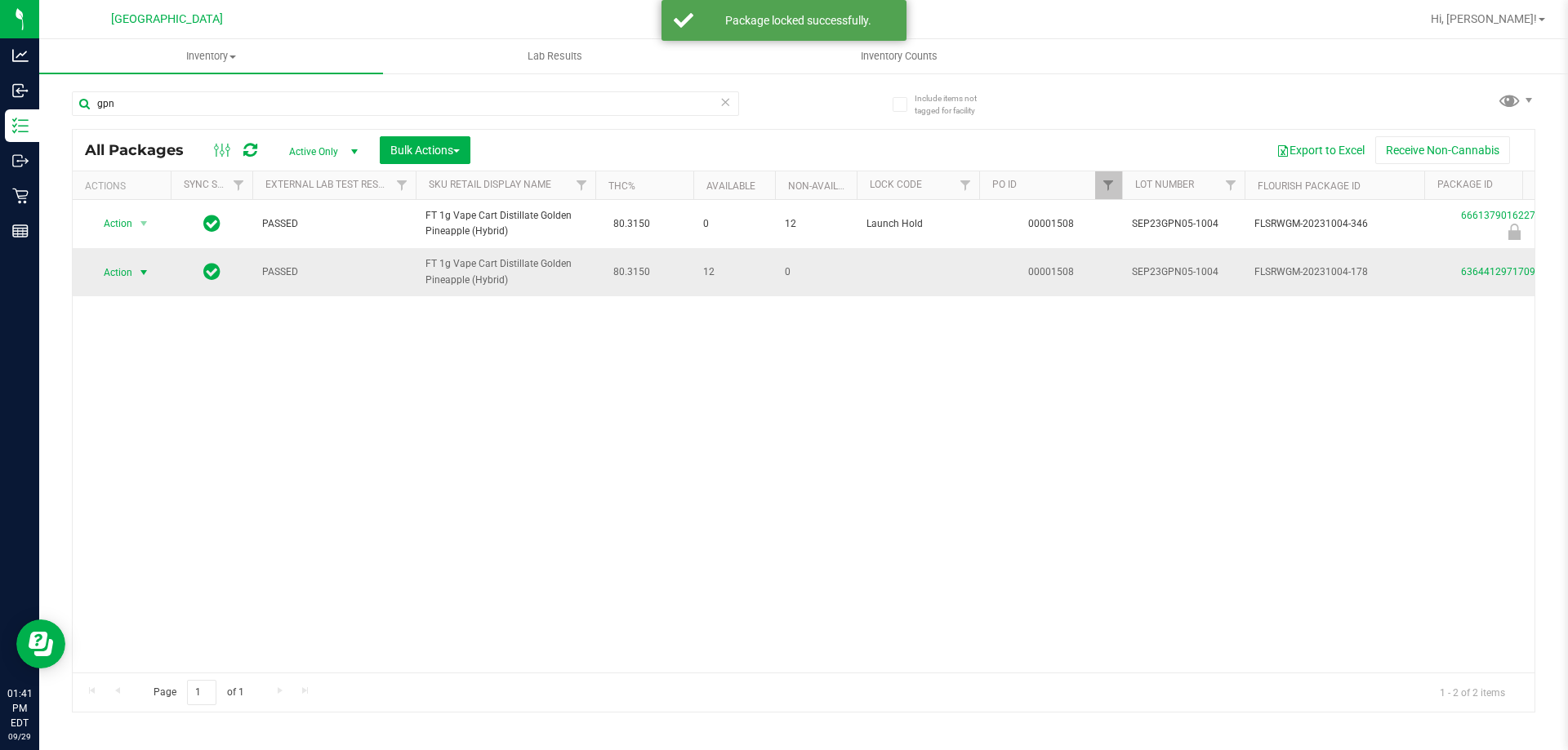
click at [115, 274] on span "Action" at bounding box center [111, 273] width 44 height 23
click at [164, 421] on li "Lock package" at bounding box center [153, 421] width 127 height 25
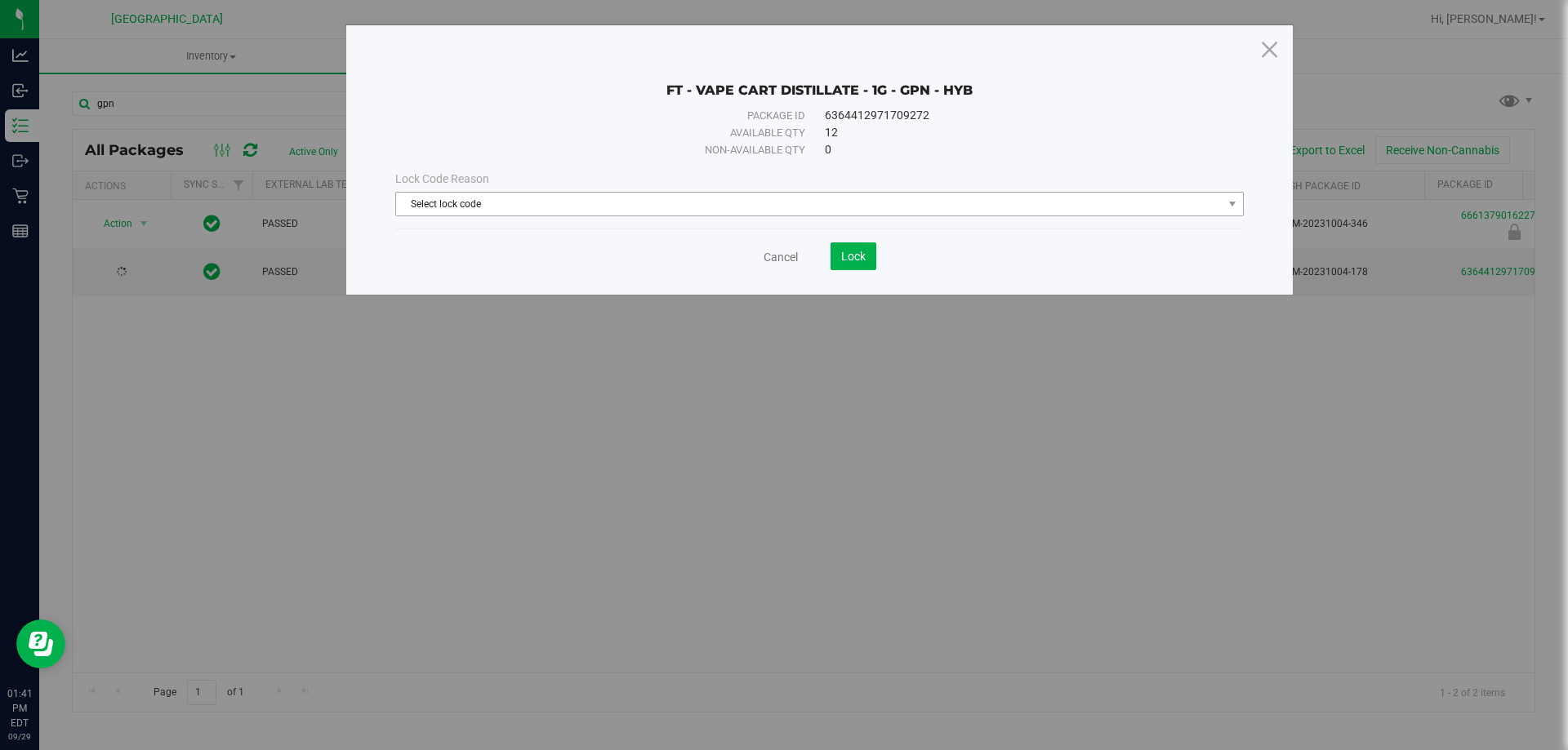
click at [777, 207] on span "Select lock code" at bounding box center [809, 204] width 827 height 23
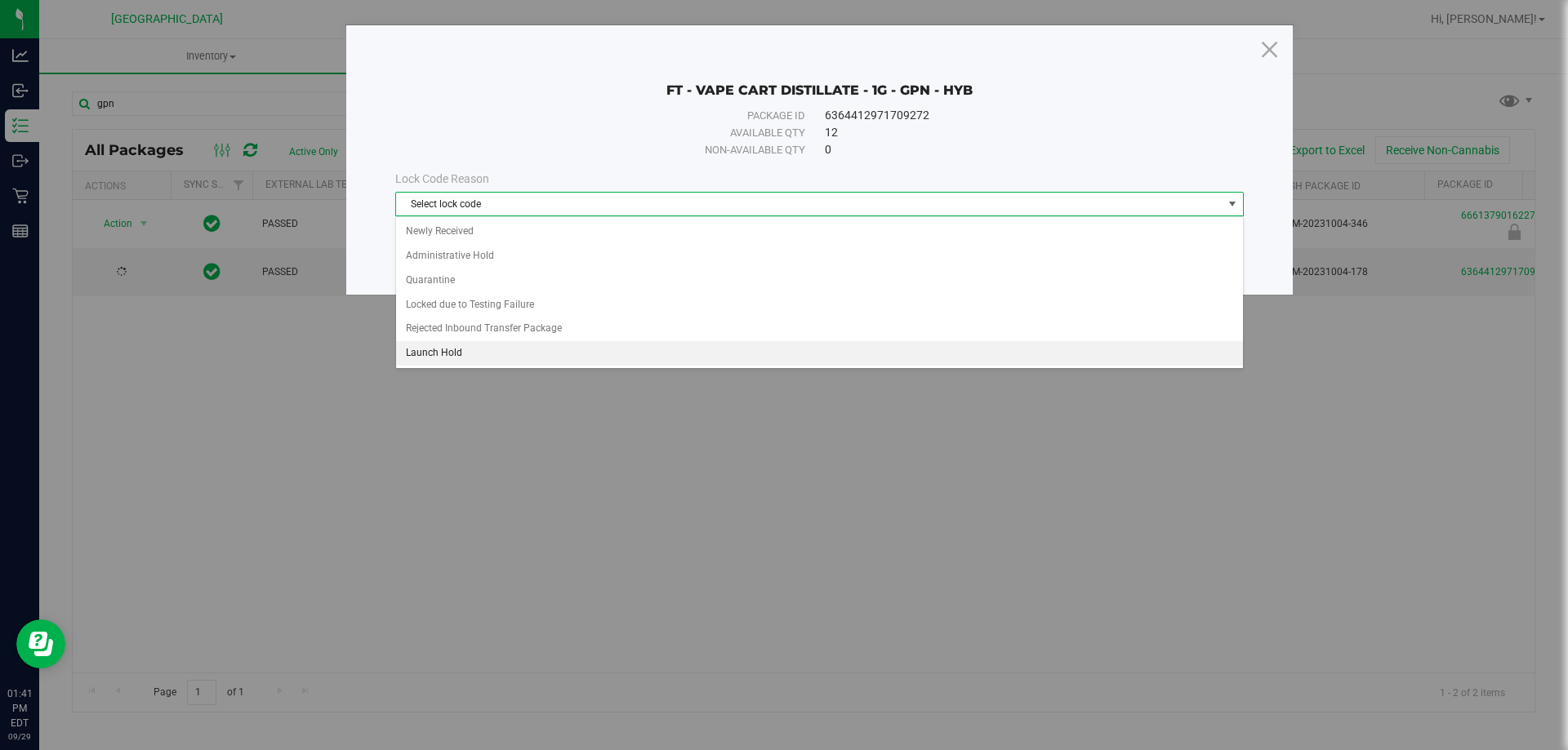
click at [423, 346] on li "Launch Hold" at bounding box center [819, 353] width 846 height 25
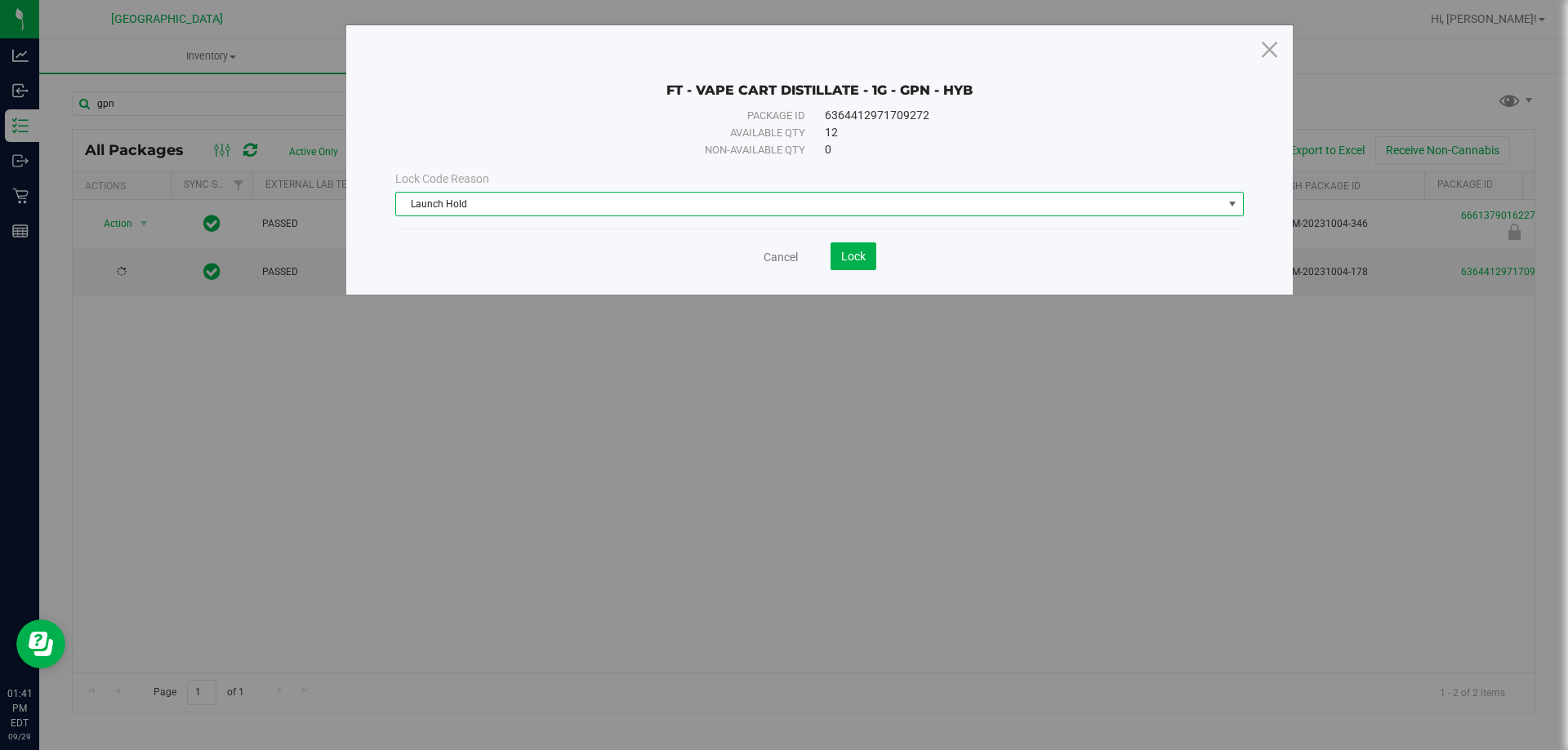
click at [836, 242] on div "Cancel Lock" at bounding box center [819, 250] width 848 height 40
click at [843, 246] on button "Lock" at bounding box center [854, 256] width 46 height 28
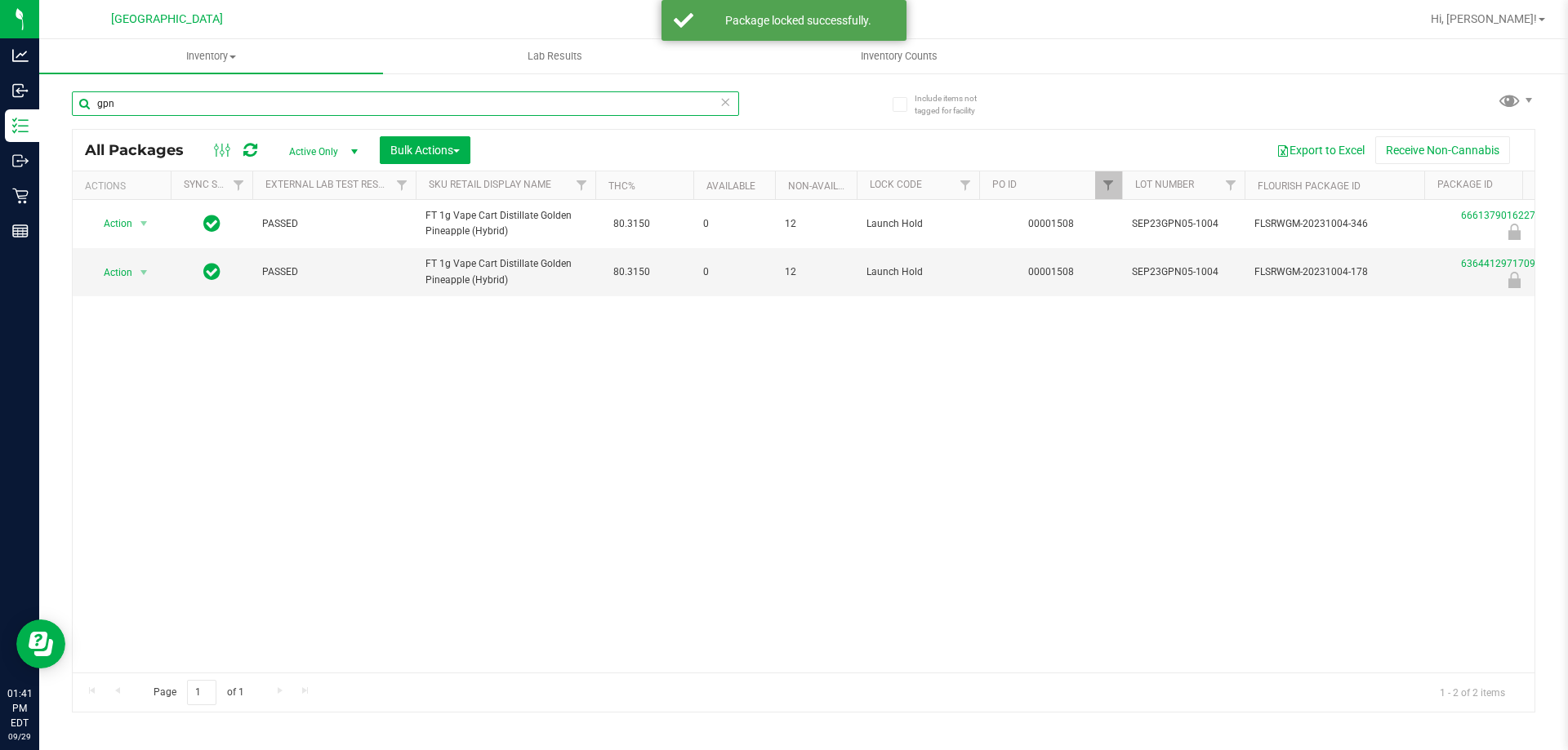
click at [167, 105] on input "gpn" at bounding box center [405, 104] width 667 height 25
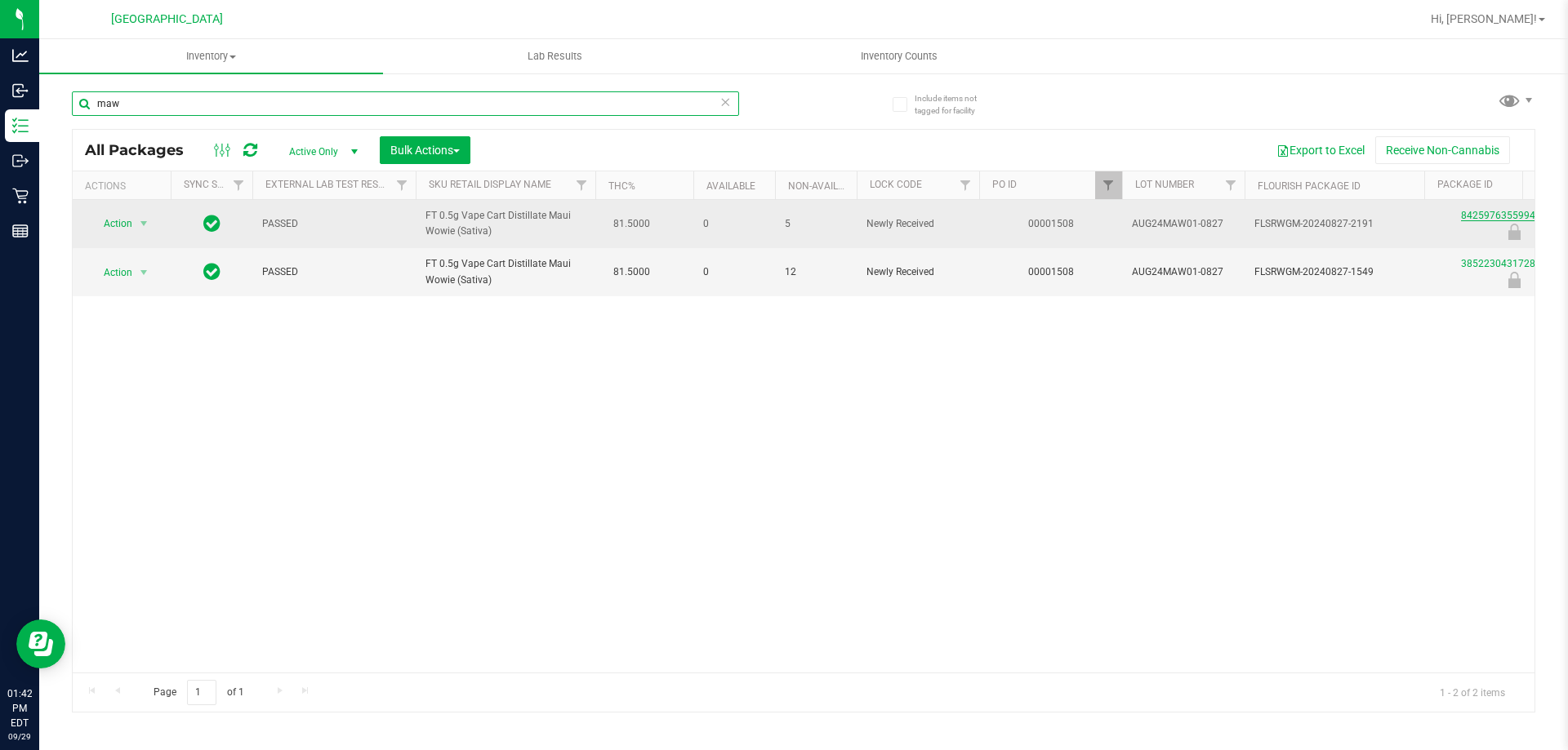
type input "maw"
click at [1480, 221] on link "8425976355994584" at bounding box center [1506, 215] width 91 height 12
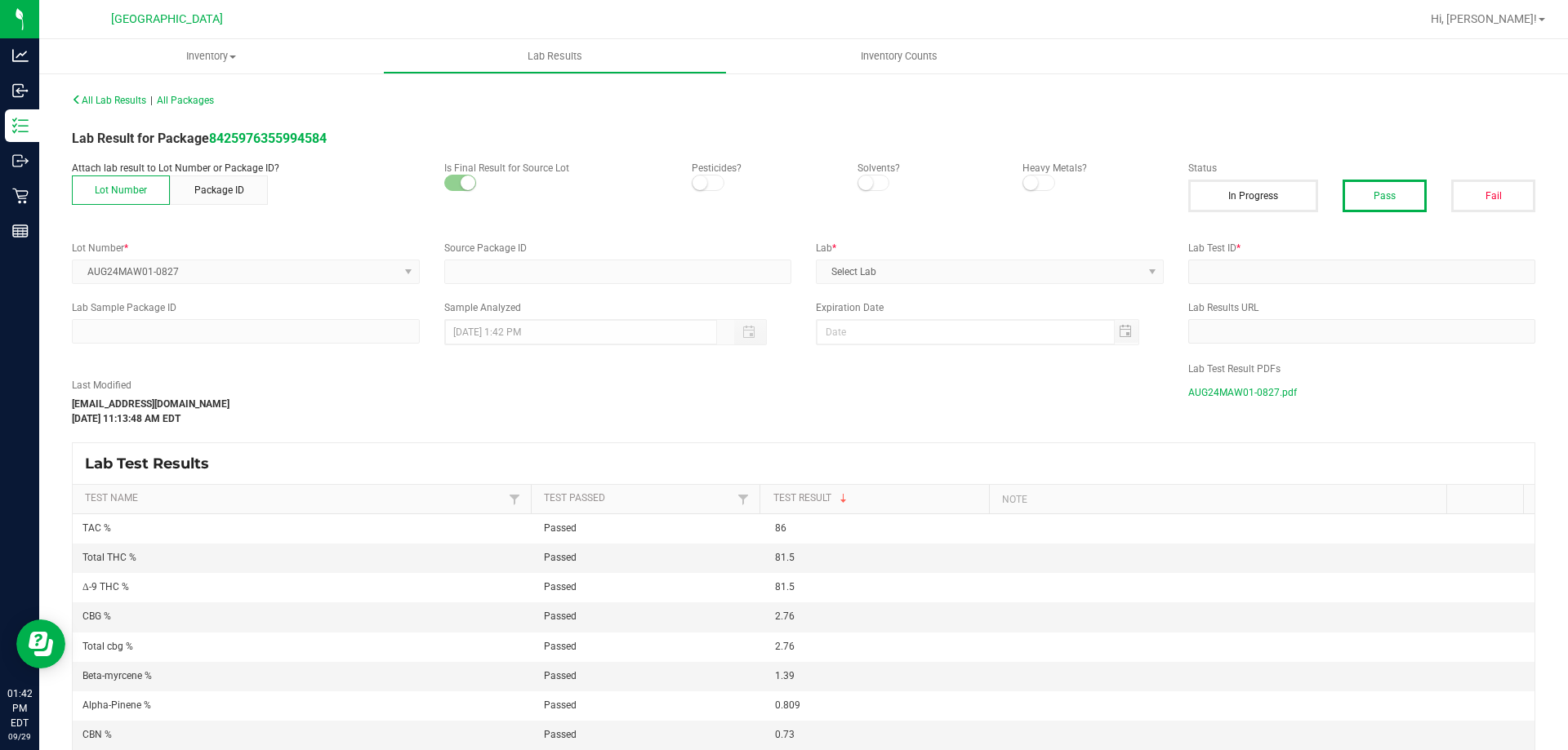
type input "8425976355994584"
type input "IH28007-03"
type input "[DATE] 5:49 AM"
click at [1209, 386] on span "AUG24MAW01-0827.pdf" at bounding box center [1243, 393] width 108 height 25
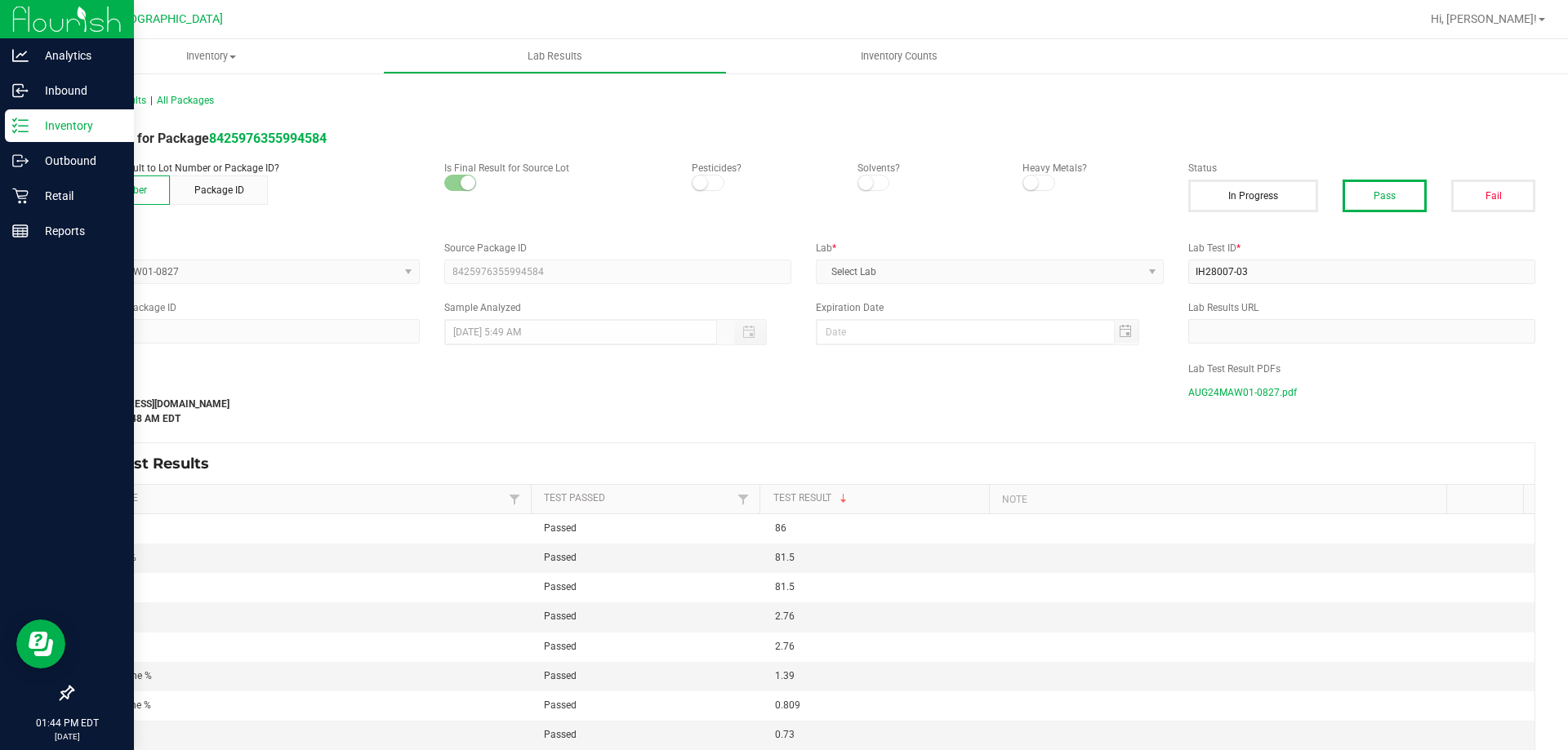
click at [30, 115] on div "Inventory" at bounding box center [69, 126] width 129 height 33
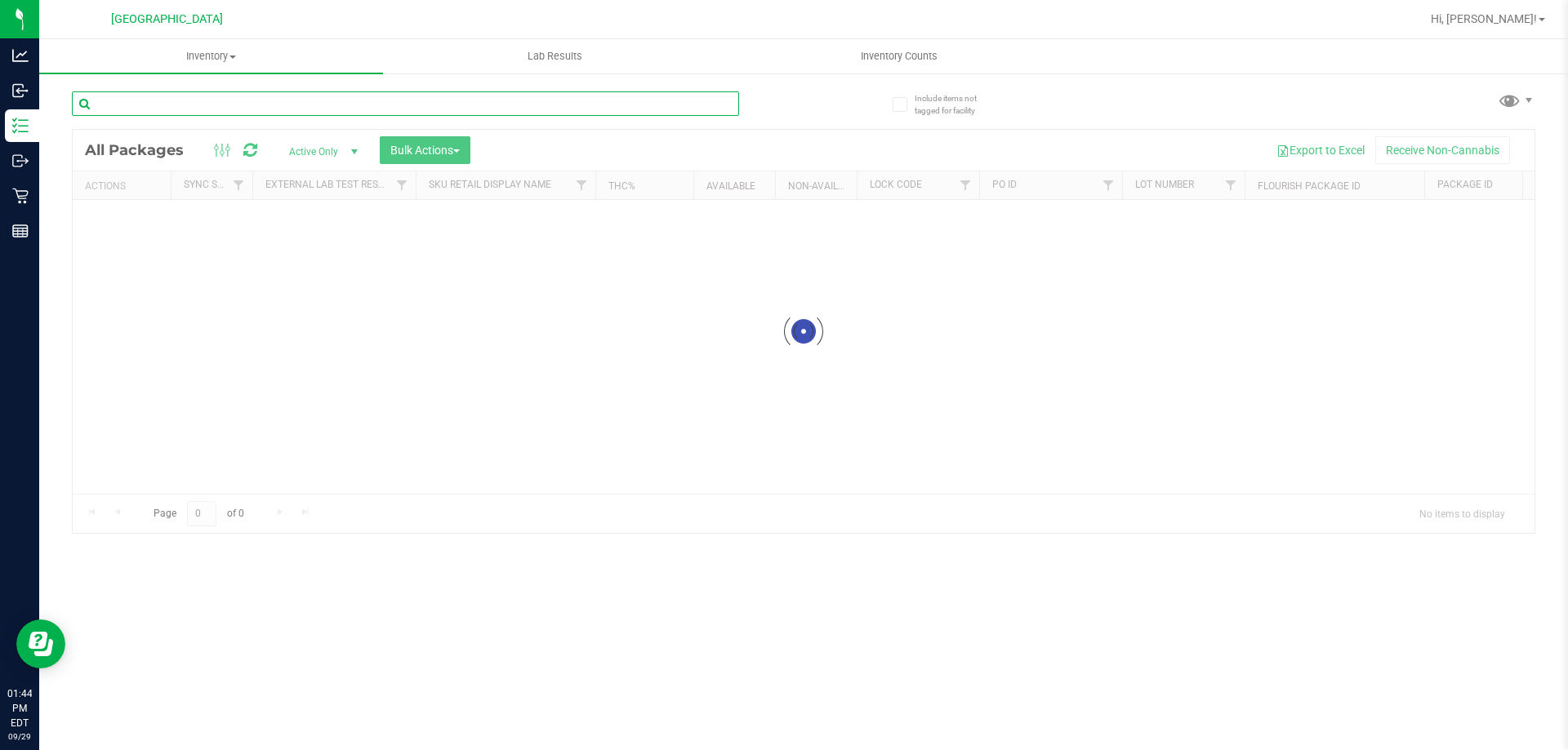
click at [295, 98] on input "text" at bounding box center [405, 104] width 667 height 25
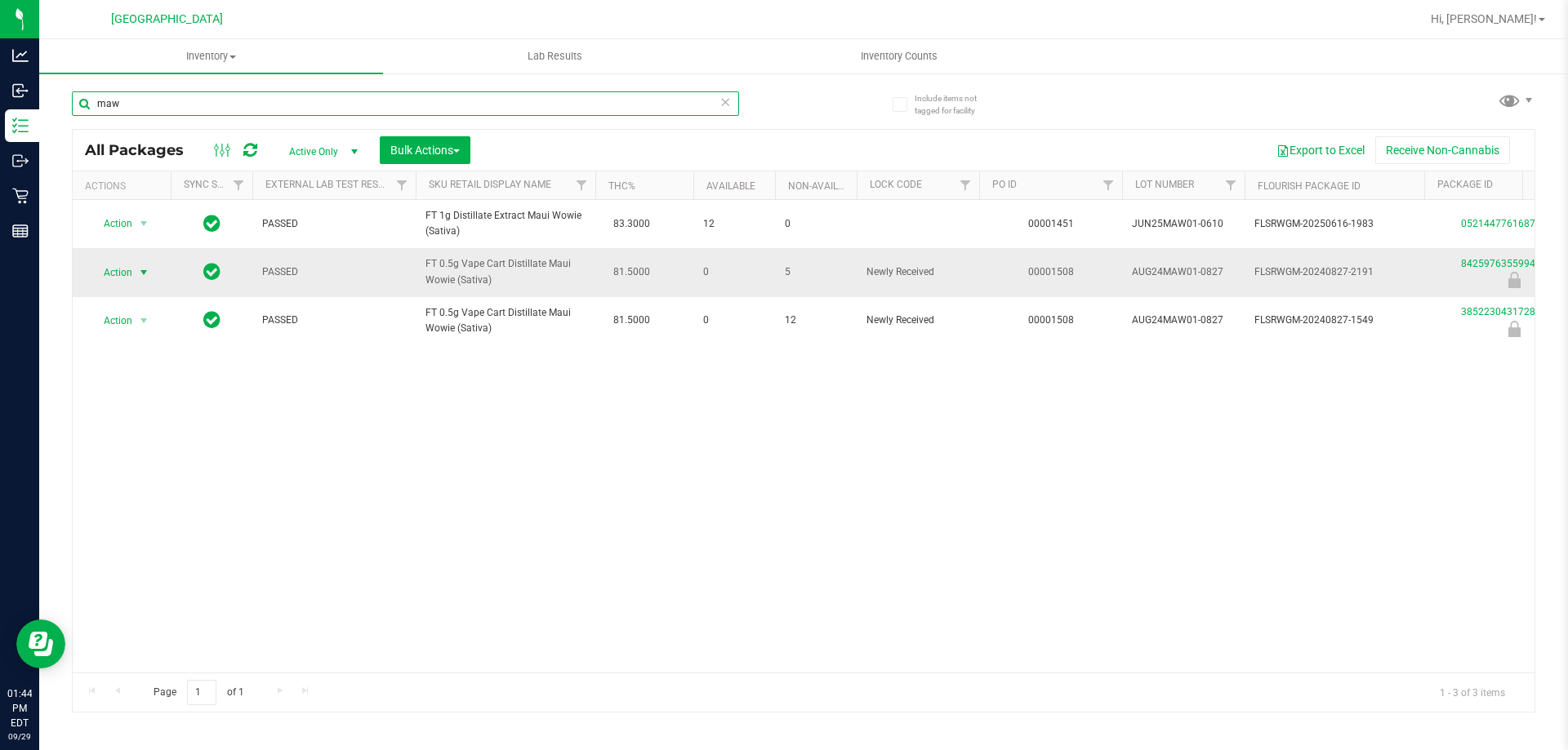
type input "maw"
click at [122, 279] on span "Action" at bounding box center [111, 273] width 44 height 23
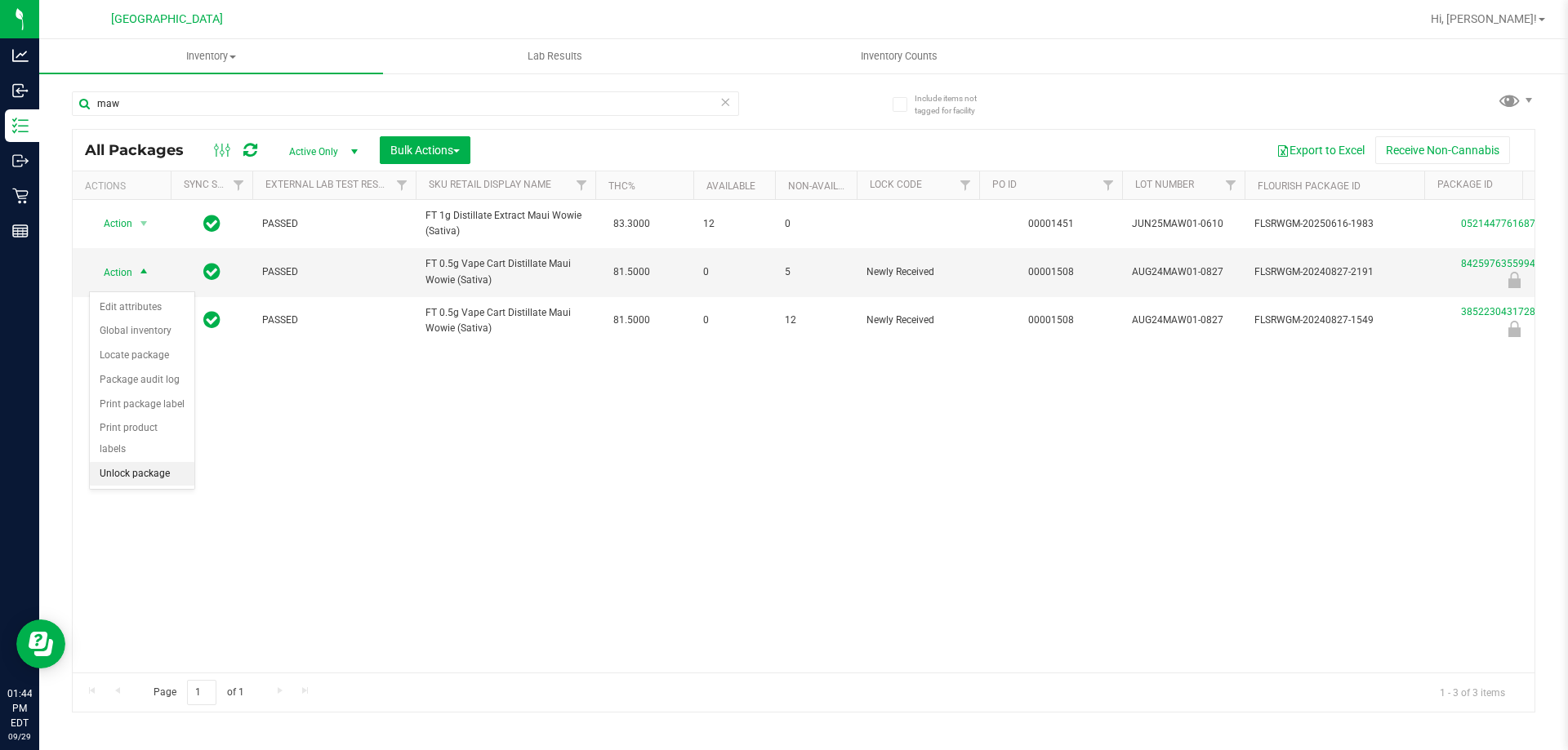
click at [163, 462] on li "Unlock package" at bounding box center [141, 474] width 104 height 25
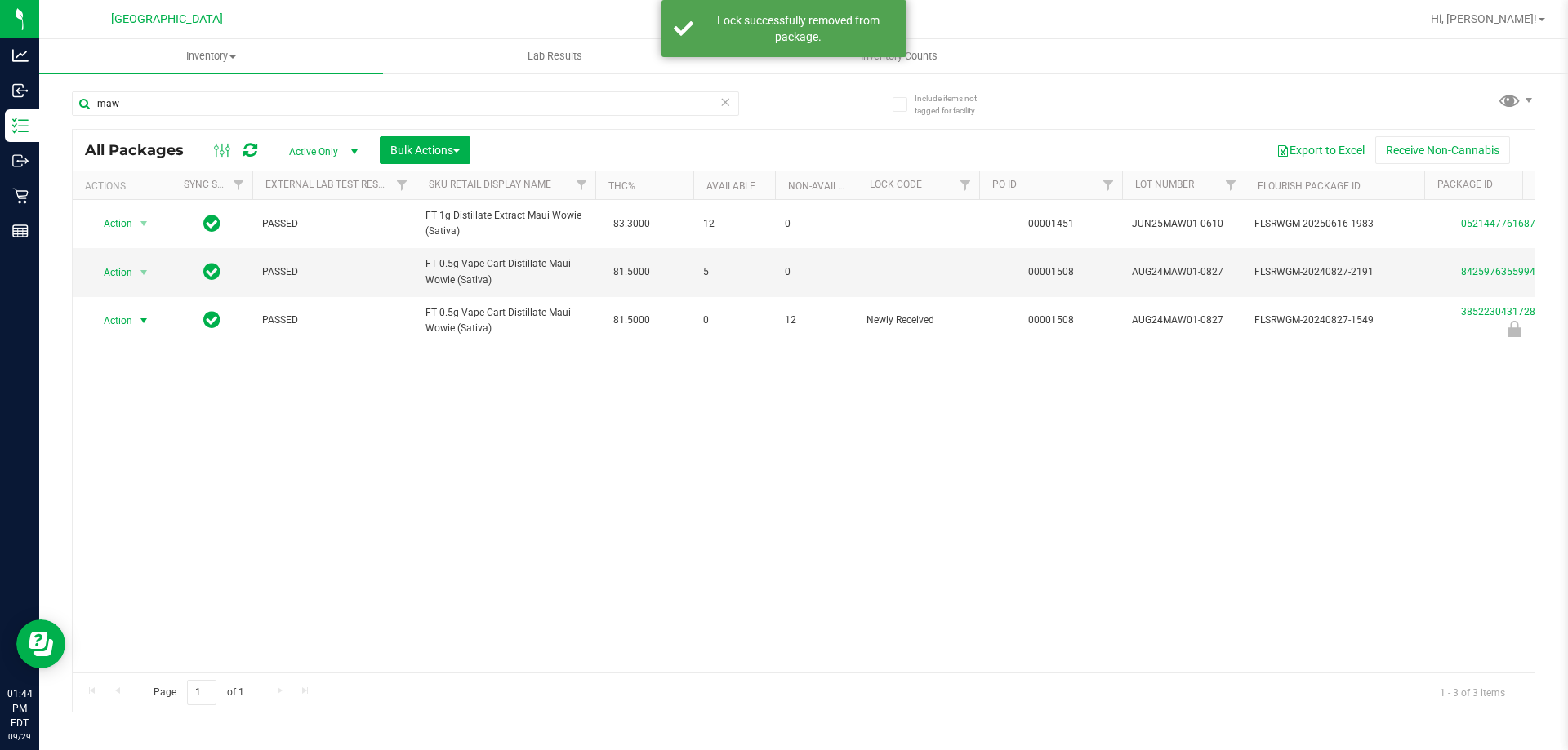
click at [129, 332] on span "Action" at bounding box center [111, 321] width 44 height 23
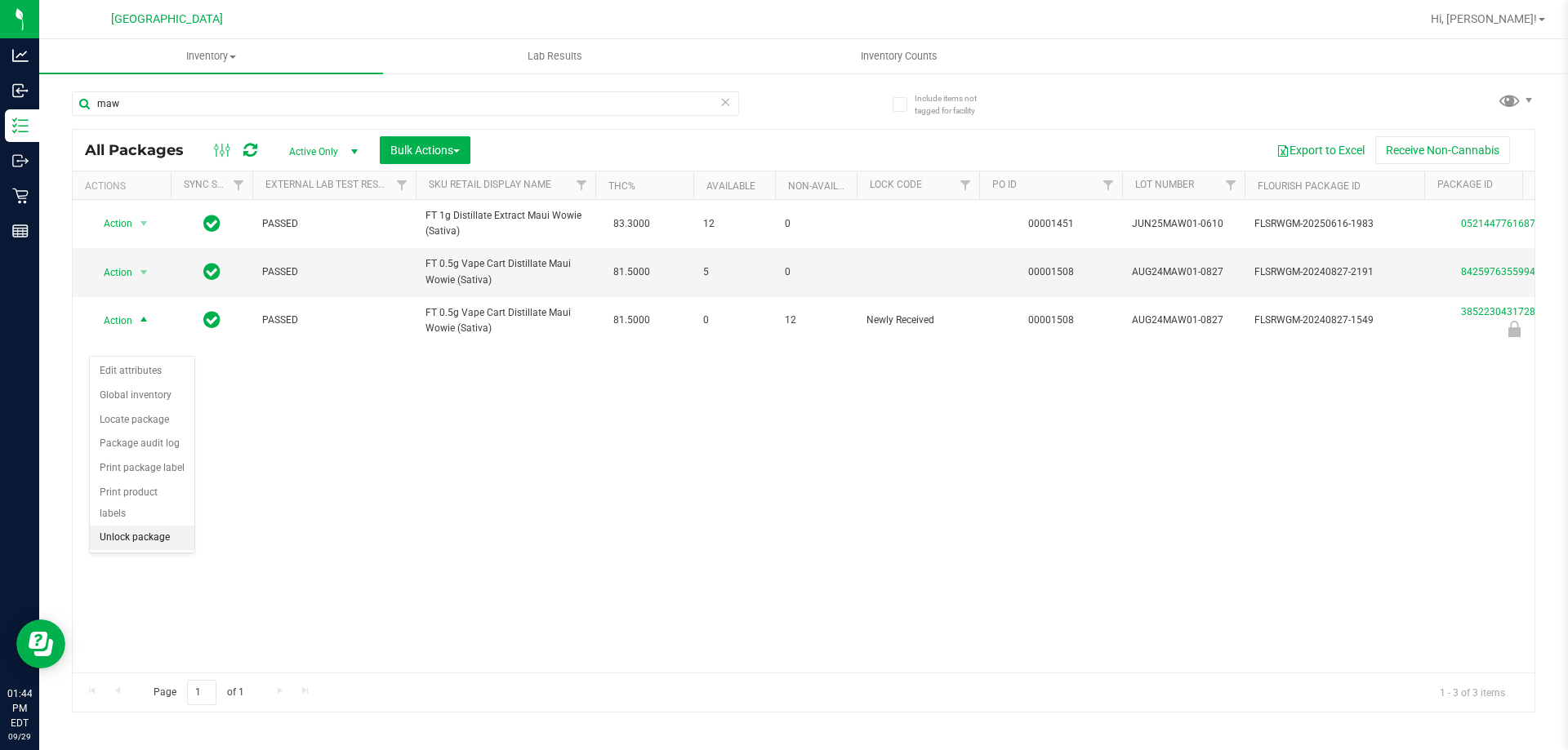
click at [136, 526] on li "Unlock package" at bounding box center [141, 538] width 104 height 25
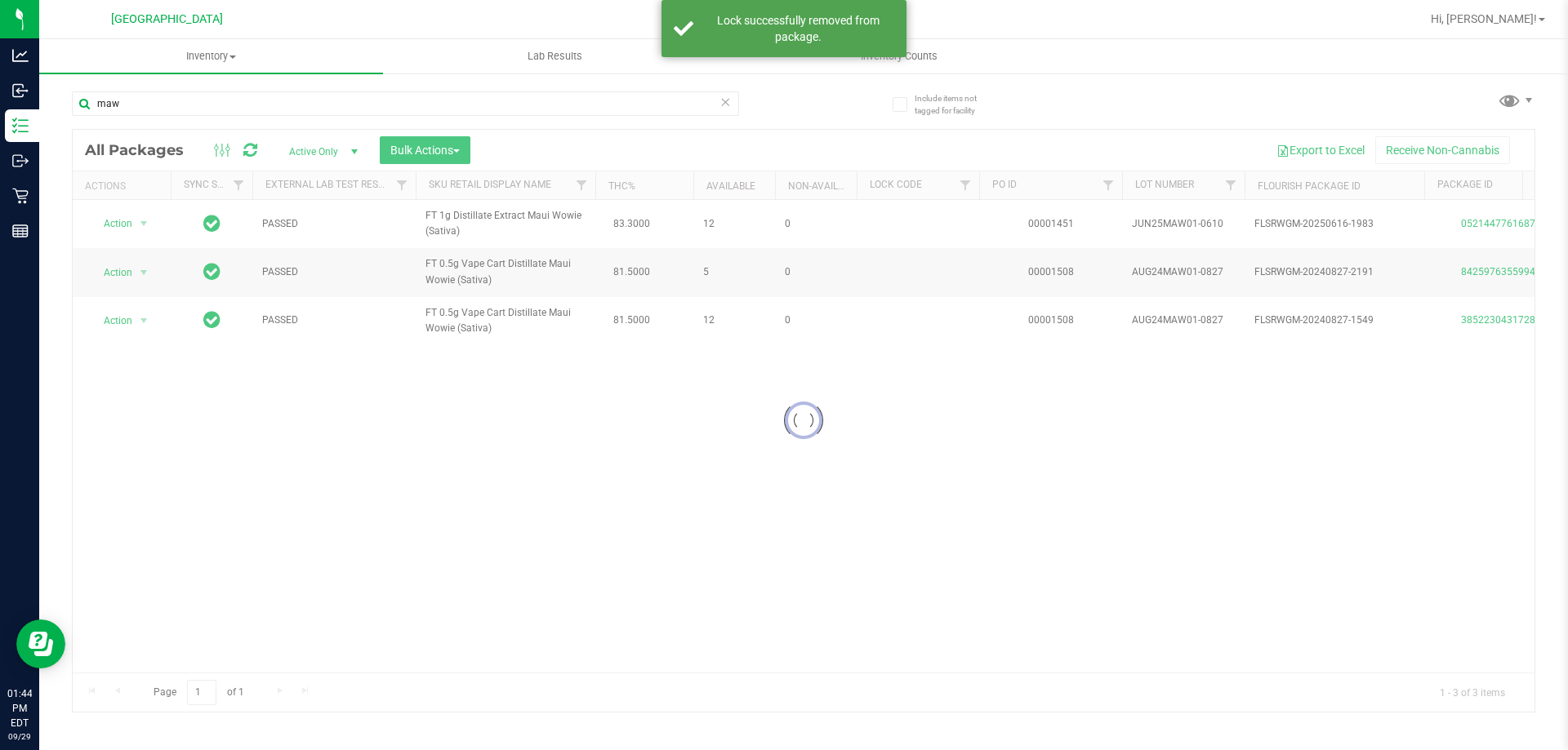
click at [121, 343] on div at bounding box center [803, 421] width 1462 height 582
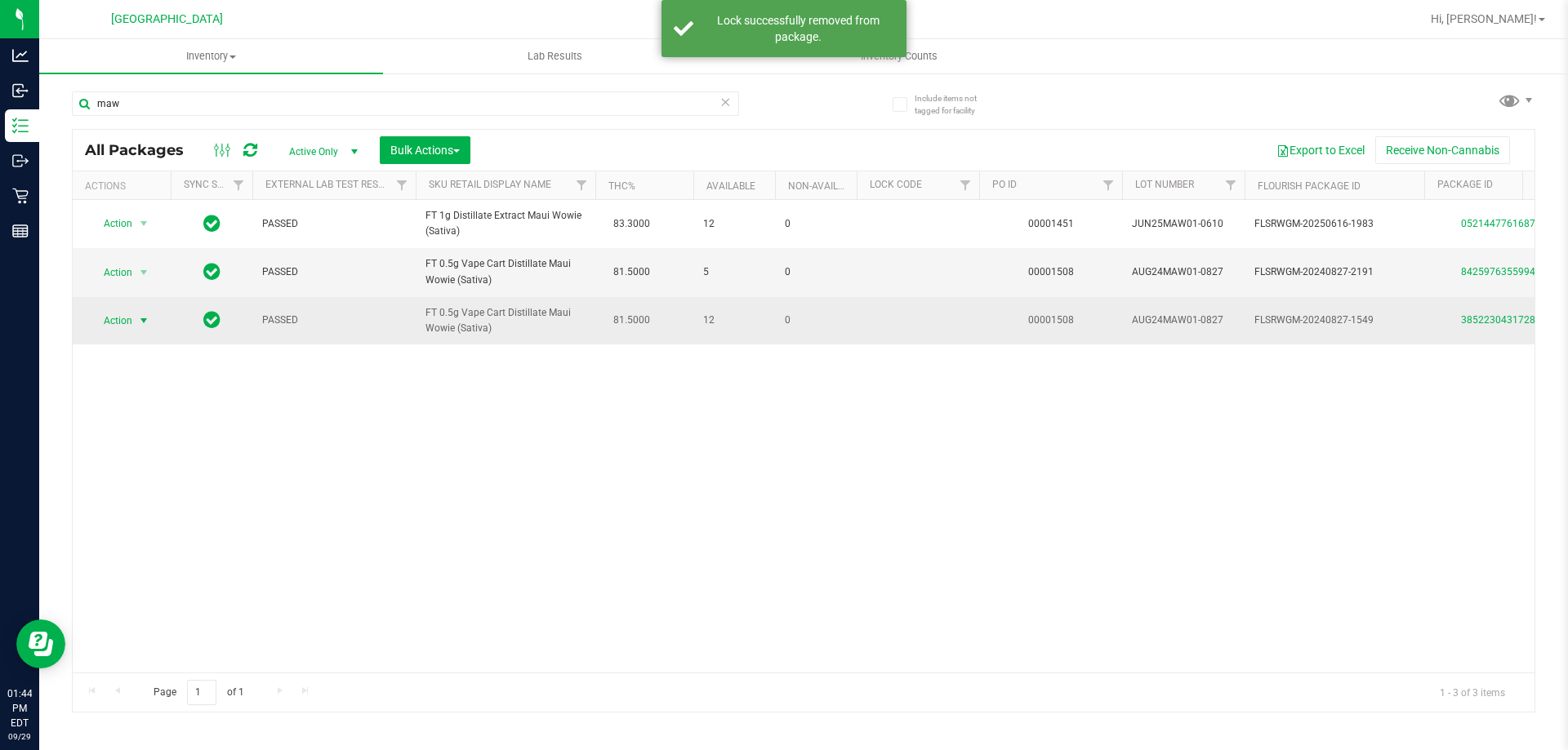
click at [118, 332] on span "Action" at bounding box center [111, 321] width 44 height 23
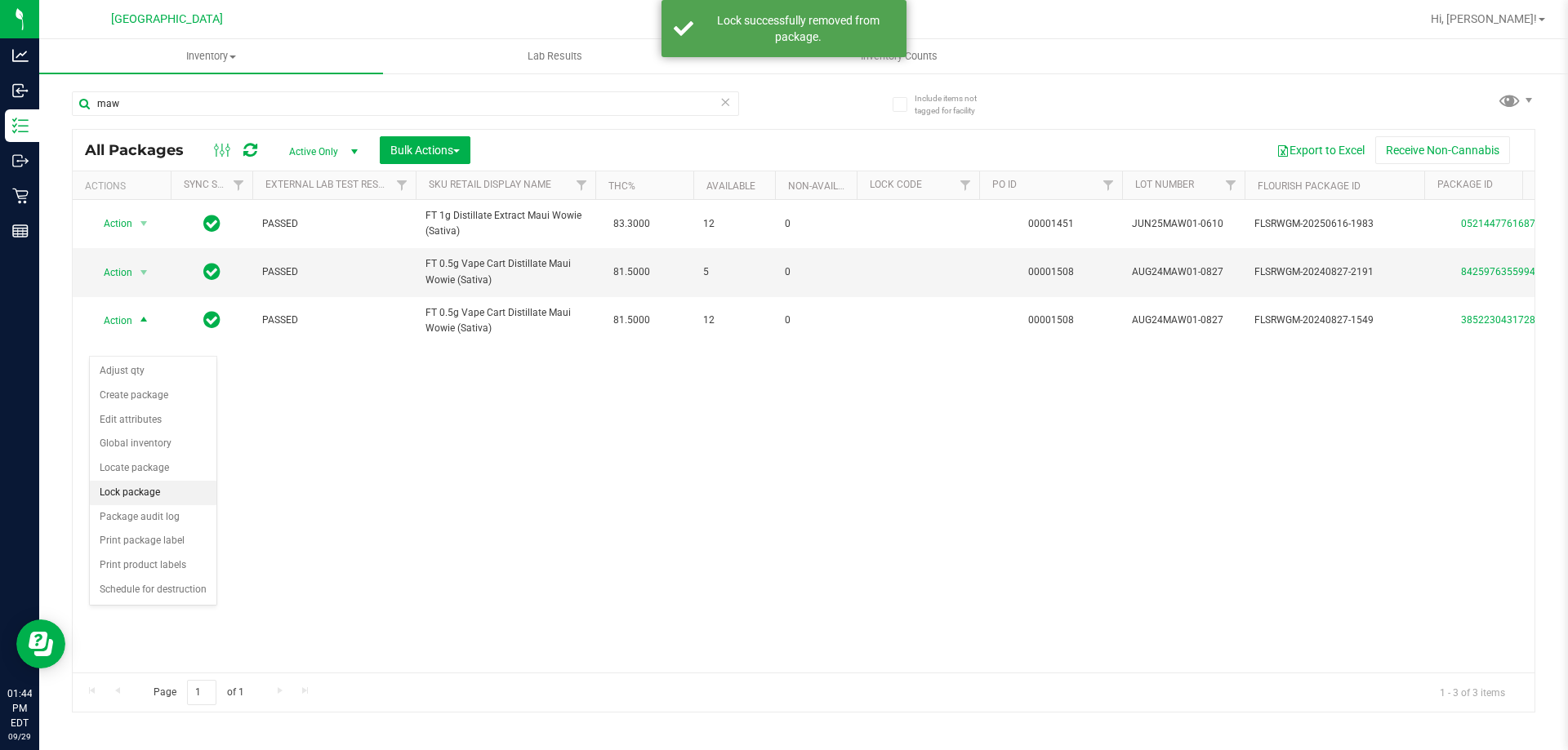
click at [150, 493] on li "Lock package" at bounding box center [153, 493] width 127 height 25
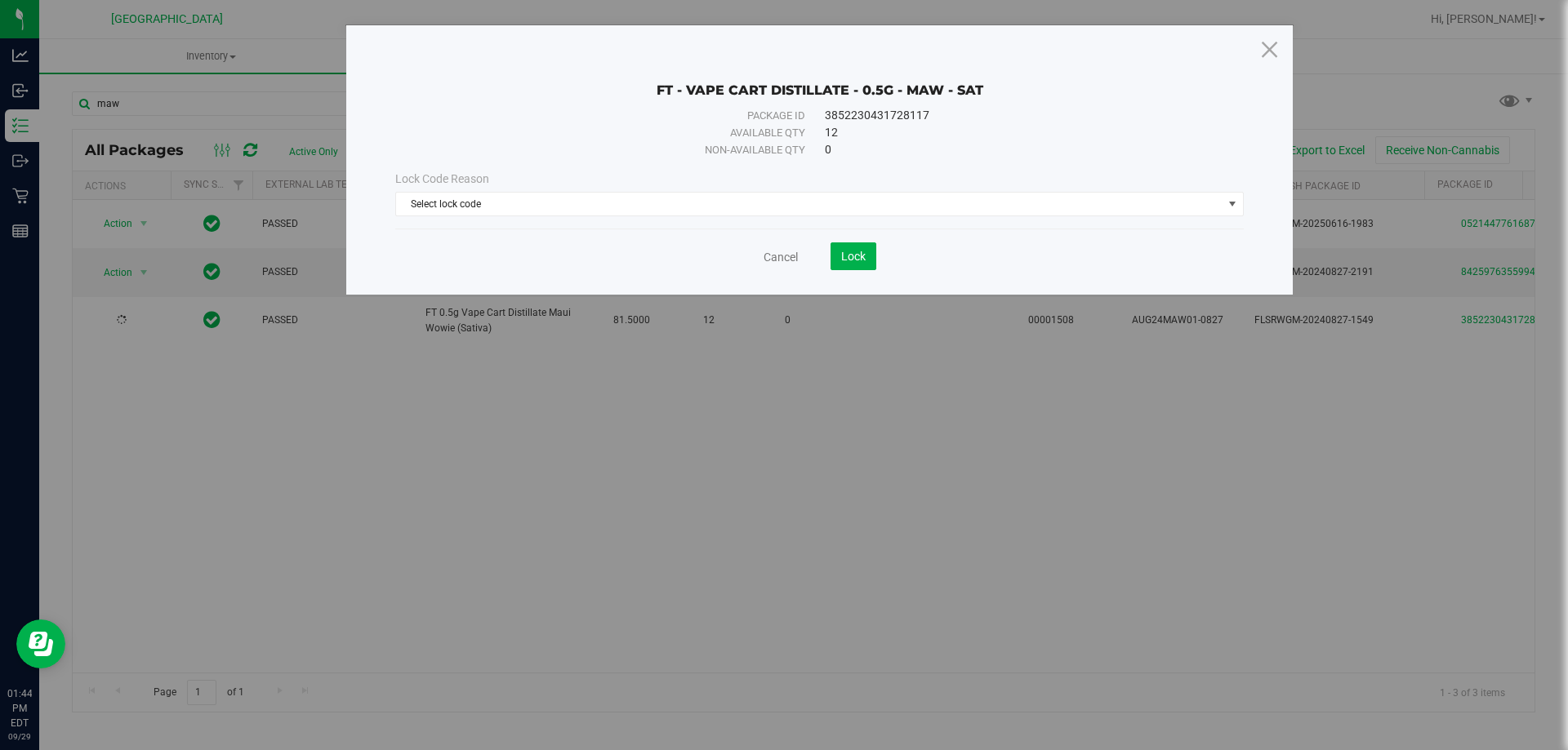
click at [452, 219] on div "Lock Code Reason Select lock code Select lock code Newly Received Administrativ…" at bounding box center [819, 193] width 873 height 70
click at [459, 211] on span "Select lock code" at bounding box center [809, 204] width 827 height 23
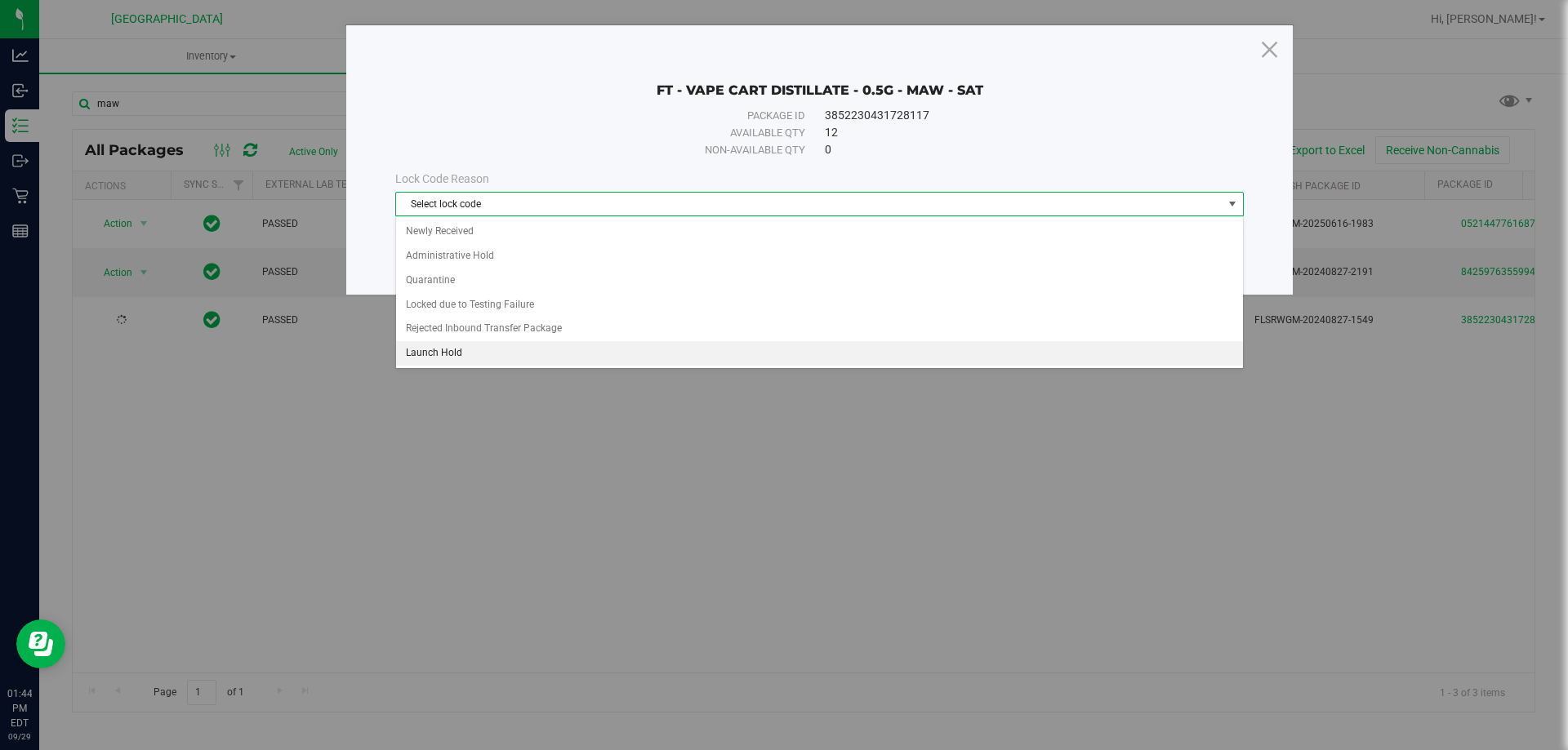
click at [437, 357] on li "Launch Hold" at bounding box center [819, 353] width 846 height 25
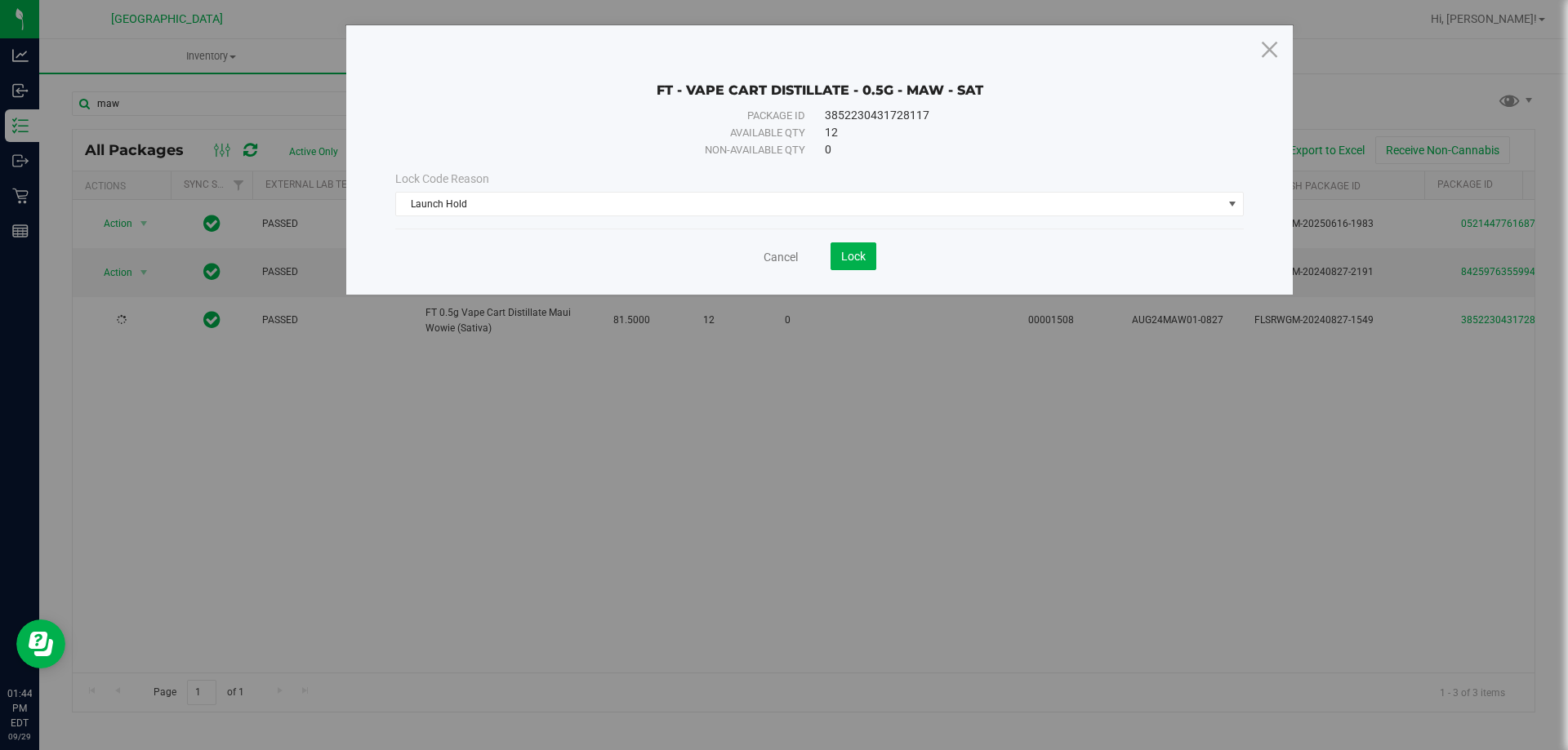
click at [854, 275] on div "FT - VAPE CART DISTILLATE - 0.5G - MAW - SAT Package ID 3852230431728117 Availa…" at bounding box center [819, 160] width 947 height 269
click at [857, 270] on div "FT - VAPE CART DISTILLATE - 0.5G - MAW - SAT Package ID 3852230431728117 Availa…" at bounding box center [819, 160] width 947 height 269
click at [853, 262] on span "Lock" at bounding box center [853, 256] width 25 height 13
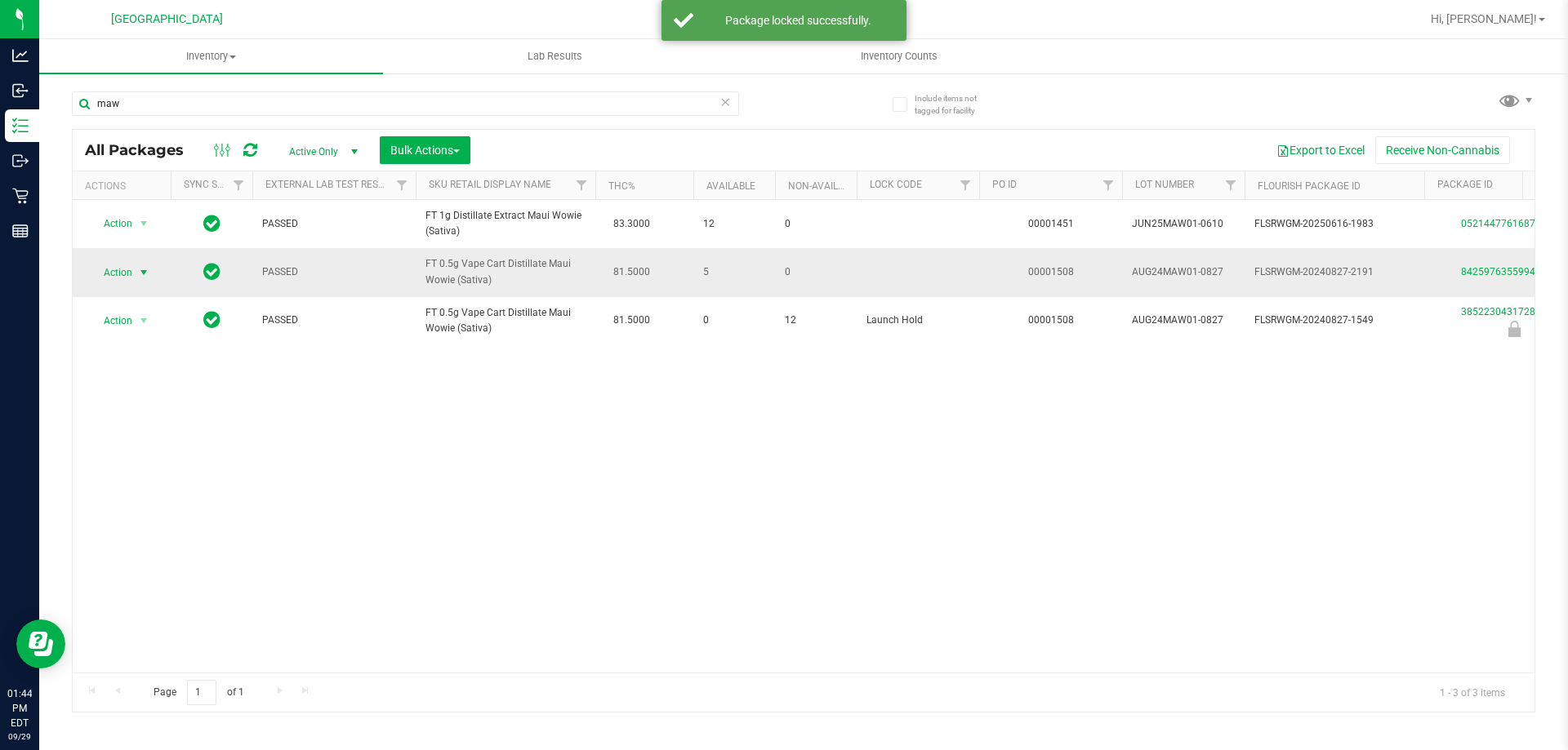
click at [129, 284] on span "Action" at bounding box center [111, 273] width 44 height 23
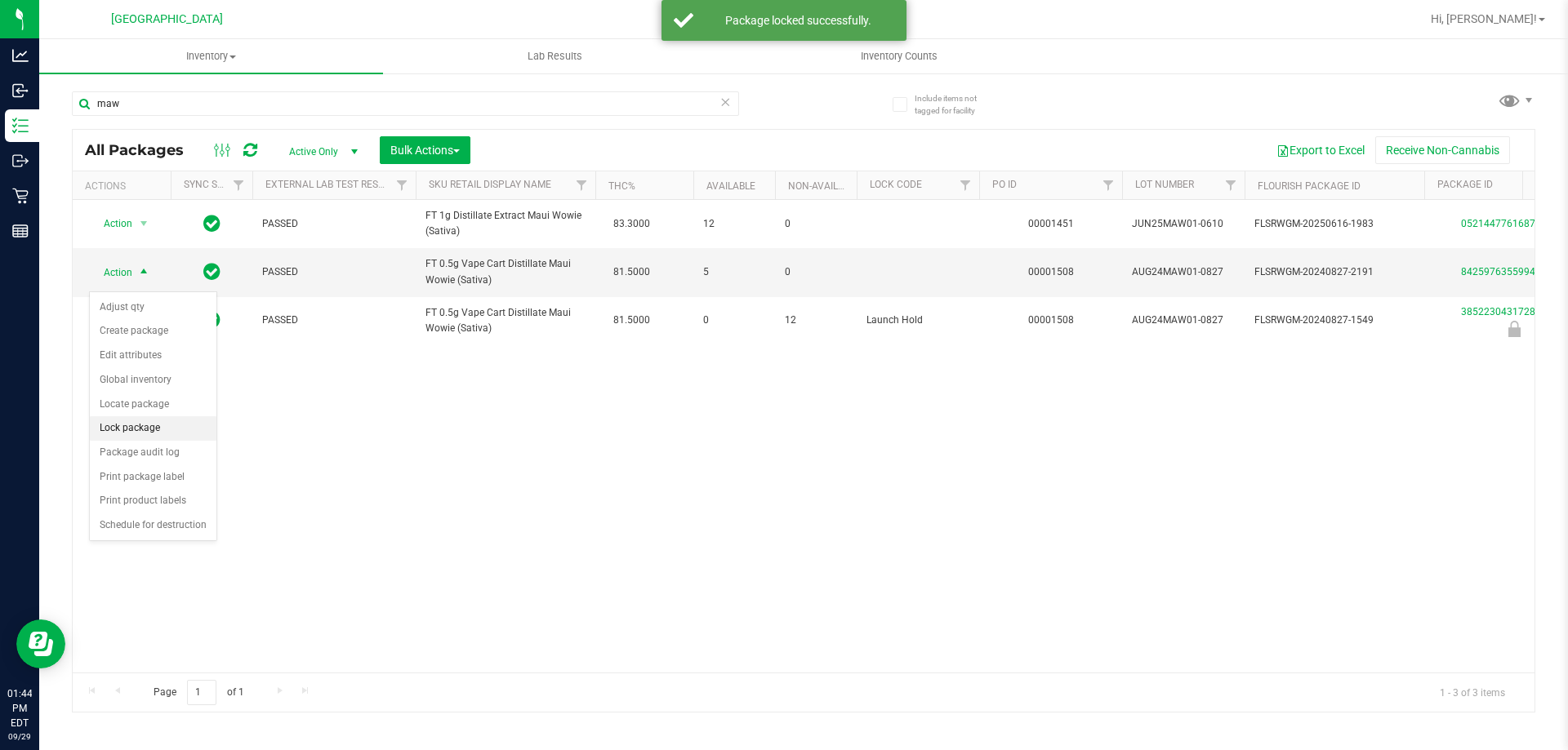
click at [150, 435] on li "Lock package" at bounding box center [153, 429] width 127 height 25
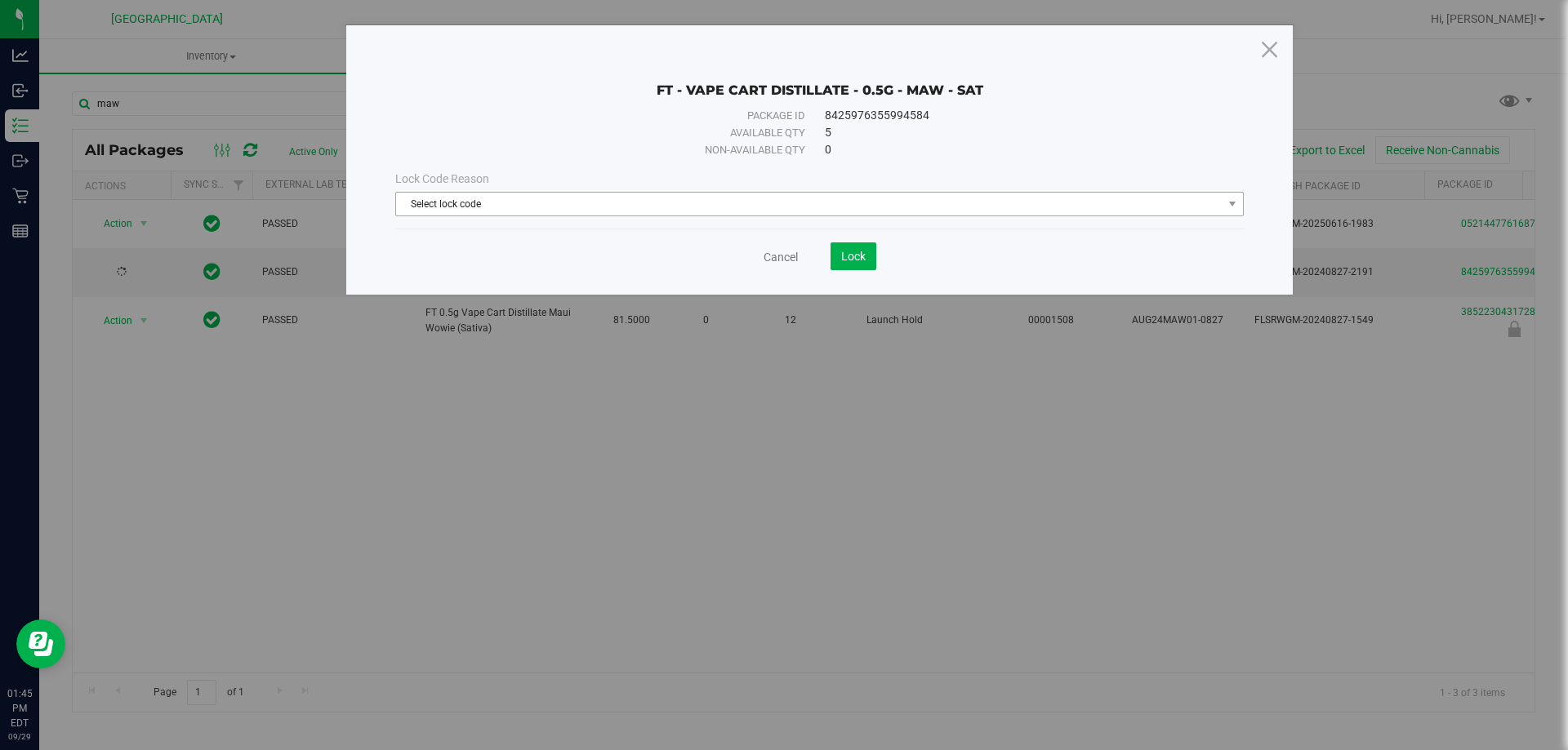
click at [794, 200] on span "Select lock code" at bounding box center [809, 204] width 827 height 23
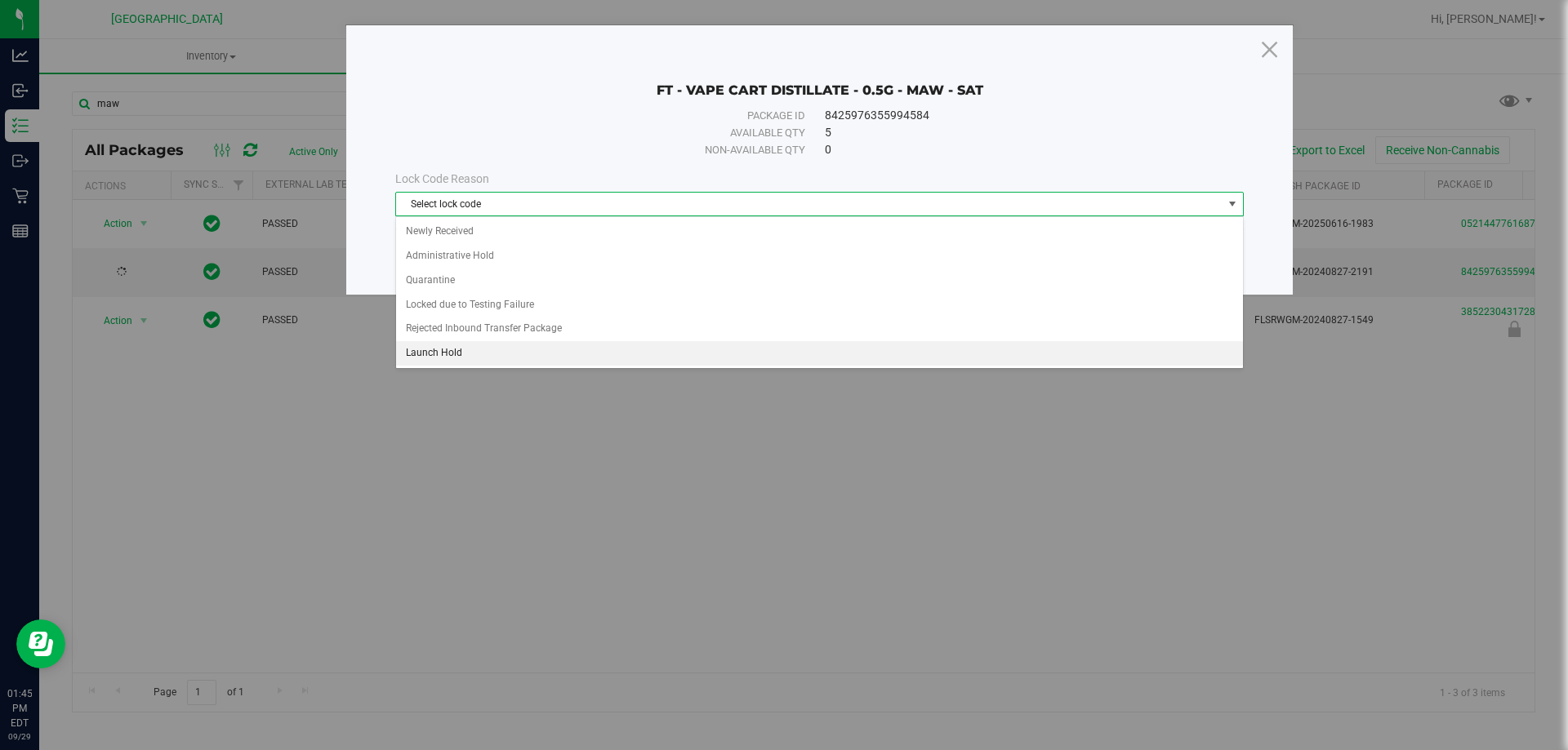
click at [438, 345] on li "Launch Hold" at bounding box center [819, 353] width 846 height 25
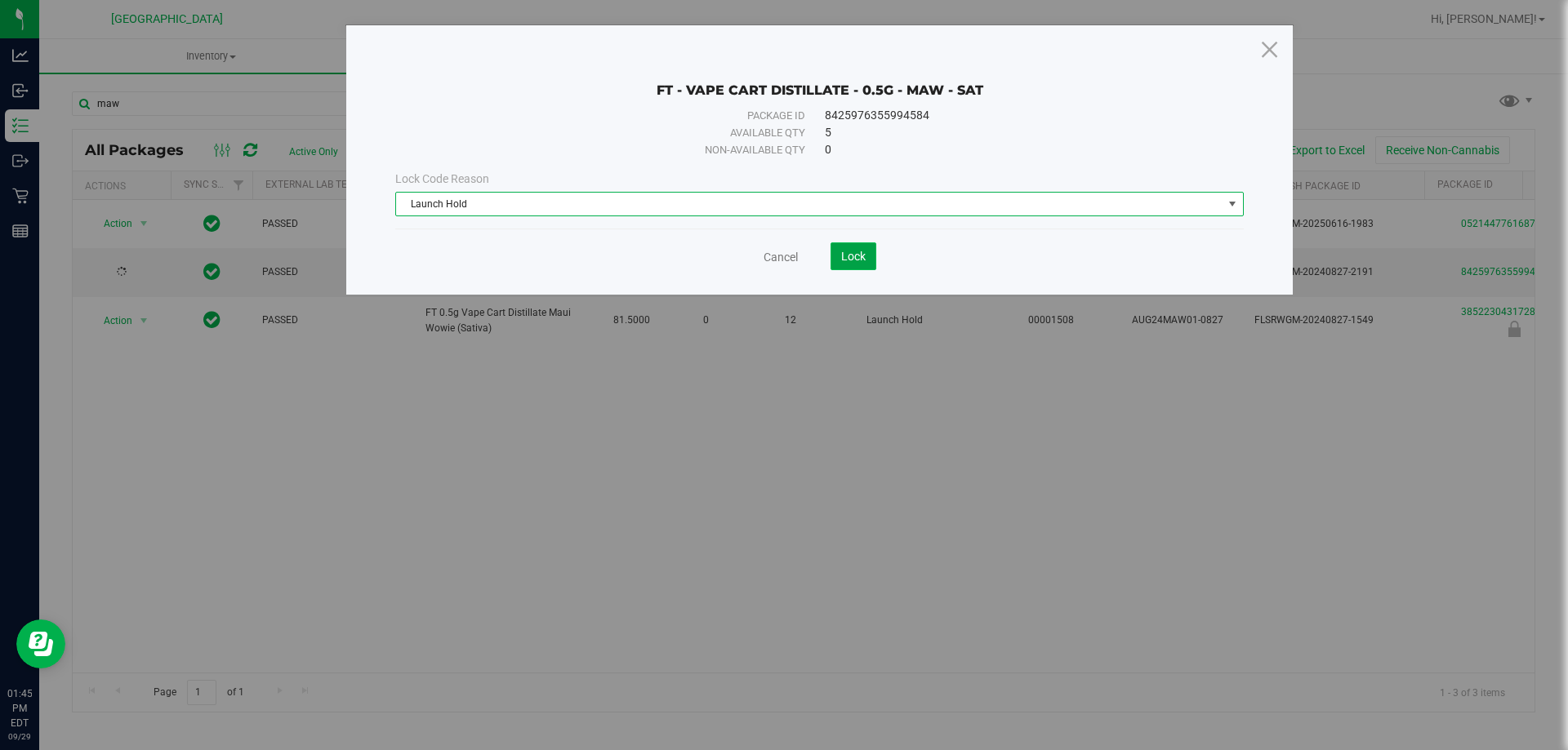
click at [869, 257] on button "Lock" at bounding box center [854, 256] width 46 height 28
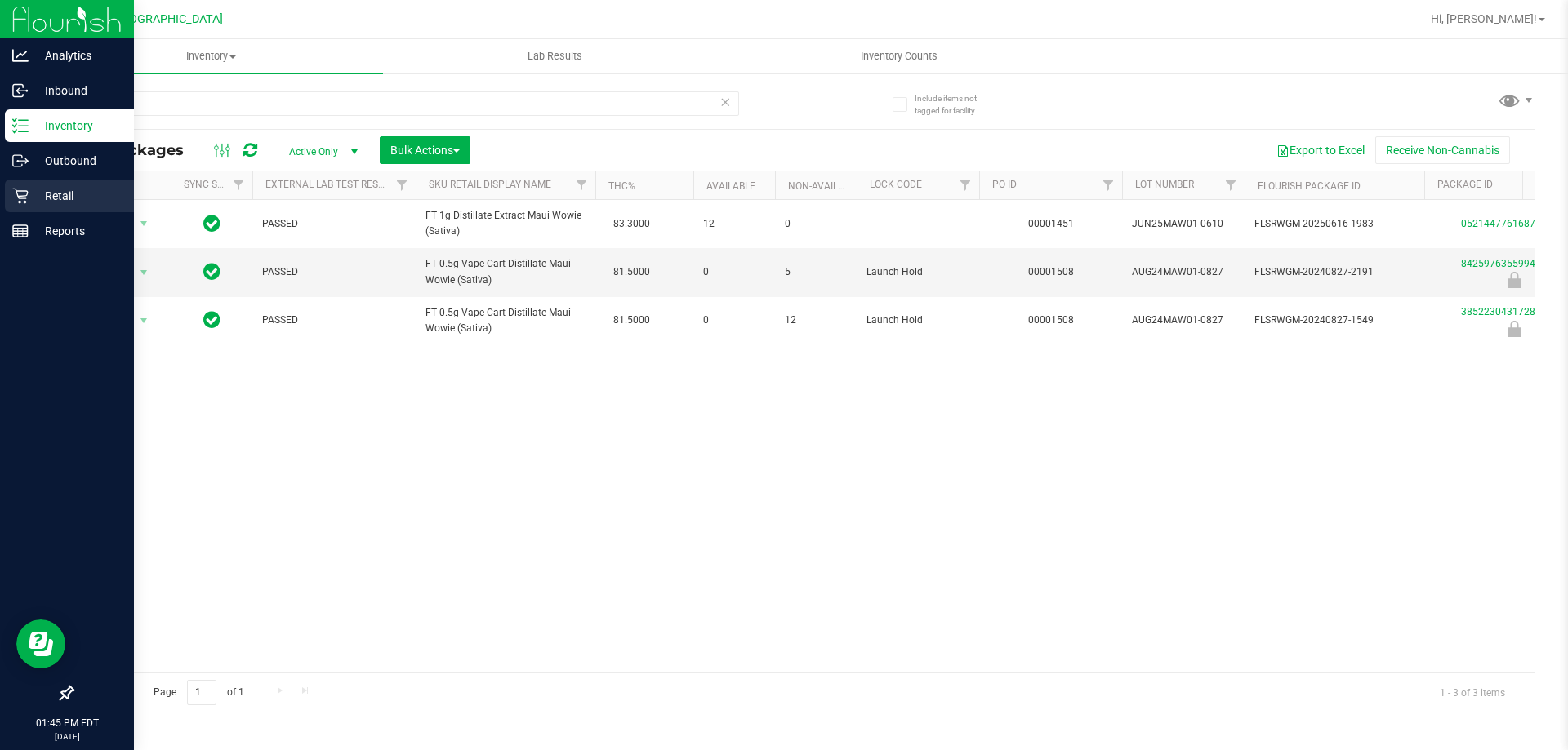
click at [57, 205] on div "Retail" at bounding box center [69, 196] width 129 height 33
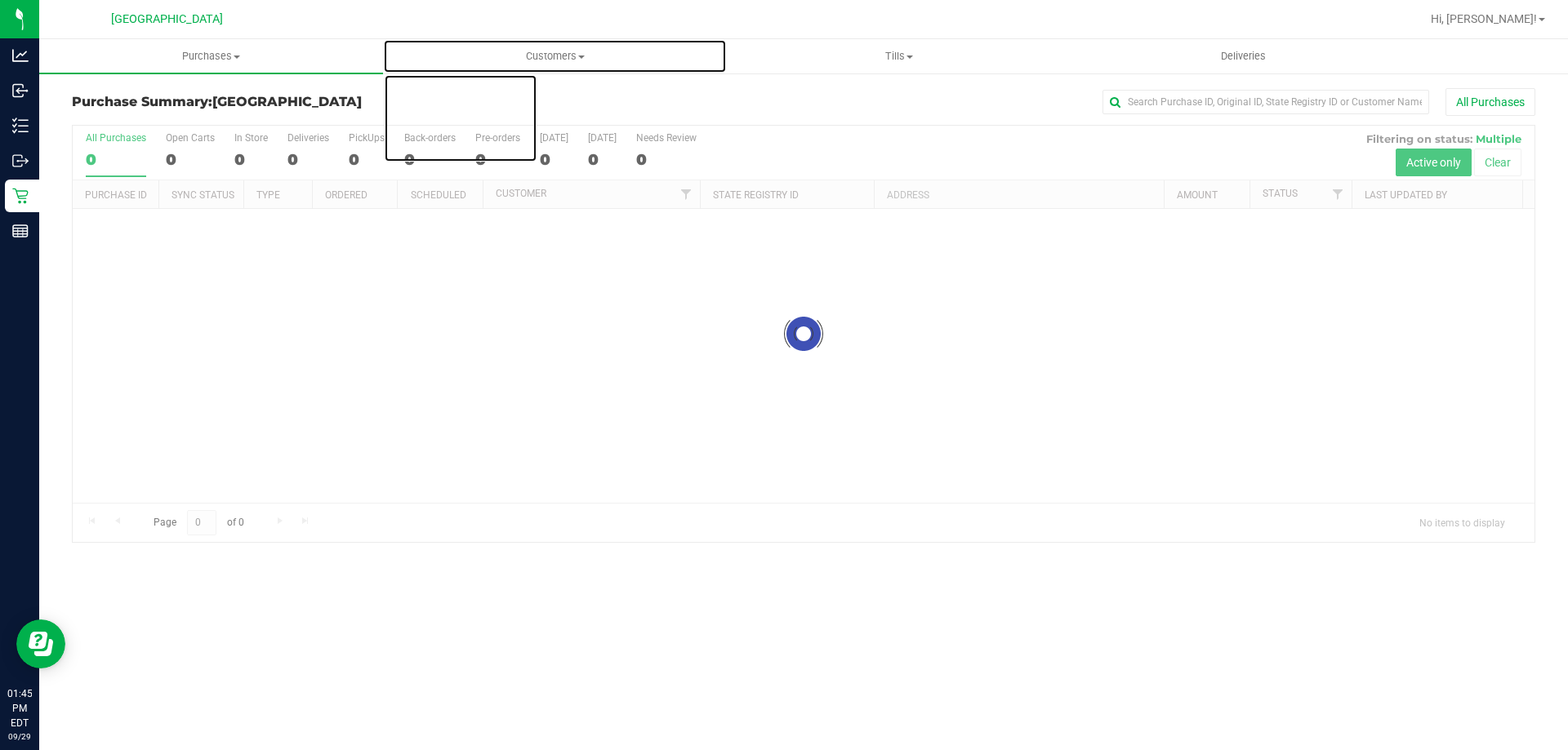
click at [572, 60] on span "Customers" at bounding box center [555, 57] width 342 height 15
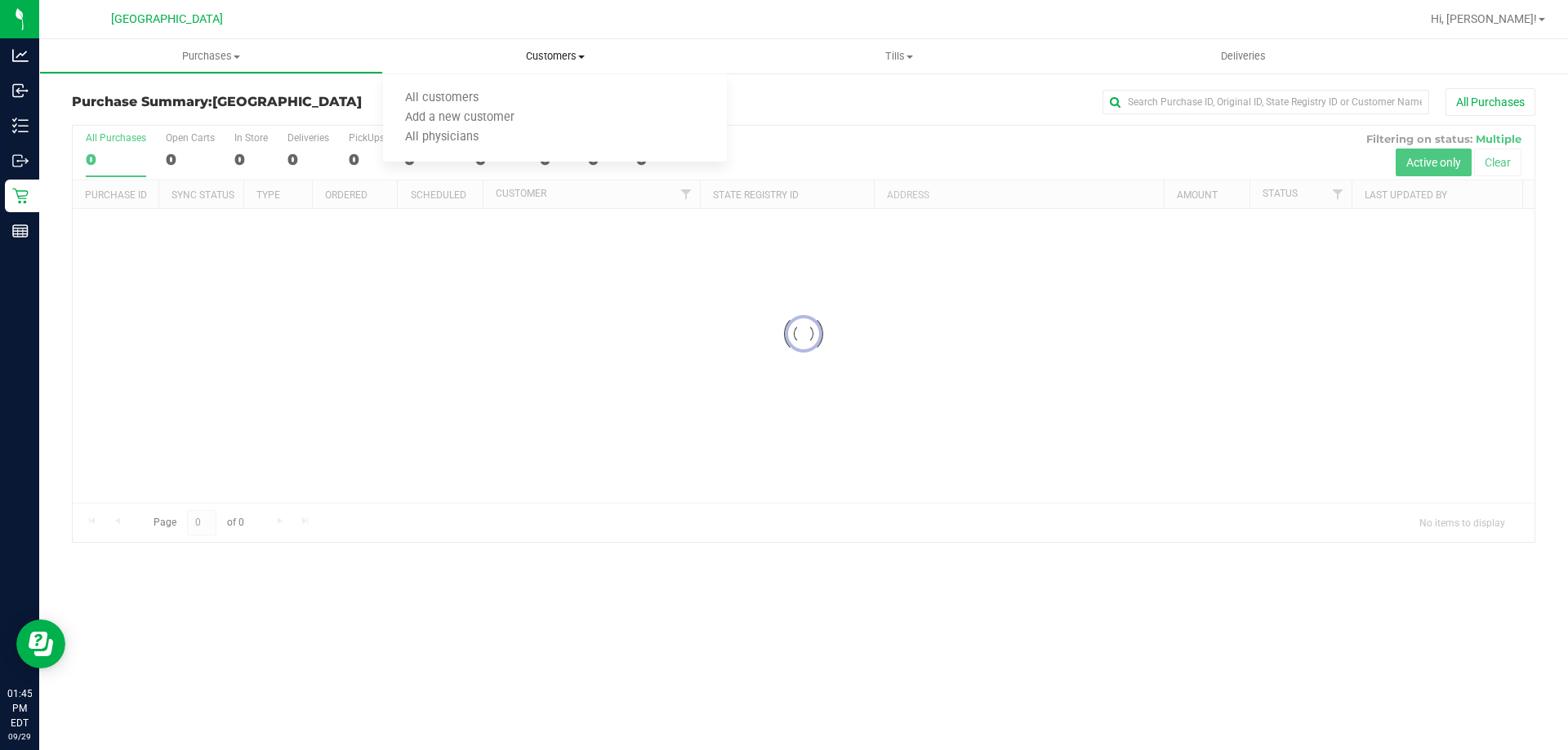
click at [508, 85] on ul "All customers Add a new customer All physicians" at bounding box center [555, 117] width 344 height 88
click at [568, 76] on div "Purchase Summary: [GEOGRAPHIC_DATA] All Purchases Loading... All Purchases 0 Op…" at bounding box center [804, 315] width 1529 height 487
click at [565, 67] on uib-tab-heading "Customers All customers Add a new customer All physicians" at bounding box center [555, 57] width 344 height 35
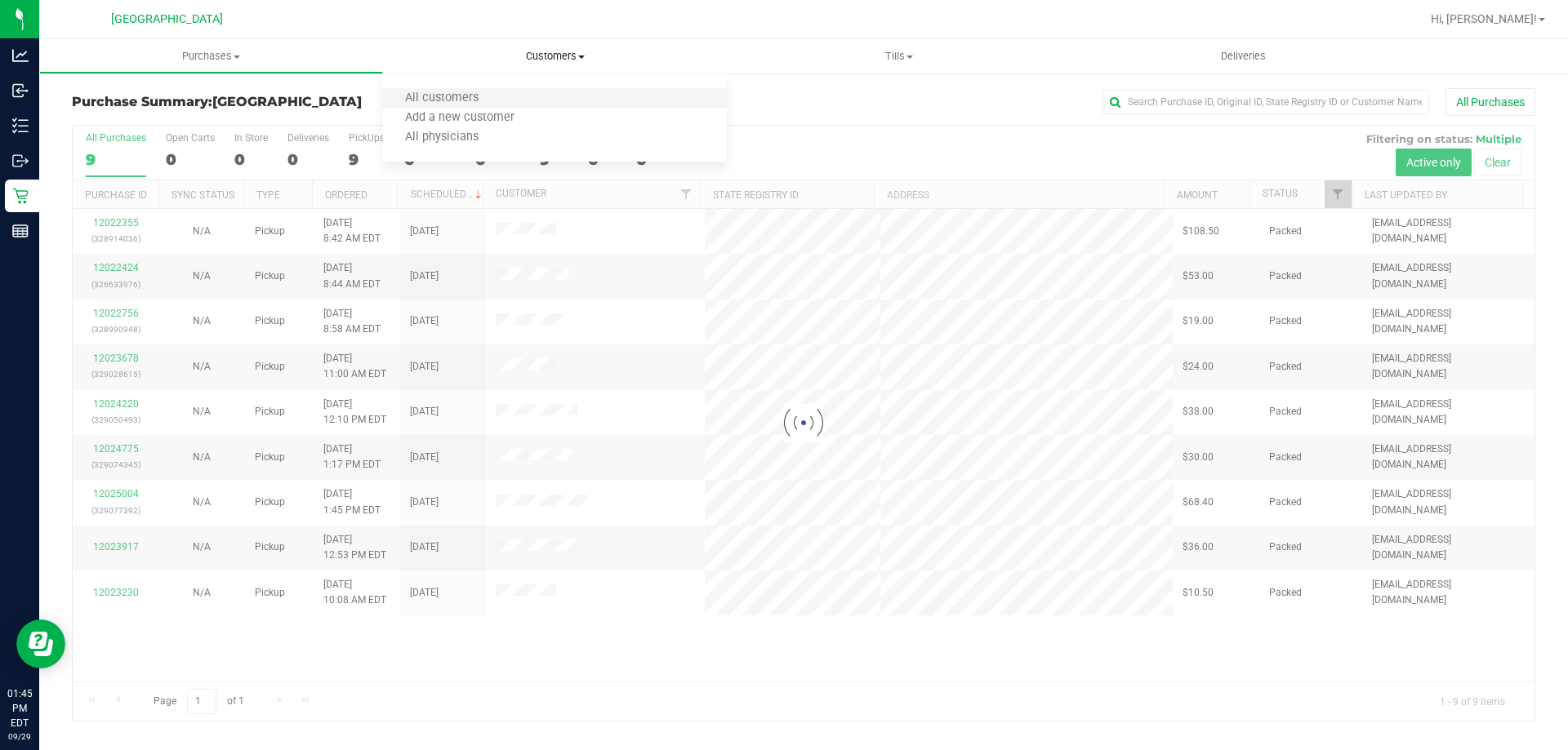
click at [506, 92] on li "All customers" at bounding box center [555, 99] width 344 height 20
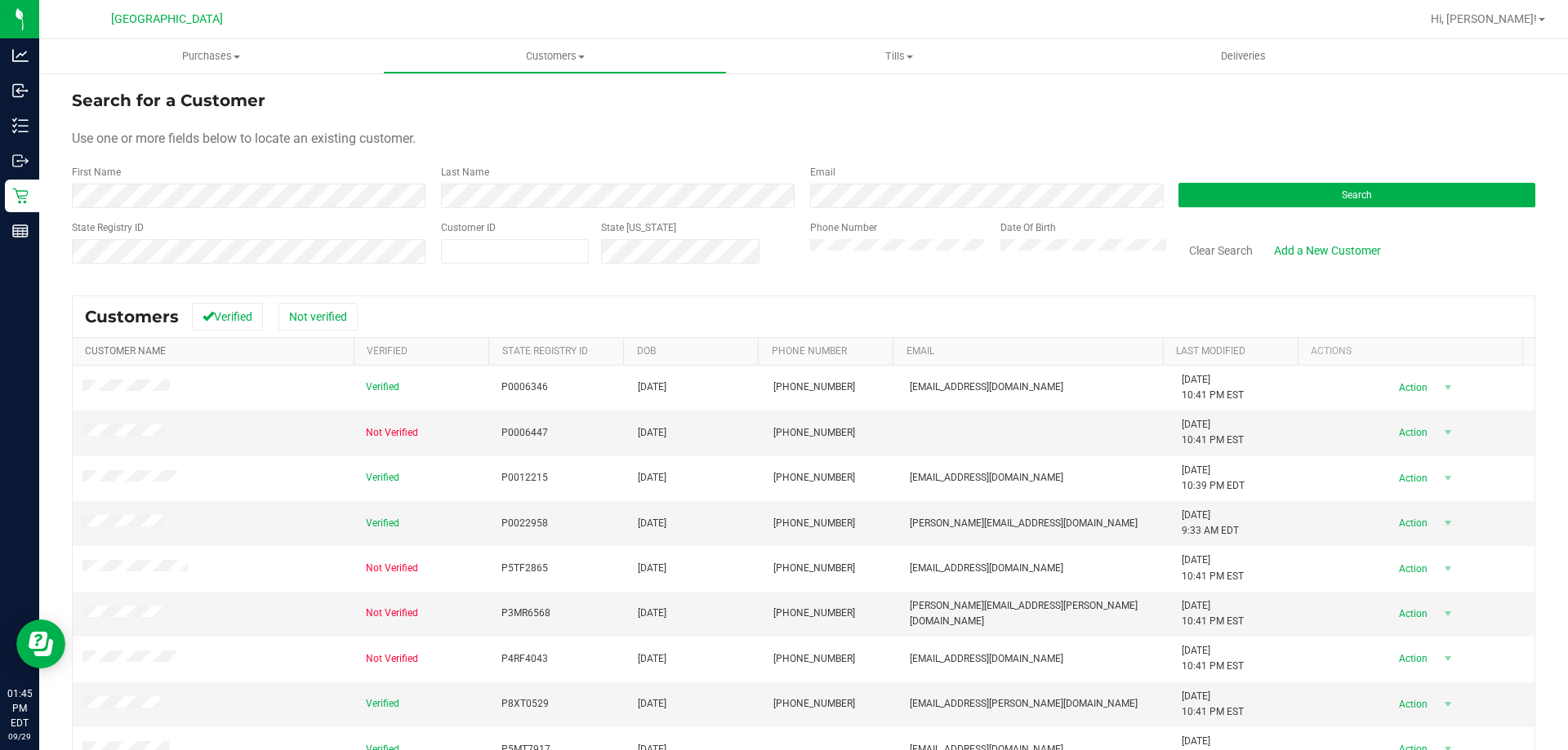
click at [153, 355] on link "Customer Name" at bounding box center [125, 351] width 81 height 12
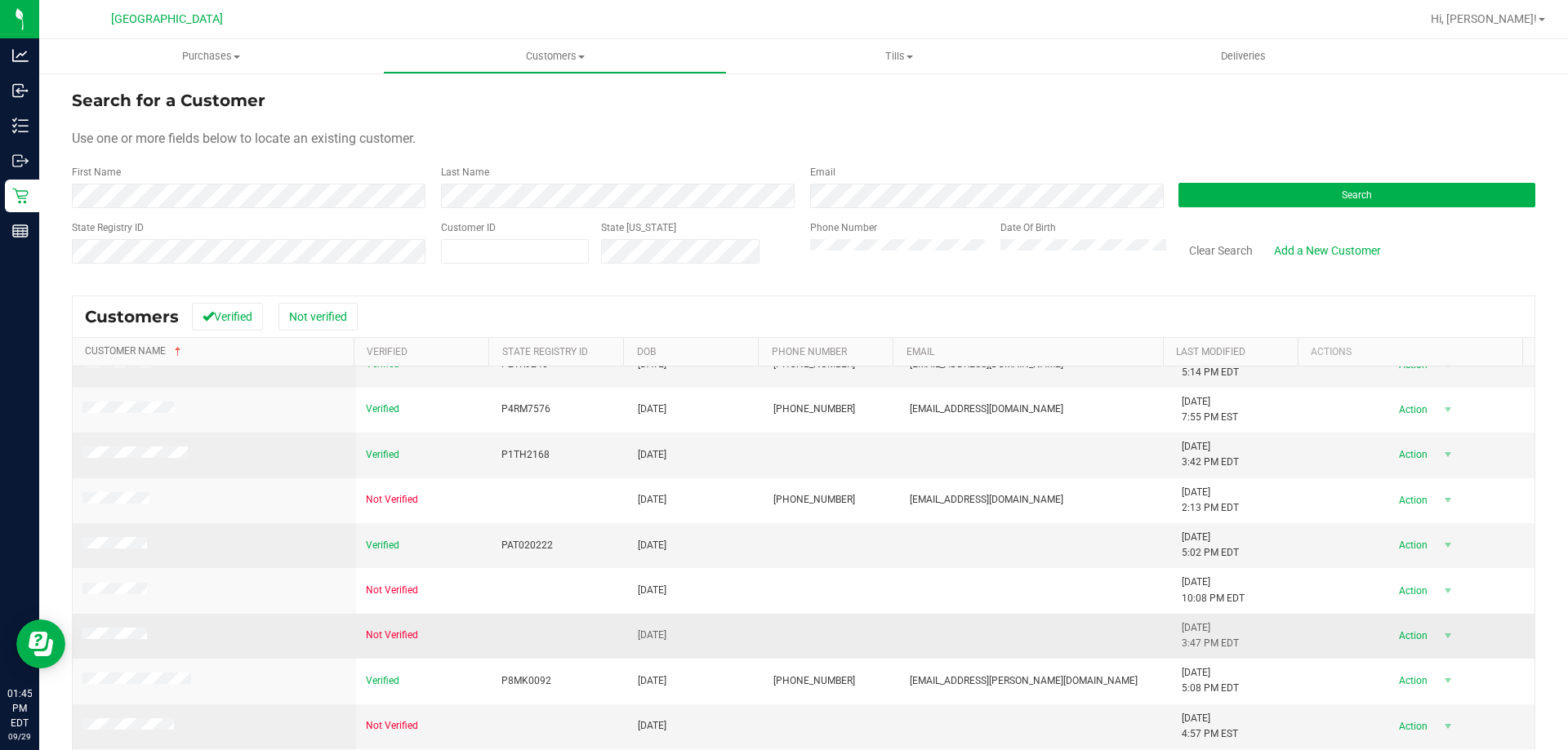
scroll to position [145, 0]
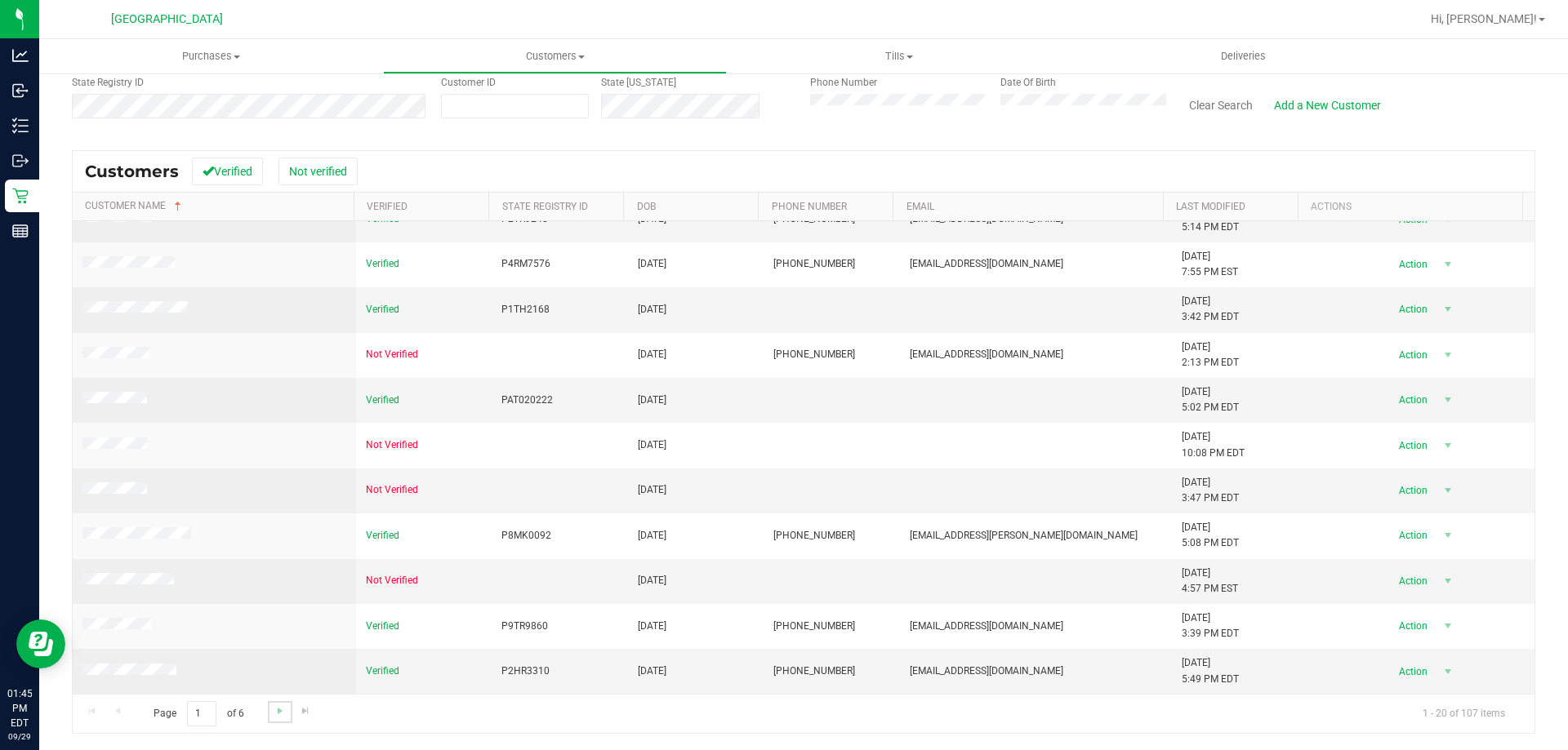
click at [287, 702] on link "Go to the next page" at bounding box center [279, 712] width 24 height 22
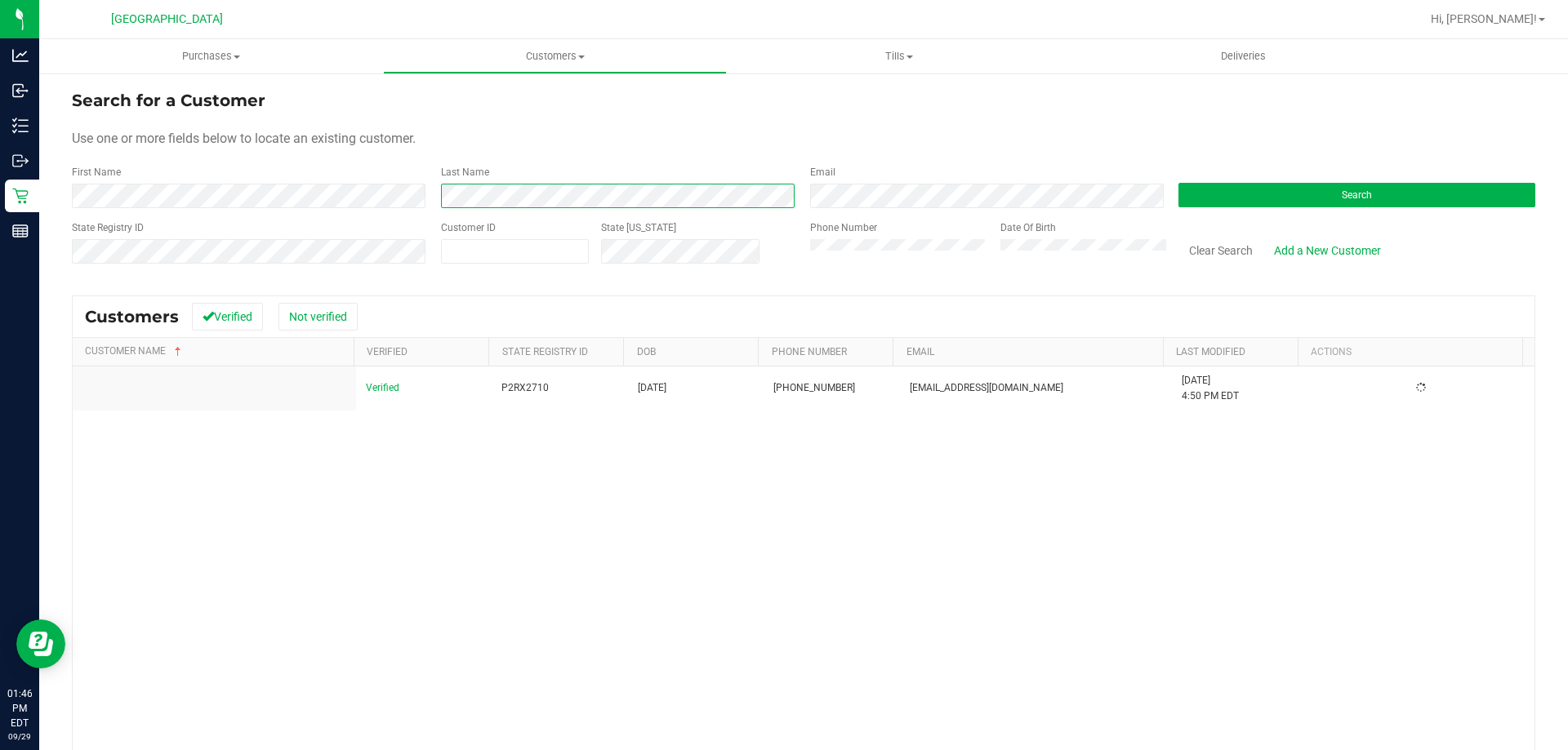
scroll to position [0, 0]
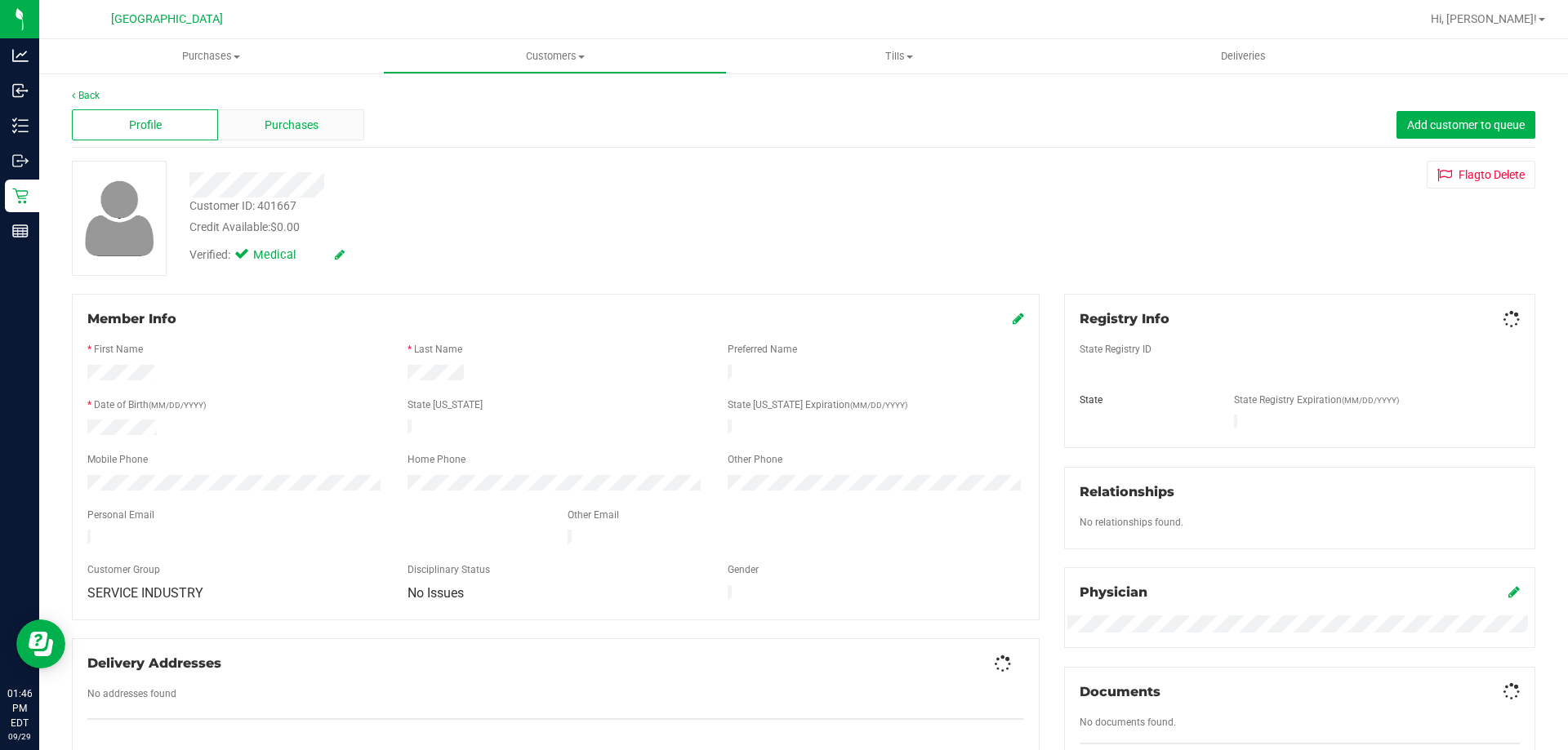
click at [325, 137] on div "Purchases" at bounding box center [291, 125] width 146 height 31
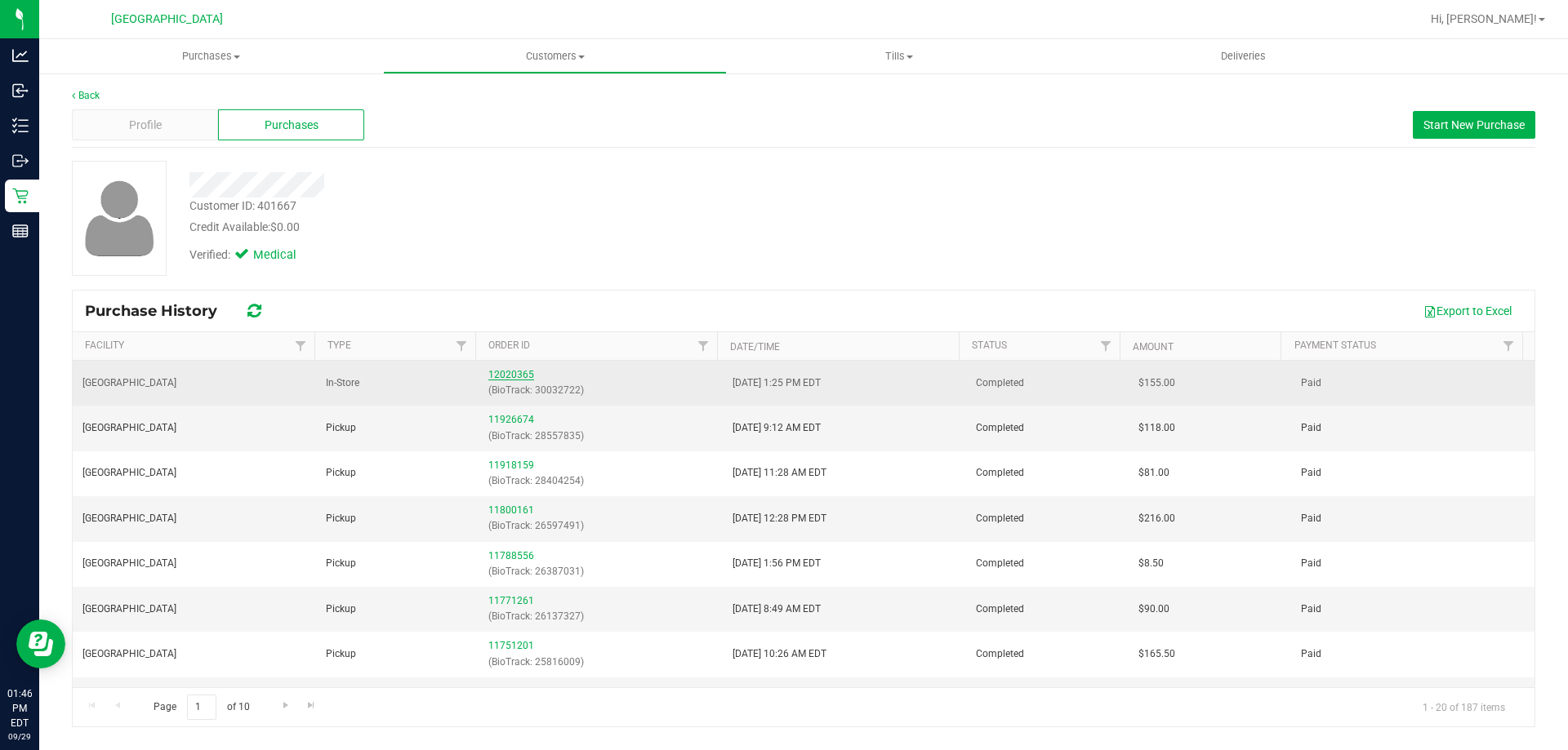
click at [519, 373] on link "12020365" at bounding box center [511, 375] width 46 height 12
